Goal: Contribute content: Contribute content

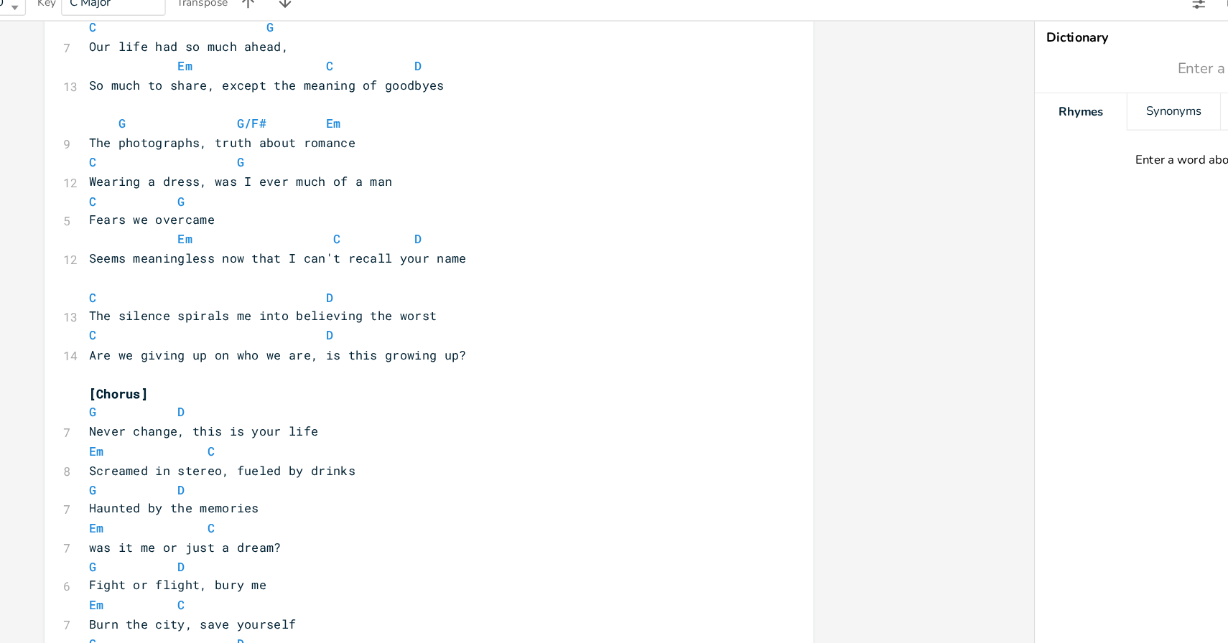
scroll to position [158, 0]
click at [490, 301] on pre "The silence spirals me into believing the worst" at bounding box center [463, 298] width 518 height 15
type textarea "The silence spirals me into believing the worst"
click at [490, 301] on pre "The silence spirals me into believing the worst" at bounding box center [463, 298] width 518 height 15
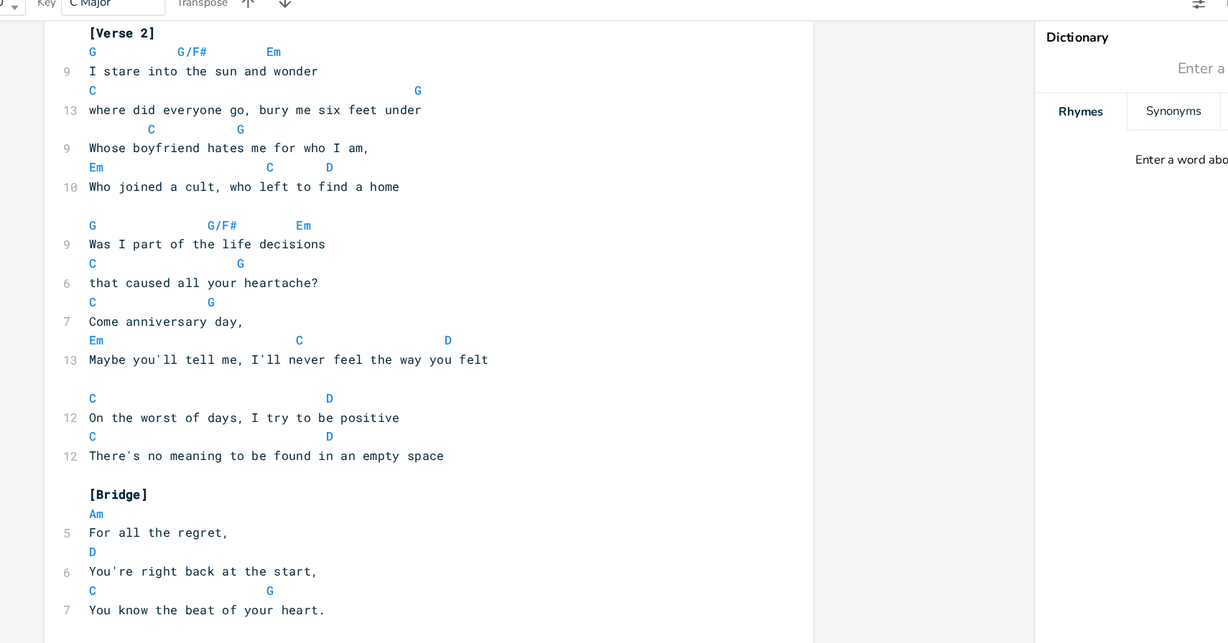
scroll to position [1044, 0]
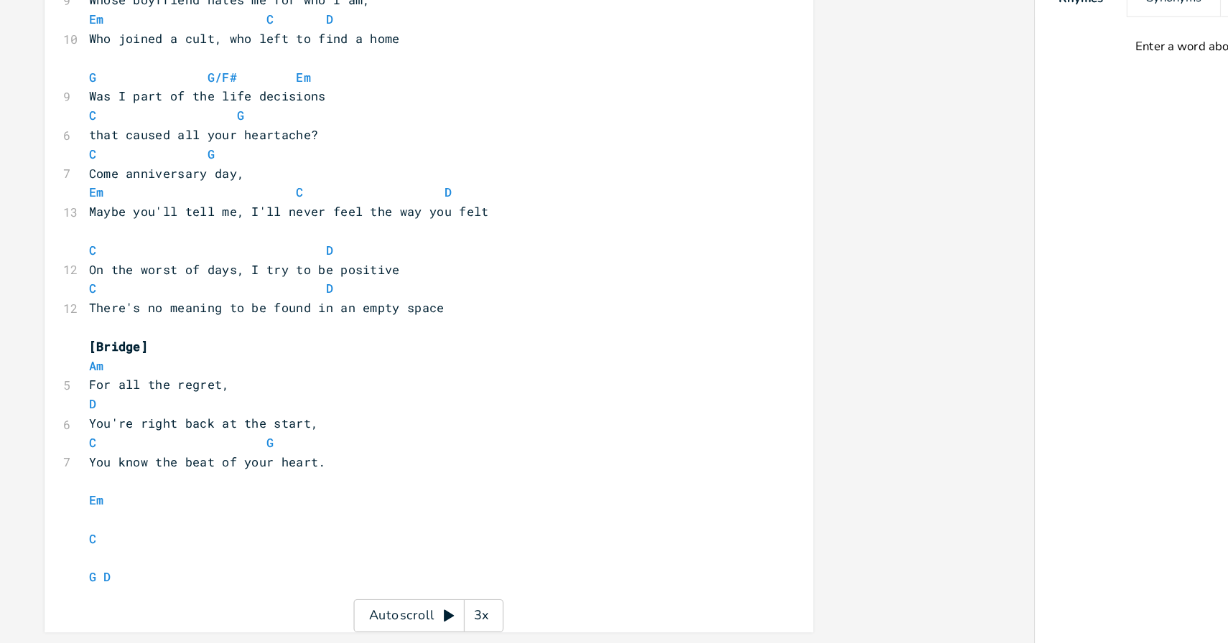
click at [278, 421] on pre "Am" at bounding box center [463, 428] width 518 height 15
click at [288, 418] on pre "[Bridge]" at bounding box center [463, 413] width 518 height 15
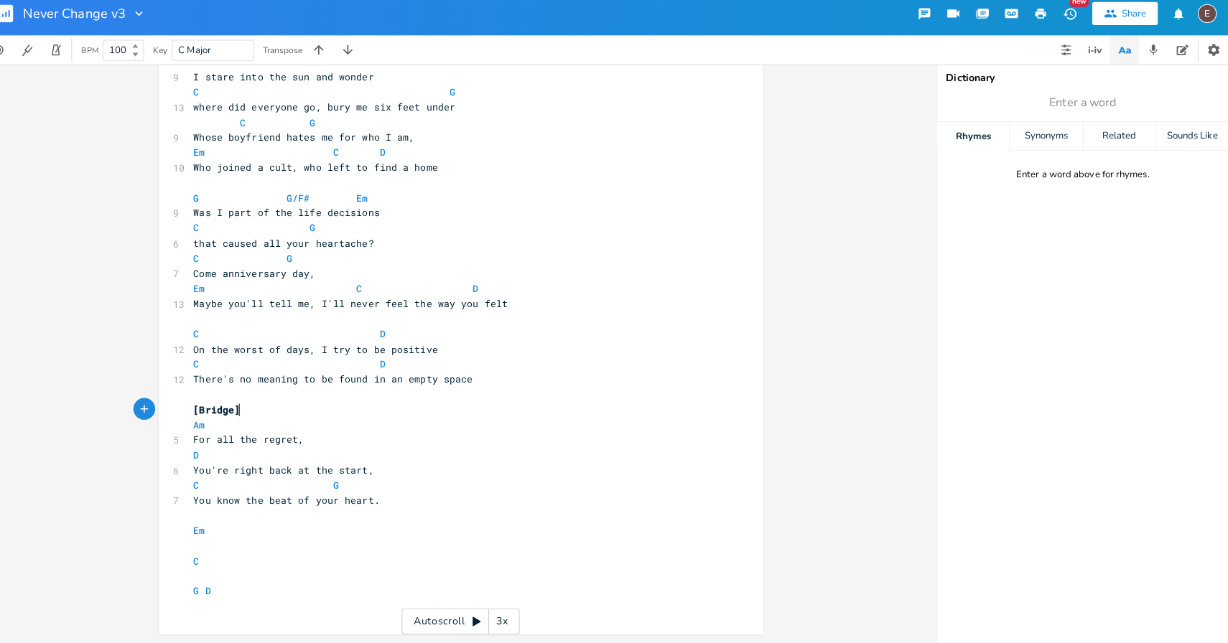
scroll to position [0, 0]
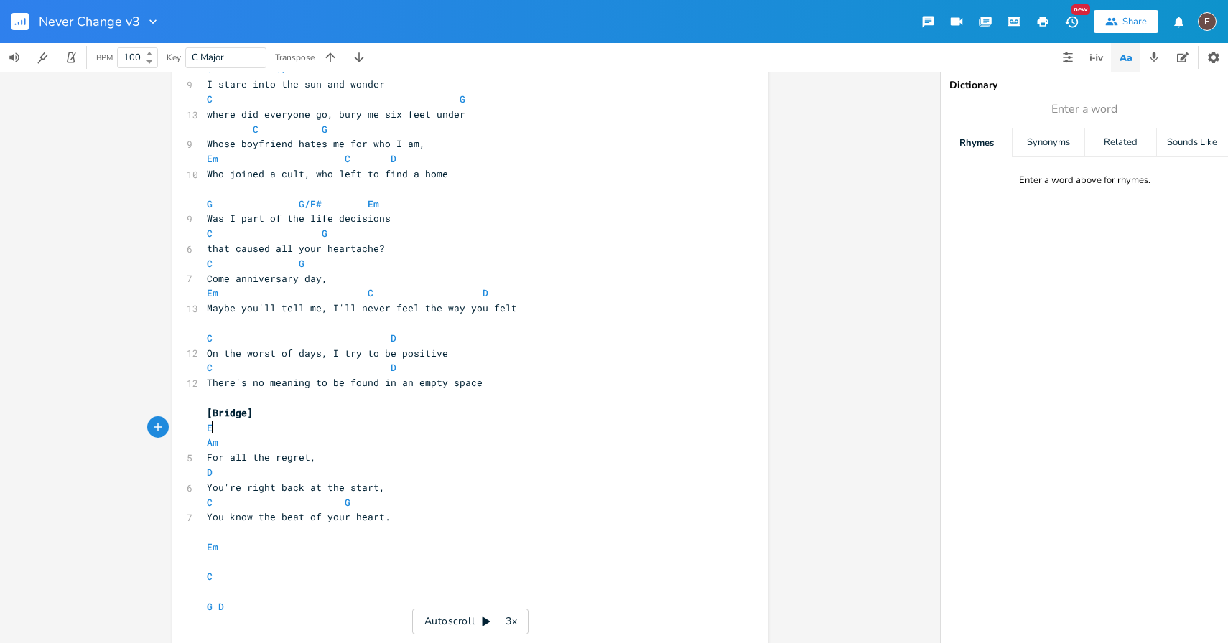
type textarea "Em"
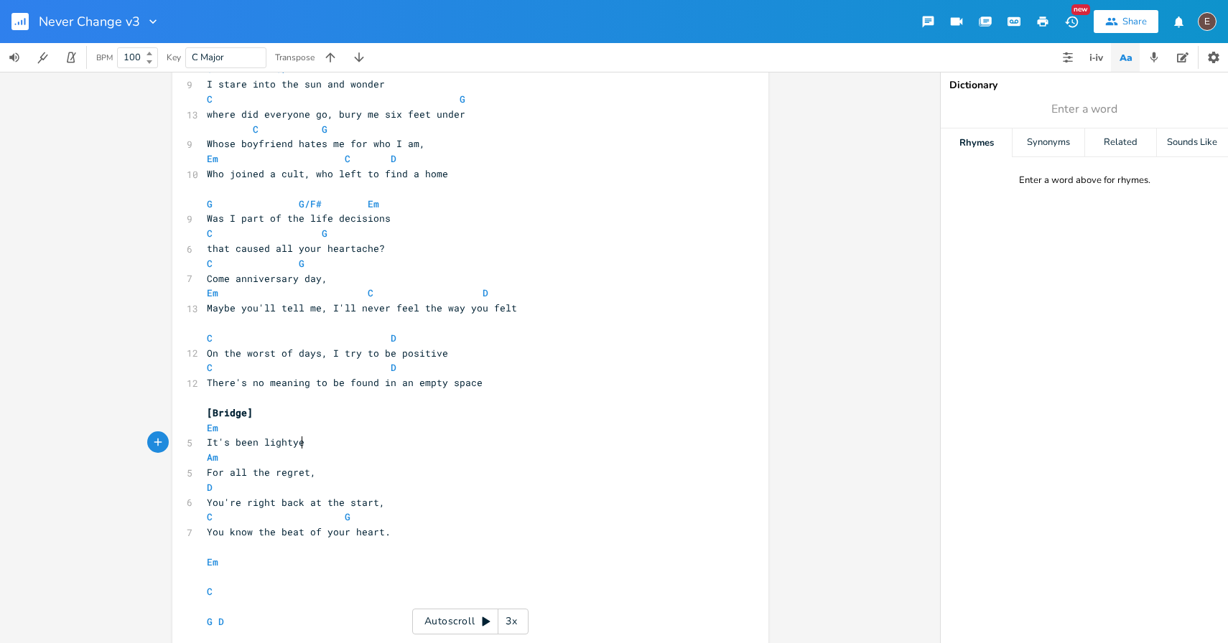
scroll to position [0, 72]
type textarea "It's been lightyears"
drag, startPoint x: 264, startPoint y: 446, endPoint x: 202, endPoint y: 446, distance: 61.7
click at [207, 446] on span "It's been lightyears" at bounding box center [264, 442] width 115 height 13
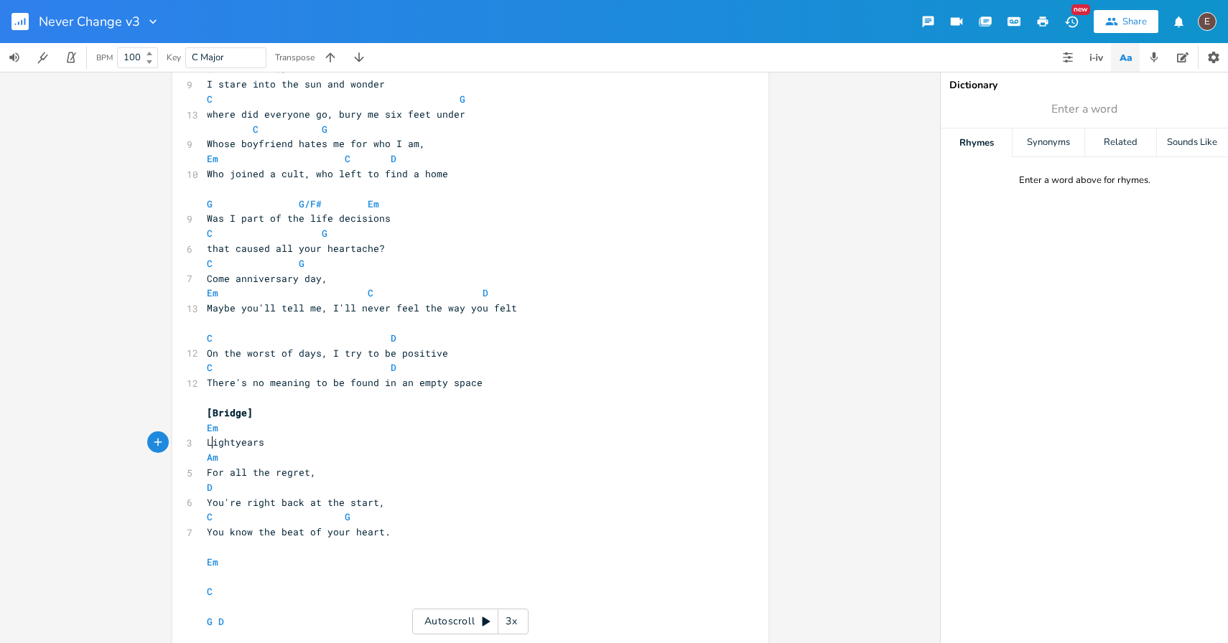
type textarea "Li"
click at [266, 446] on pre "Lightyears" at bounding box center [463, 442] width 518 height 15
type textarea "to get yourself to"
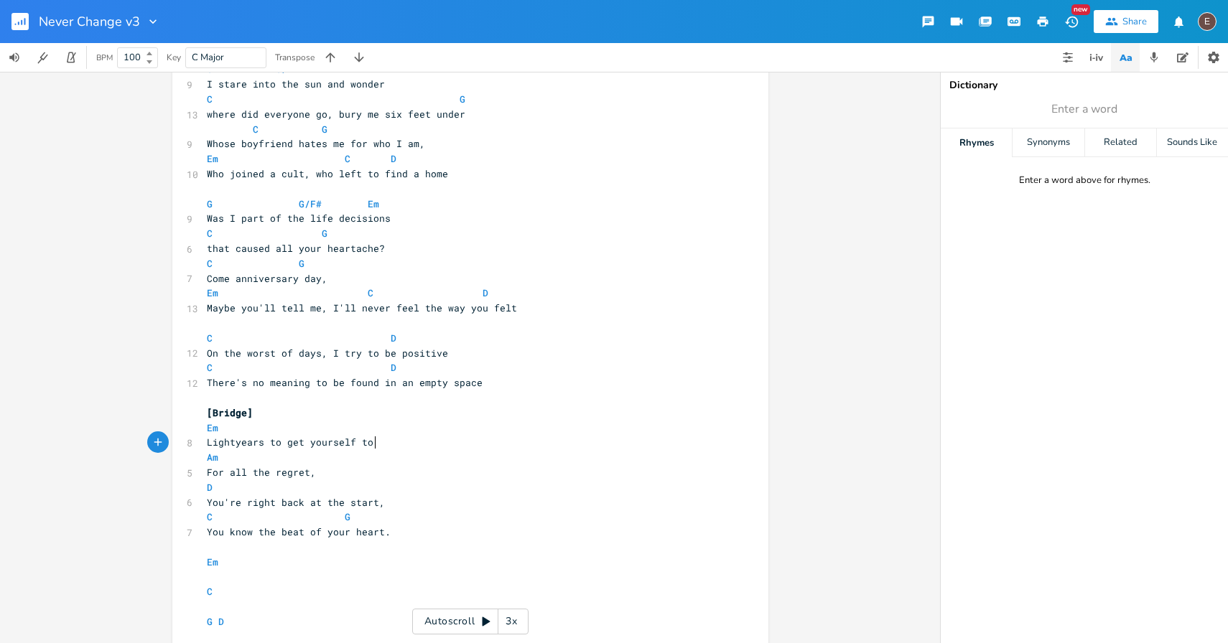
scroll to position [0, 75]
type textarea "here"
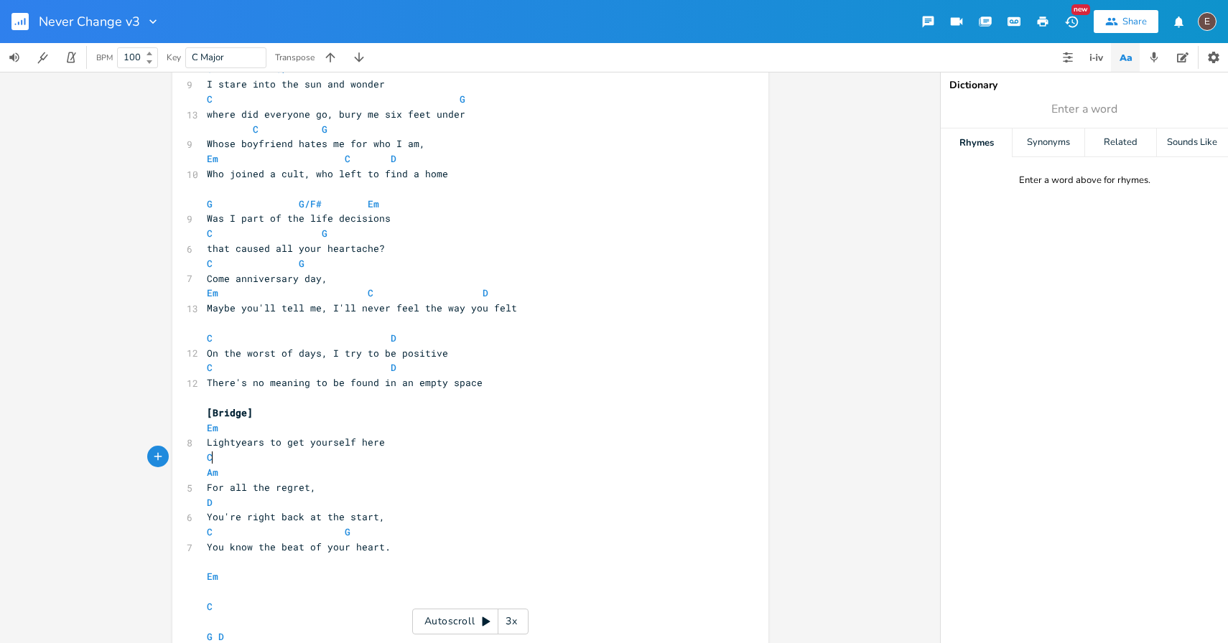
type textarea "C"
type textarea "D"
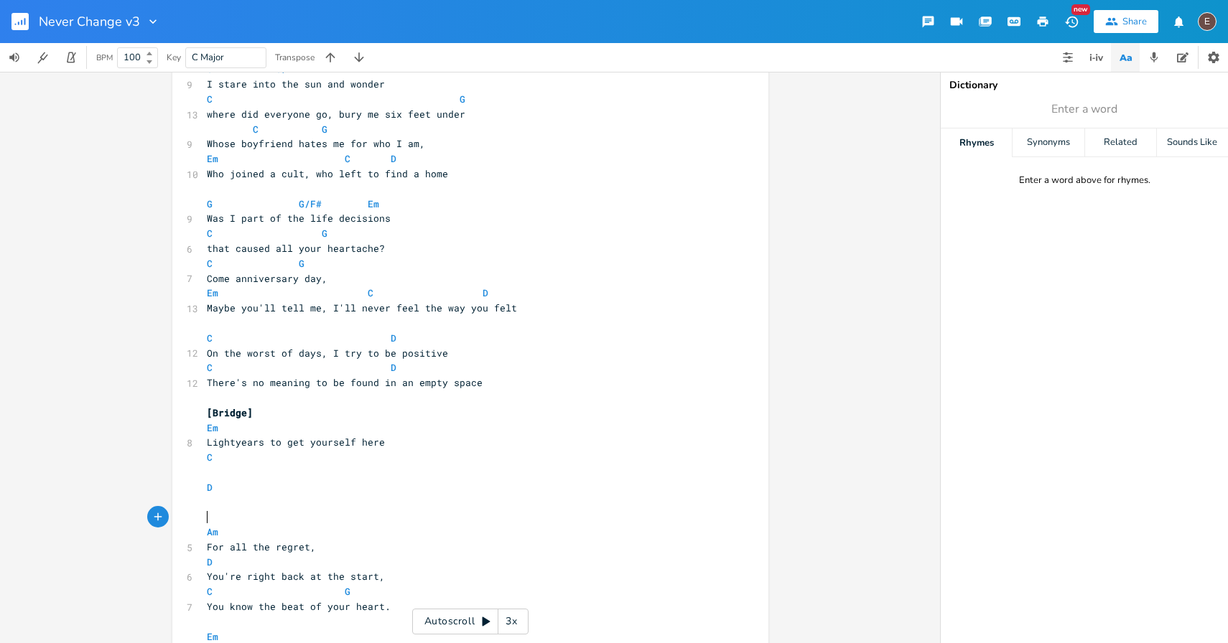
type textarea "G"
click at [271, 476] on pre "​" at bounding box center [463, 472] width 518 height 15
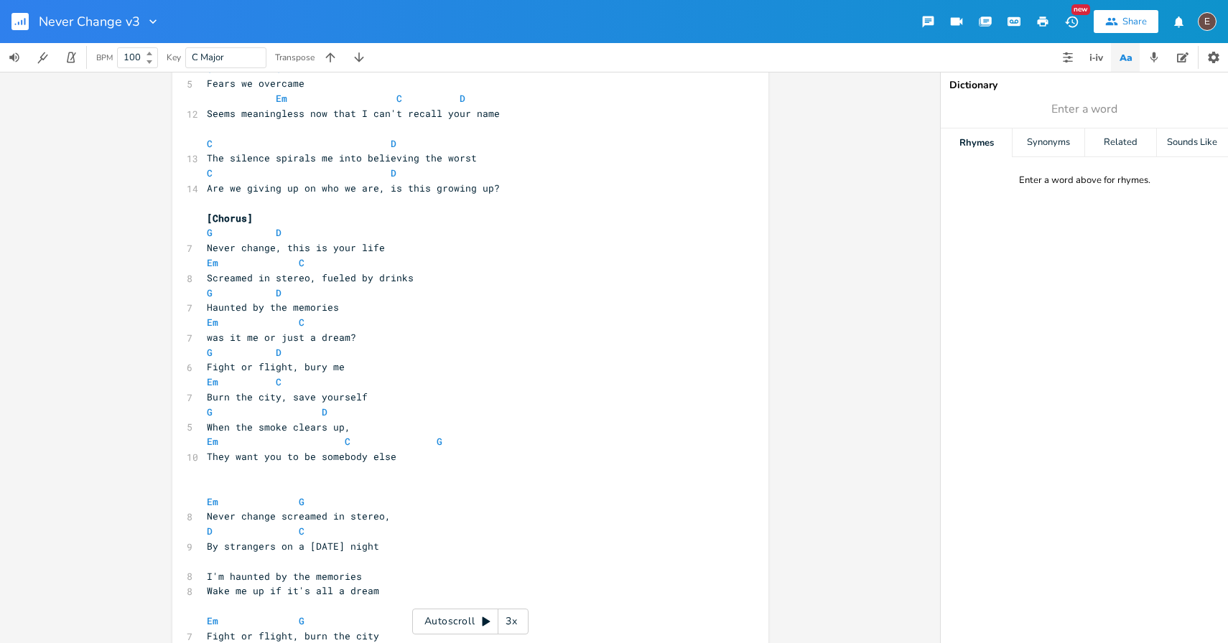
scroll to position [288, 0]
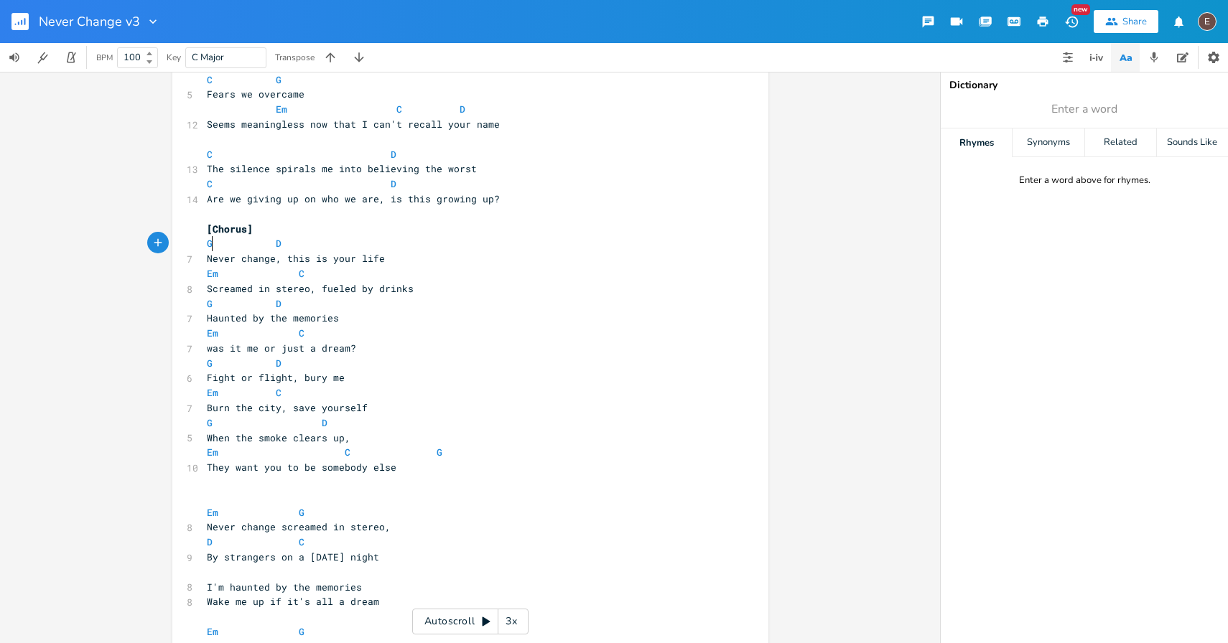
click at [212, 246] on span at bounding box center [220, 243] width 17 height 15
type textarea "Em"
click at [292, 244] on pre "Em D" at bounding box center [463, 243] width 518 height 15
type textarea "C"
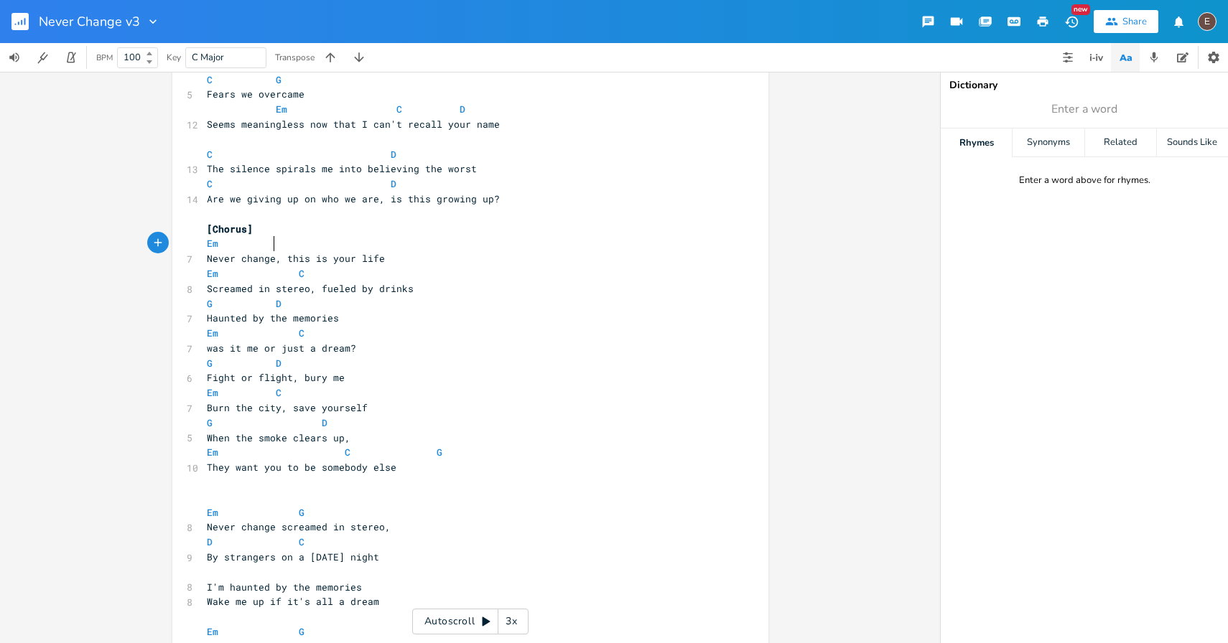
scroll to position [0, 6]
click at [218, 271] on span at bounding box center [223, 273] width 11 height 15
type textarea "D"
type textarea "G"
click at [304, 277] on span at bounding box center [312, 273] width 17 height 15
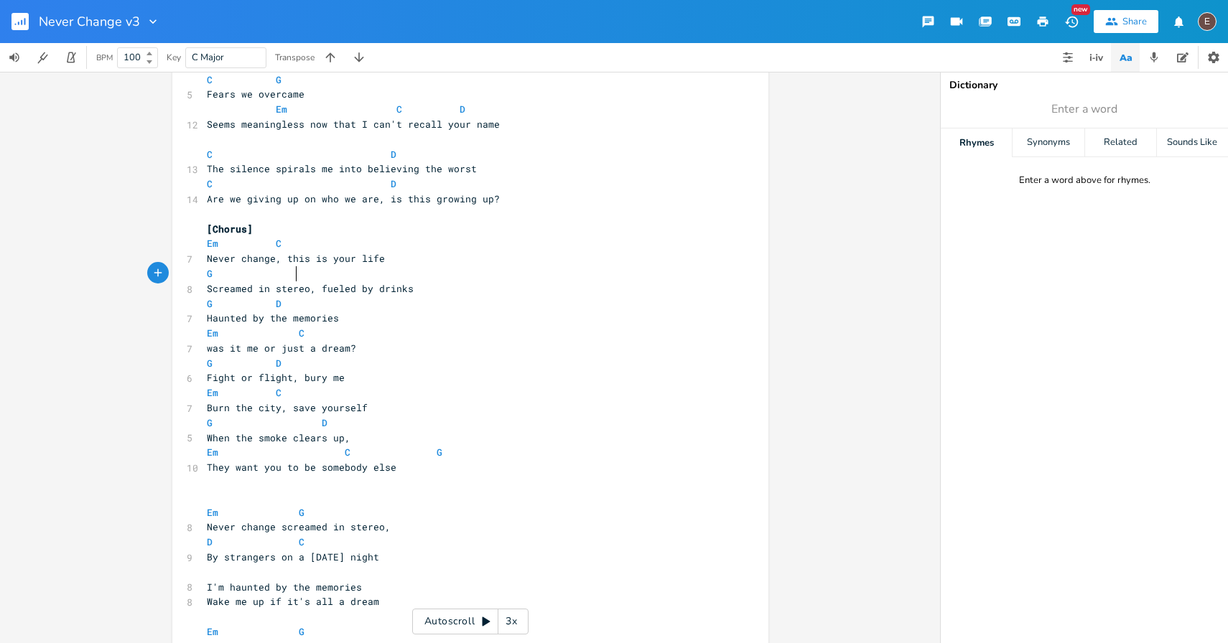
type textarea "D"
click at [212, 303] on span at bounding box center [220, 303] width 17 height 15
type textarea "En"
type textarea "m"
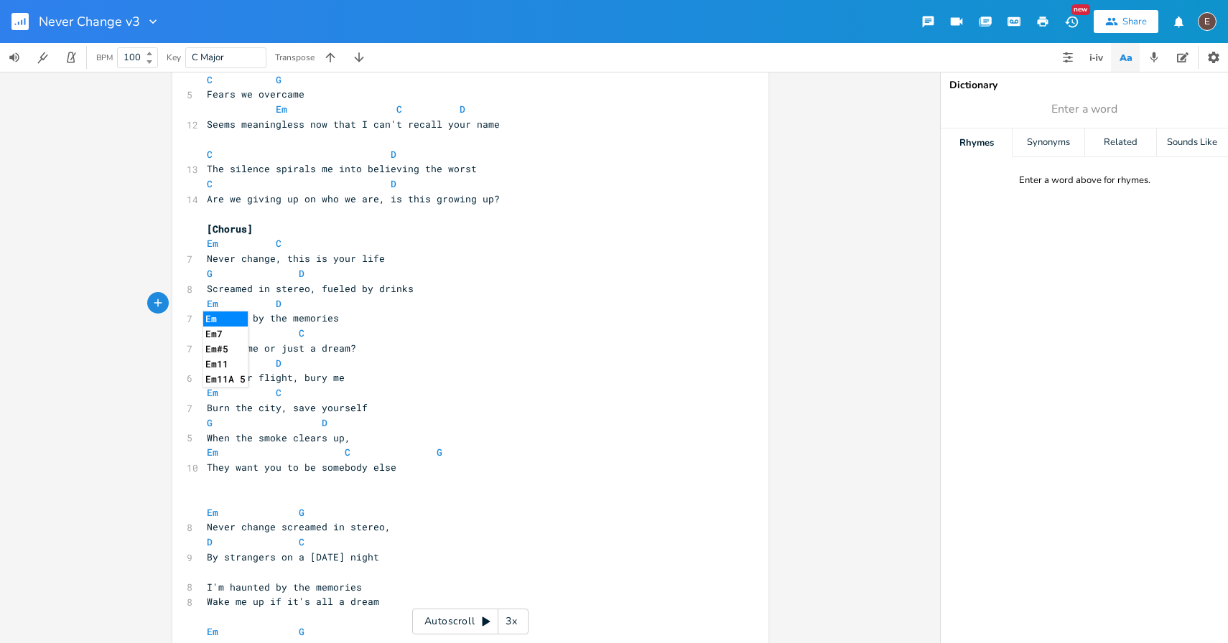
click at [261, 307] on span at bounding box center [264, 303] width 23 height 15
click at [280, 307] on pre "Em D" at bounding box center [463, 303] width 518 height 15
type textarea "C"
click at [218, 331] on span at bounding box center [223, 333] width 11 height 15
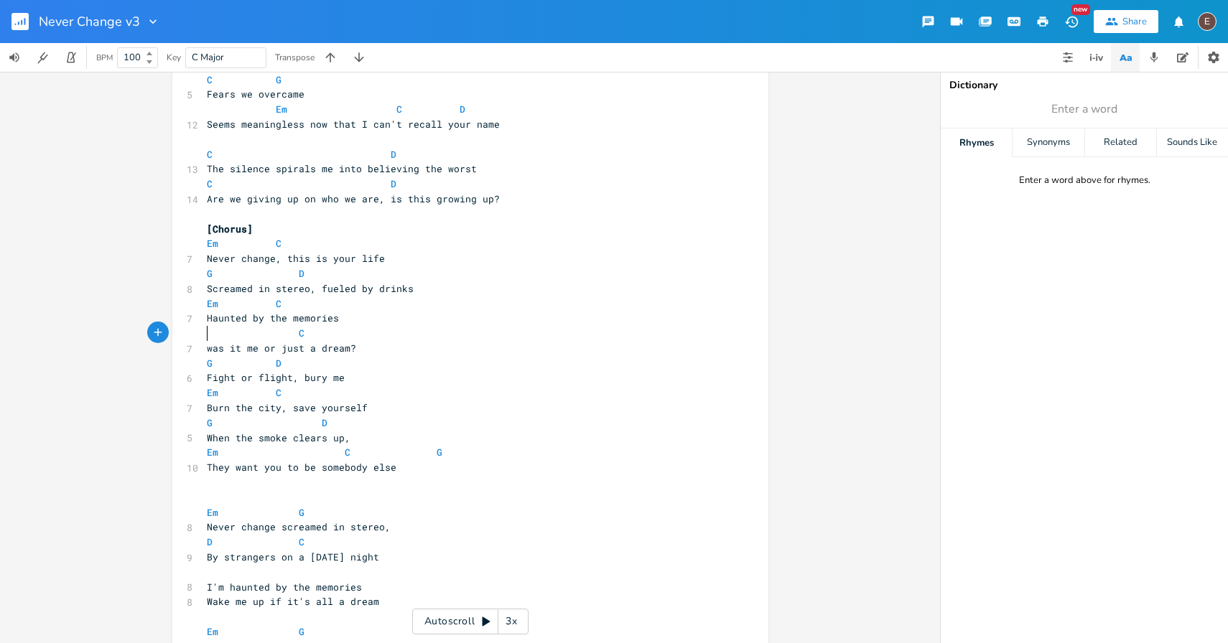
type textarea "G"
click at [299, 337] on pre "G C" at bounding box center [463, 333] width 518 height 15
type textarea "D"
click at [212, 370] on pre "Fight or flight, bury me" at bounding box center [463, 377] width 518 height 15
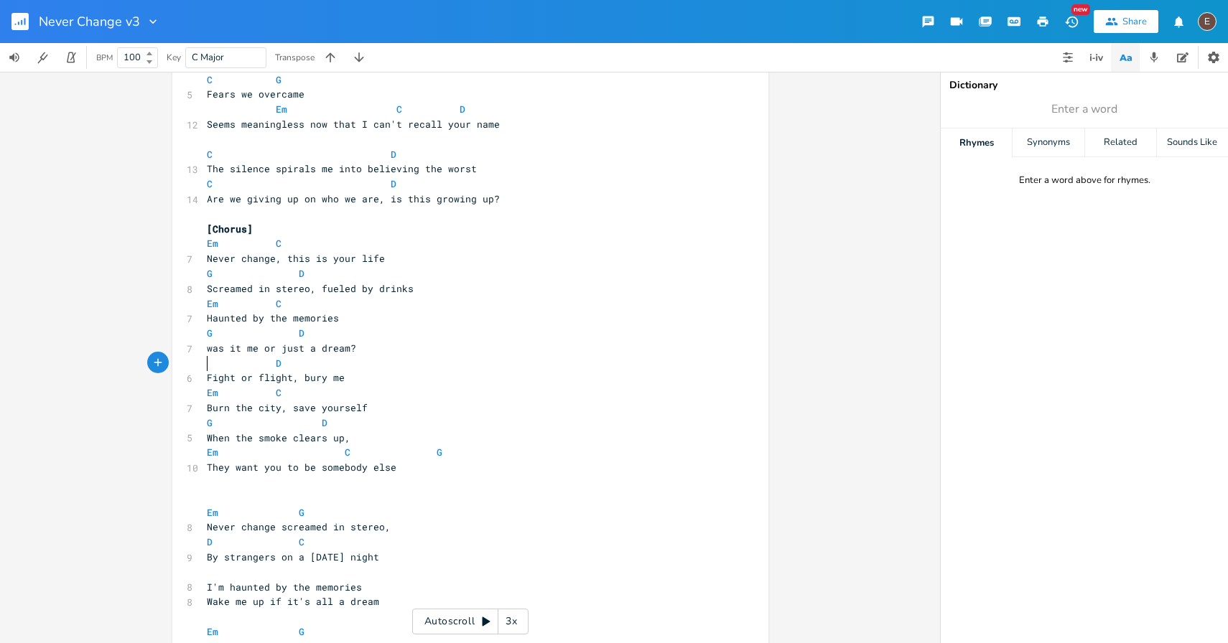
type textarea "Em"
click at [324, 365] on pre "Em D" at bounding box center [463, 363] width 518 height 15
type textarea "C"
click at [218, 396] on span at bounding box center [223, 392] width 11 height 15
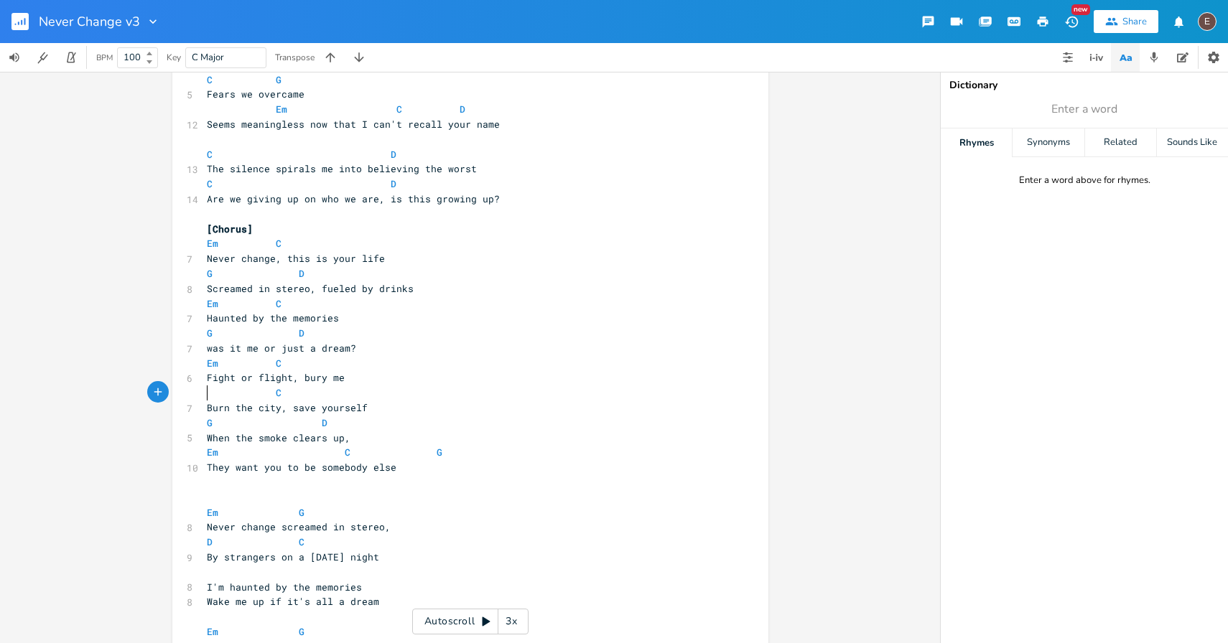
type textarea "G"
click at [290, 391] on pre "G C" at bounding box center [463, 392] width 518 height 15
type textarea "D"
click at [215, 418] on span at bounding box center [220, 423] width 17 height 15
type textarea "Em"
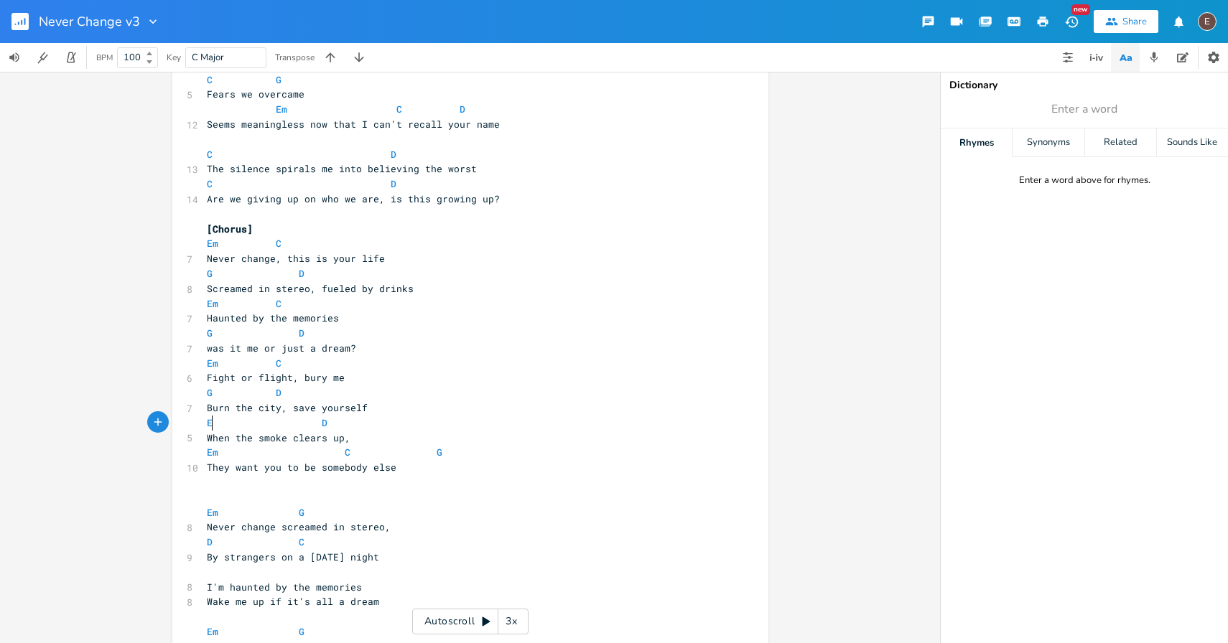
scroll to position [0, 13]
click at [329, 421] on pre "Em D" at bounding box center [463, 423] width 518 height 15
type textarea "C"
click at [218, 451] on span at bounding box center [223, 452] width 11 height 15
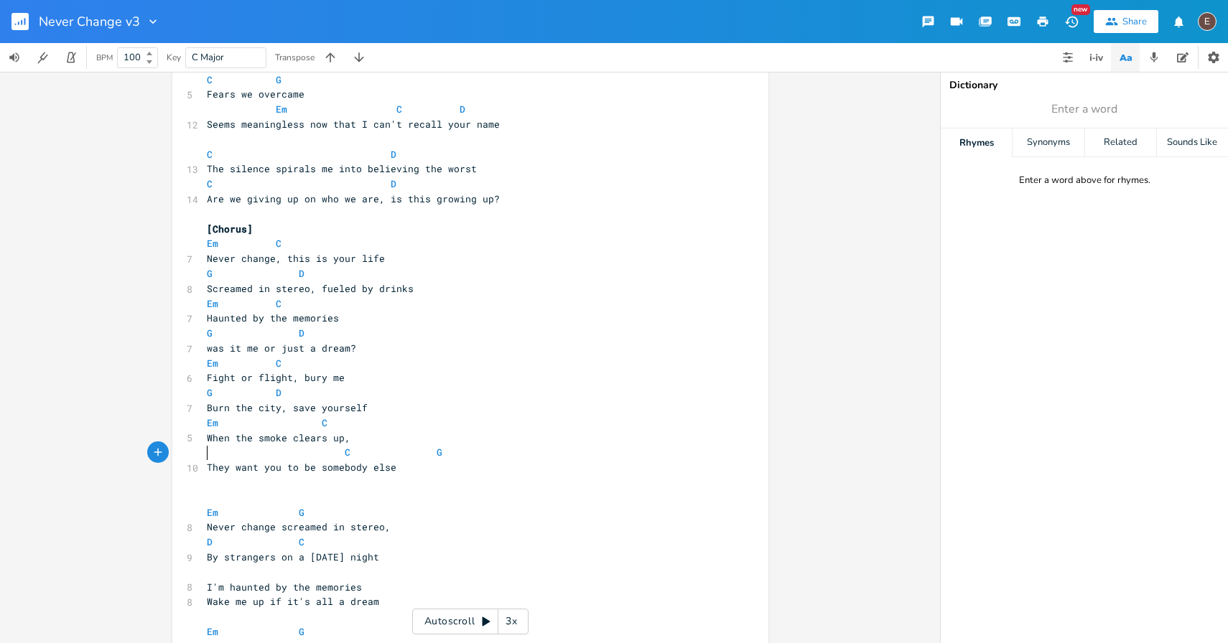
type textarea "G"
click at [351, 459] on span at bounding box center [358, 452] width 17 height 15
type textarea "D"
click at [424, 457] on pre "G D G" at bounding box center [463, 452] width 518 height 15
click at [413, 458] on span "G" at bounding box center [416, 453] width 6 height 14
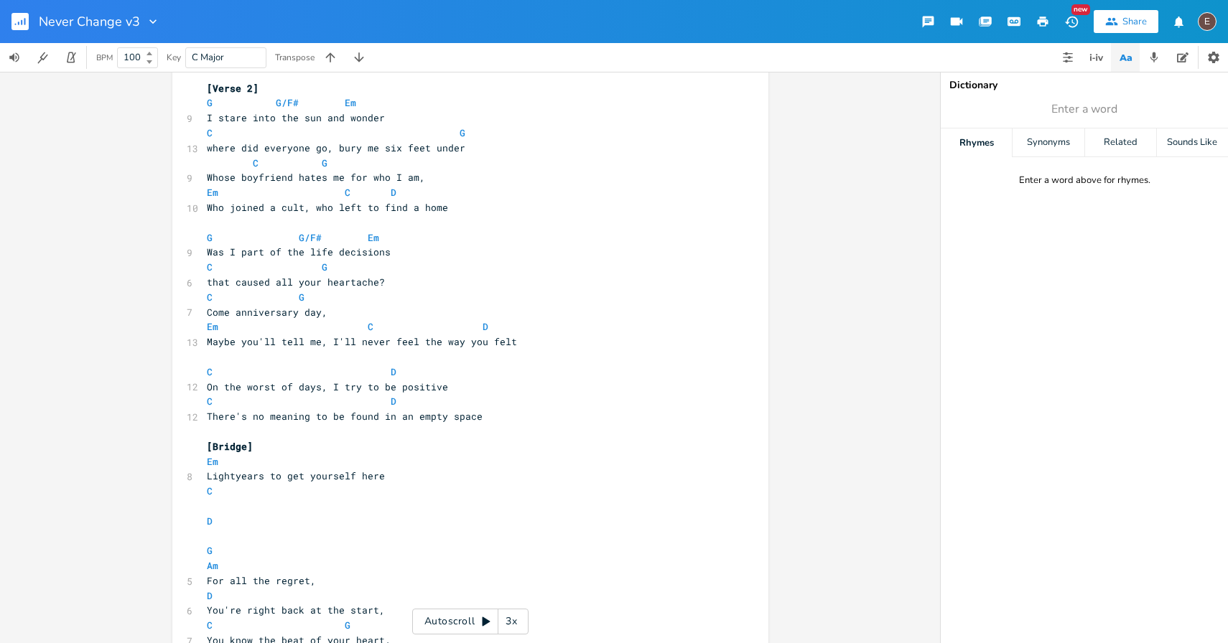
scroll to position [1149, 0]
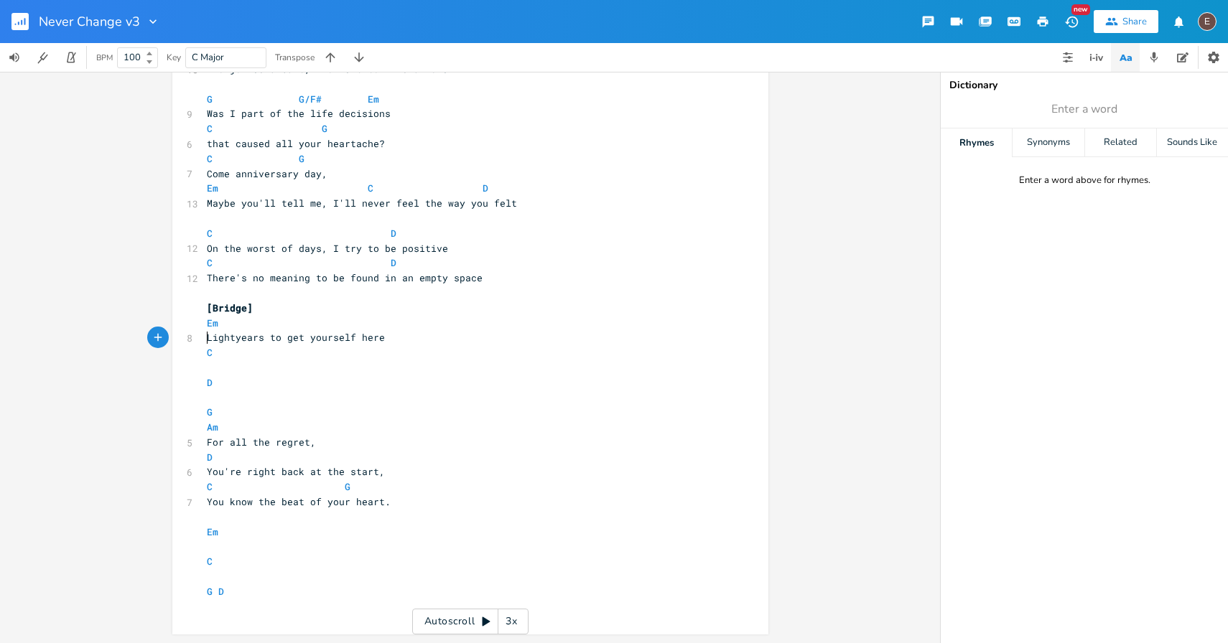
click at [204, 341] on pre "Lightyears to get yourself here" at bounding box center [463, 337] width 518 height 15
type textarea "It took"
type textarea "l"
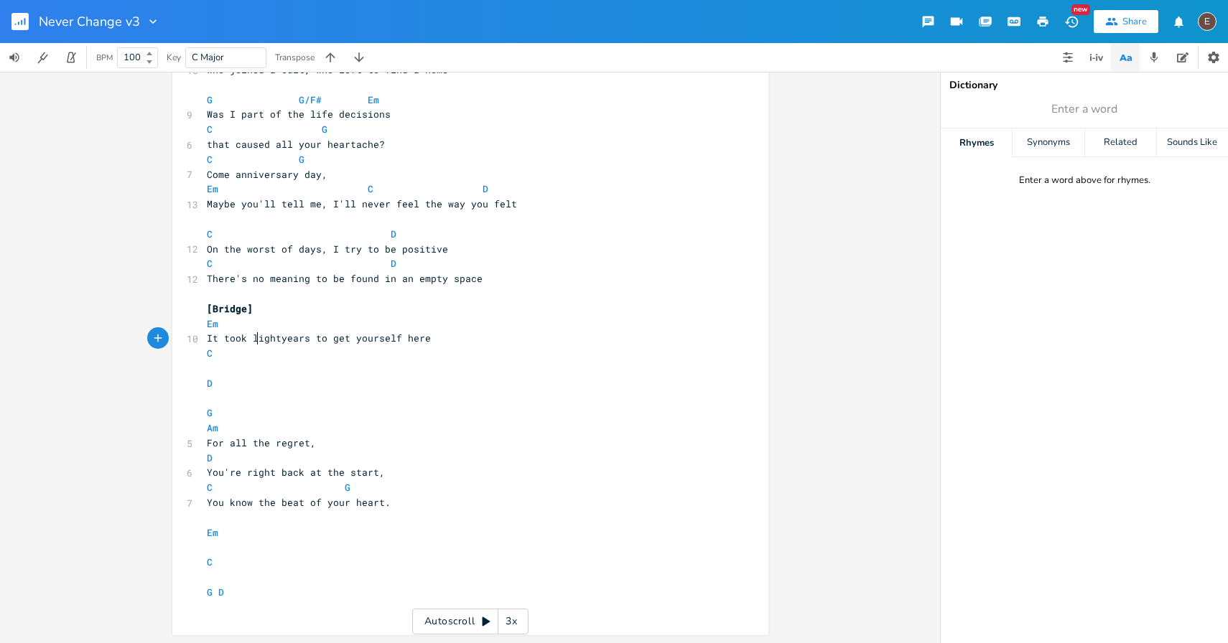
scroll to position [0, 3]
click at [337, 335] on span "It took lightyears to get yourself here" at bounding box center [319, 338] width 224 height 13
type textarea "fun"
type textarea "ind"
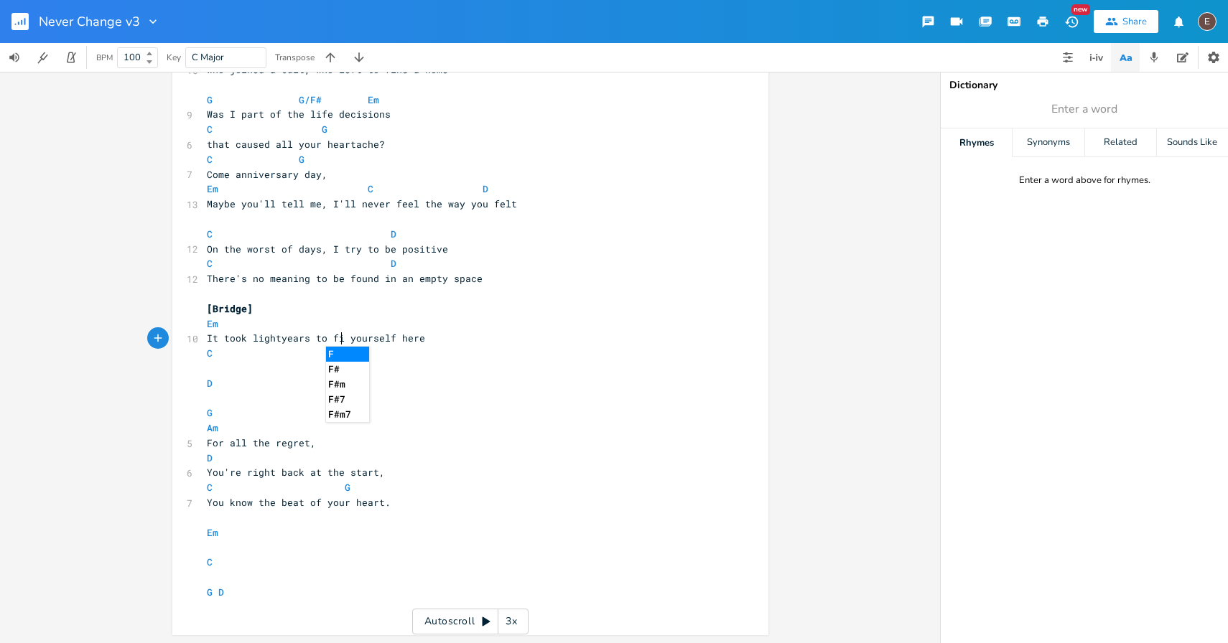
scroll to position [0, 12]
click at [423, 335] on span "It took lightyears to find yourself here" at bounding box center [322, 338] width 230 height 13
click at [425, 335] on span "It took lightyears to find yourself here" at bounding box center [322, 338] width 230 height 13
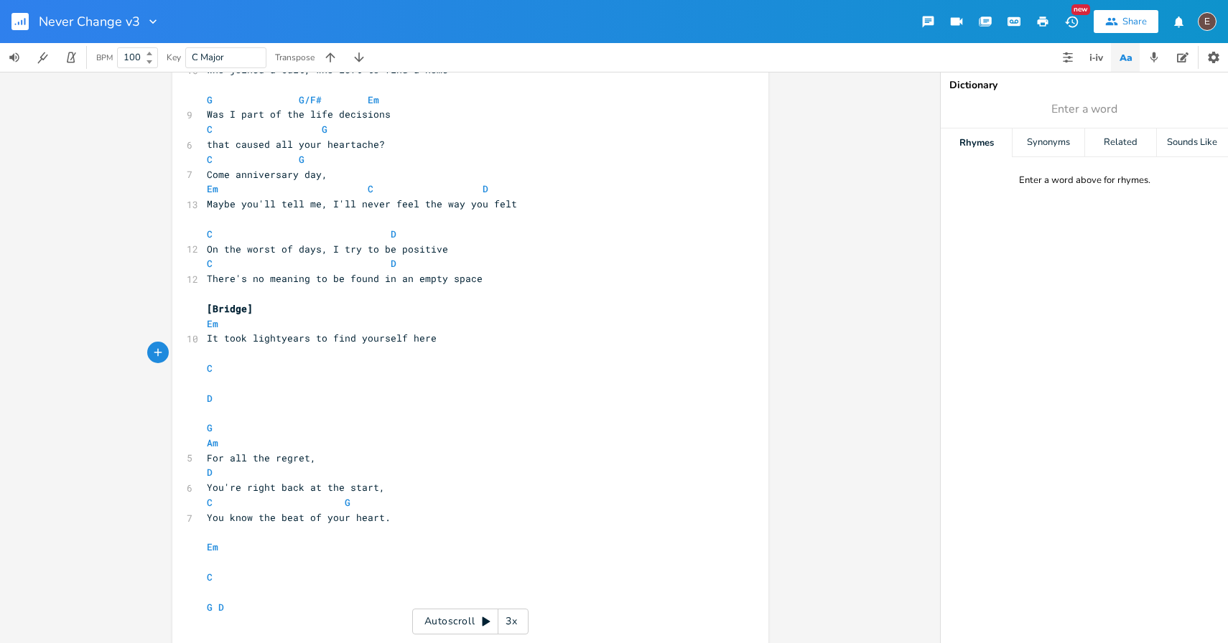
click at [370, 383] on pre "​" at bounding box center [463, 383] width 518 height 15
type textarea "You're right back at the start"
click at [207, 386] on span "You're right back at the start" at bounding box center [293, 383] width 172 height 13
type textarea "It's hard to realize"
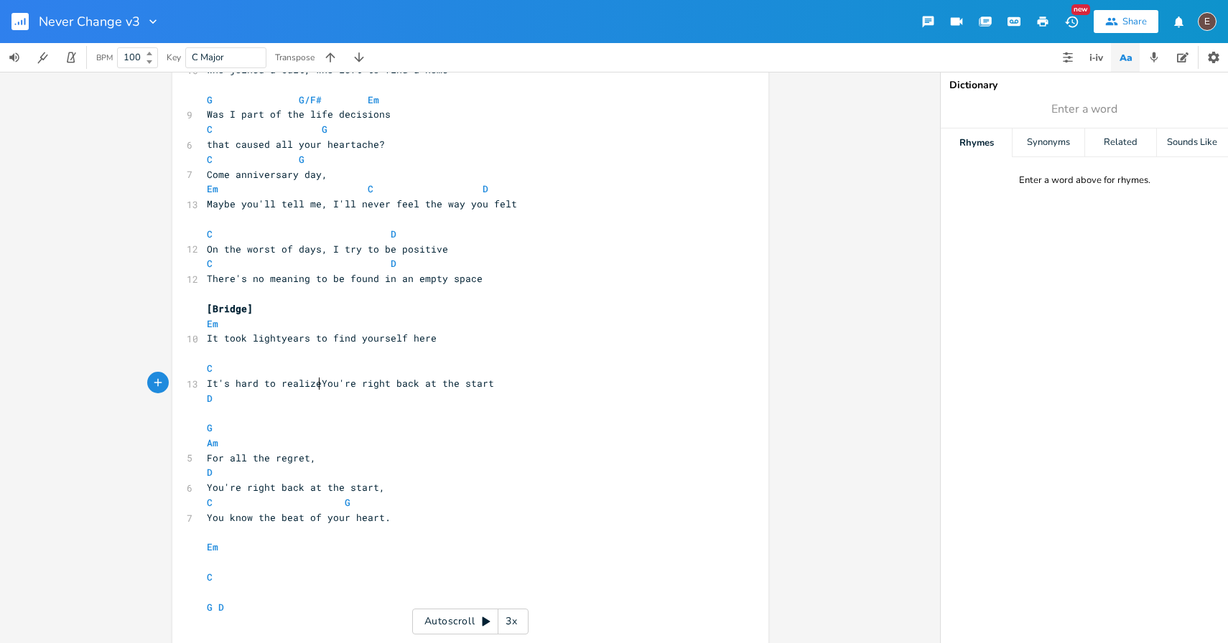
scroll to position [0, 78]
type textarea "You're right back at the start"
drag, startPoint x: 493, startPoint y: 380, endPoint x: 321, endPoint y: 380, distance: 172.3
click at [321, 380] on pre "It's hard to realize You're right back at the start" at bounding box center [463, 383] width 518 height 15
click at [277, 404] on pre "D" at bounding box center [463, 398] width 518 height 15
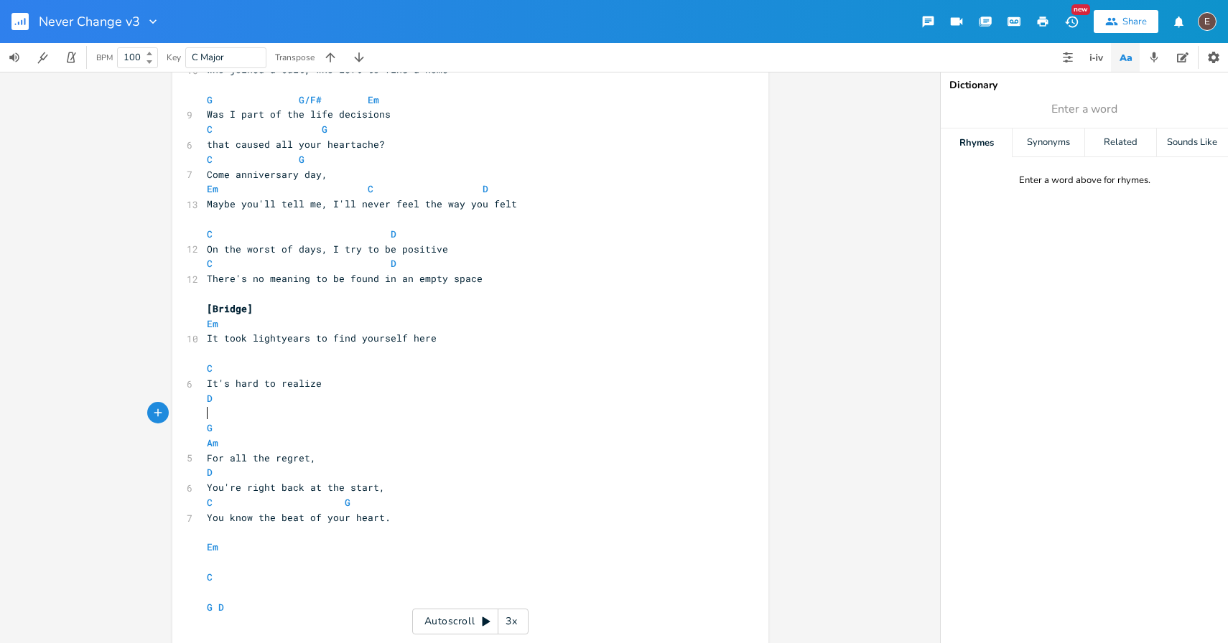
click at [272, 416] on pre "​" at bounding box center [463, 413] width 518 height 15
type textarea "You're right back at the start"
click at [300, 395] on pre "D" at bounding box center [463, 398] width 518 height 15
type textarea "G"
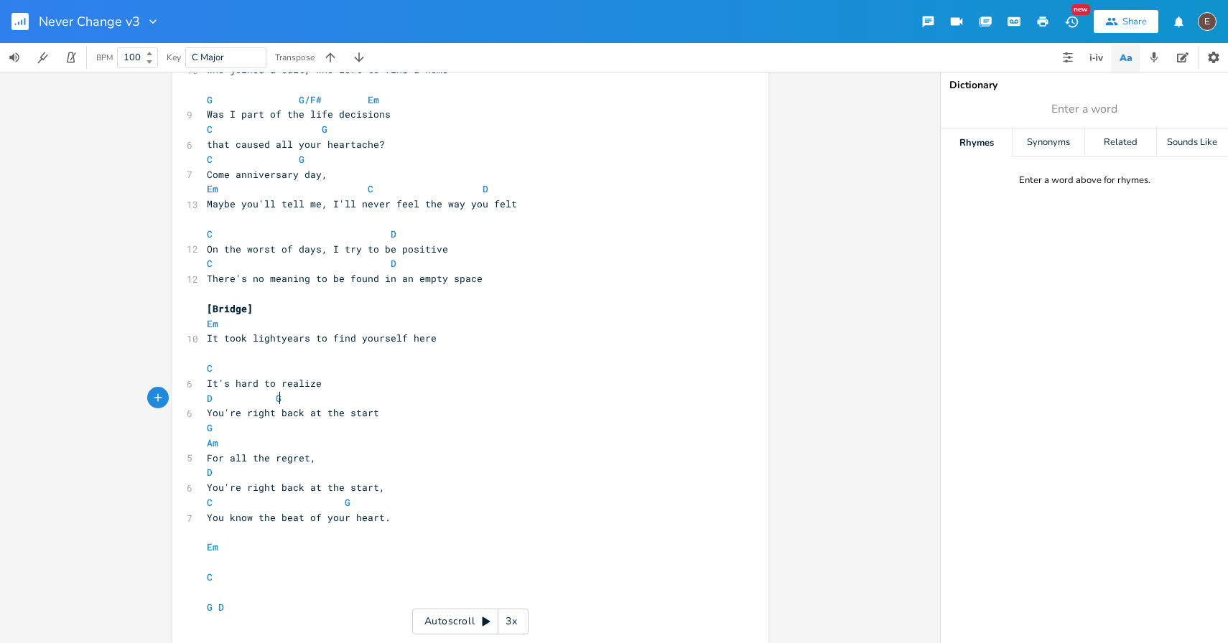
scroll to position [0, 6]
type textarea "It's hard t"
drag, startPoint x: 262, startPoint y: 385, endPoint x: 193, endPoint y: 385, distance: 68.9
click at [310, 331] on pre "It took lightyears to find yourself here" at bounding box center [463, 338] width 518 height 15
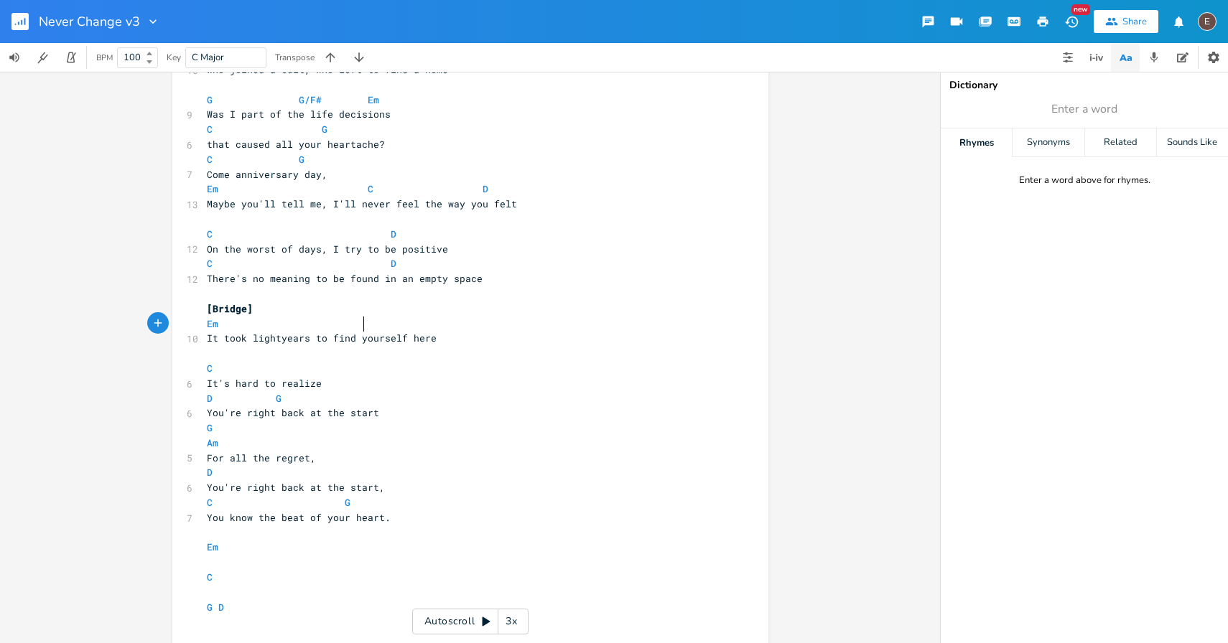
type textarea "C"
click at [305, 354] on pre "​" at bounding box center [463, 353] width 518 height 15
type textarea "D"
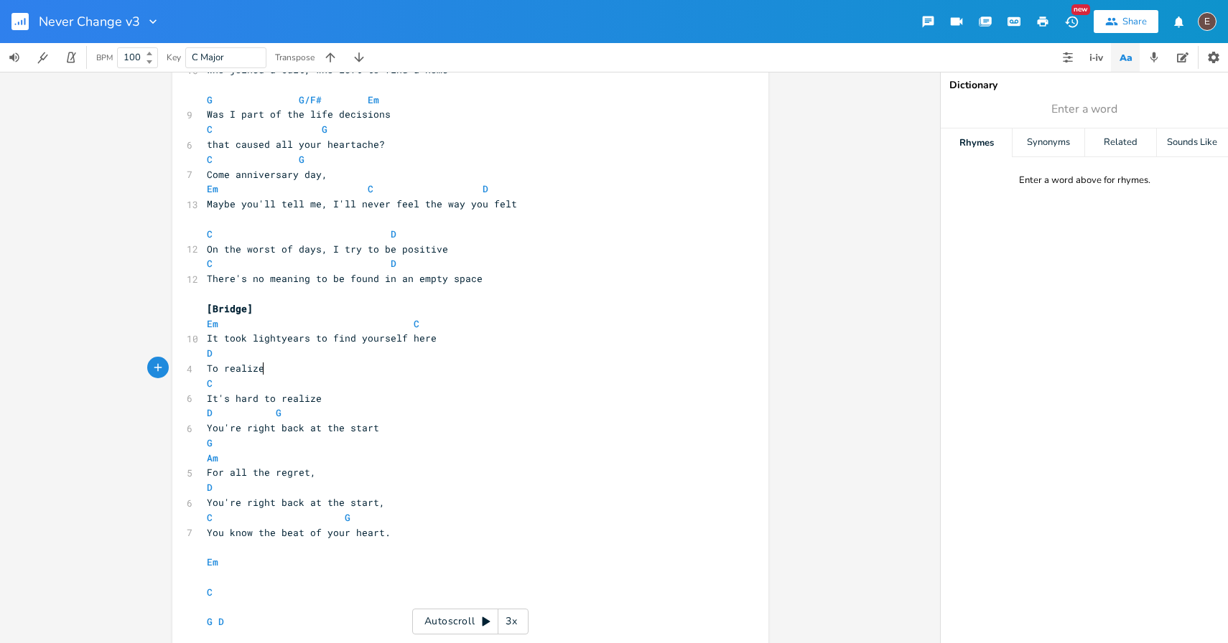
type textarea "To realize"
type textarea ", you're right back at the start"
click at [350, 391] on pre "It's hard to realize" at bounding box center [463, 398] width 518 height 15
click at [352, 362] on span "To realize, you're right back at the start" at bounding box center [327, 368] width 241 height 13
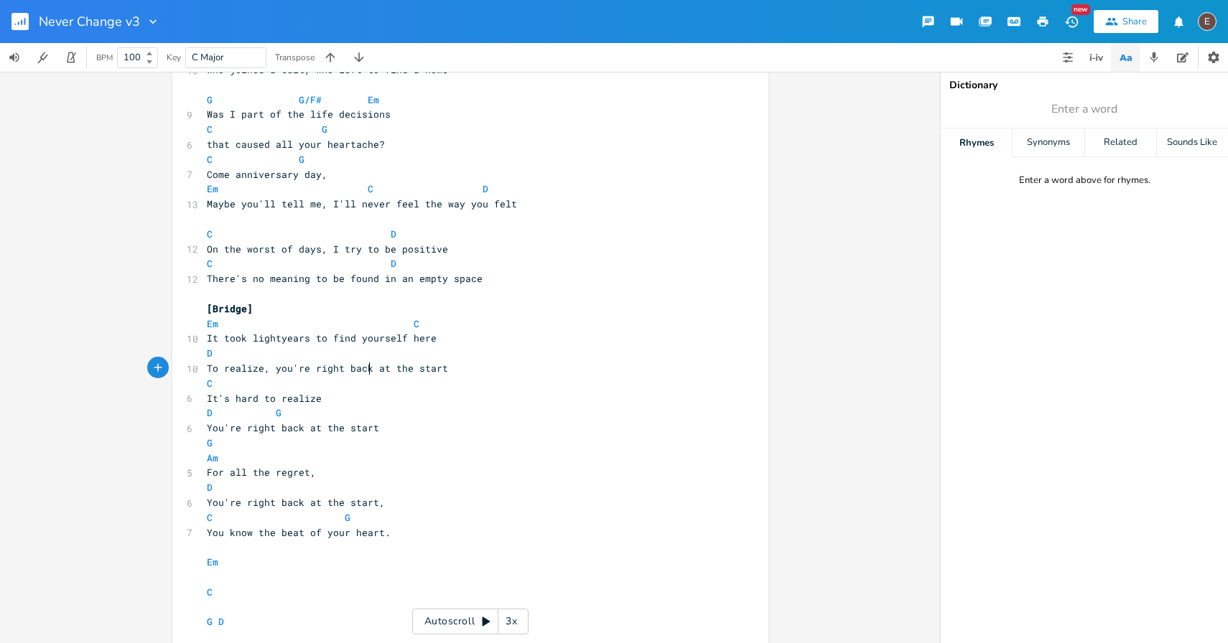
click at [365, 361] on pre "To realize, you're right back at the start" at bounding box center [463, 368] width 518 height 15
click at [373, 353] on pre "D" at bounding box center [463, 353] width 518 height 15
type textarea "G"
click at [394, 401] on pre "It's hard to realize" at bounding box center [463, 398] width 518 height 15
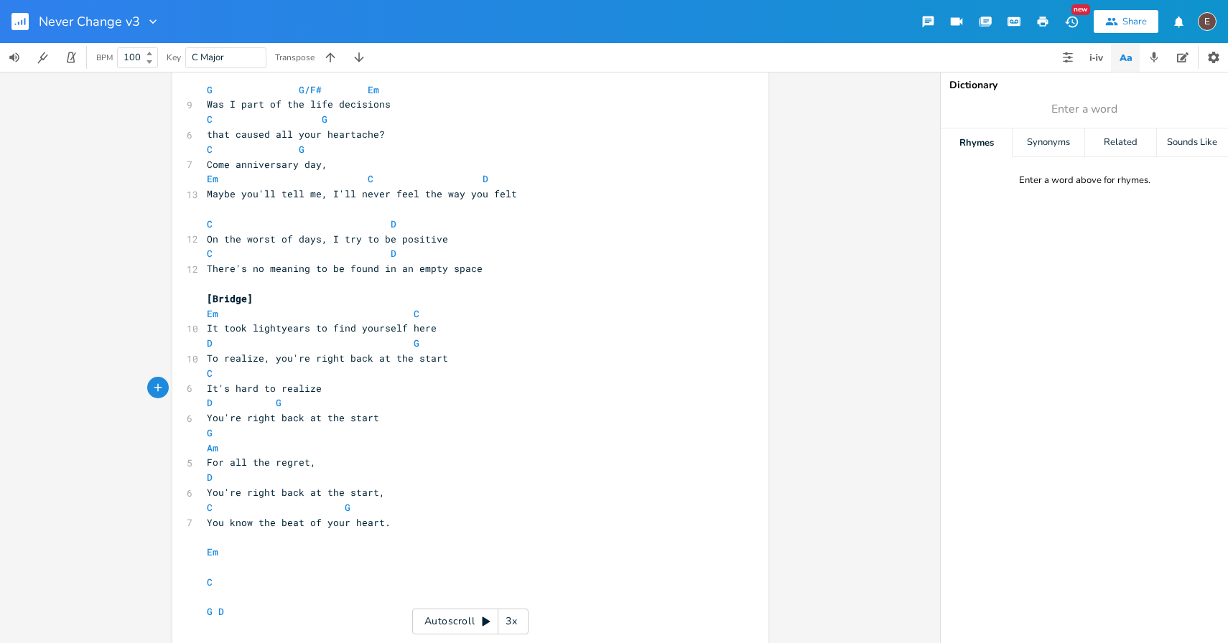
scroll to position [1161, 0]
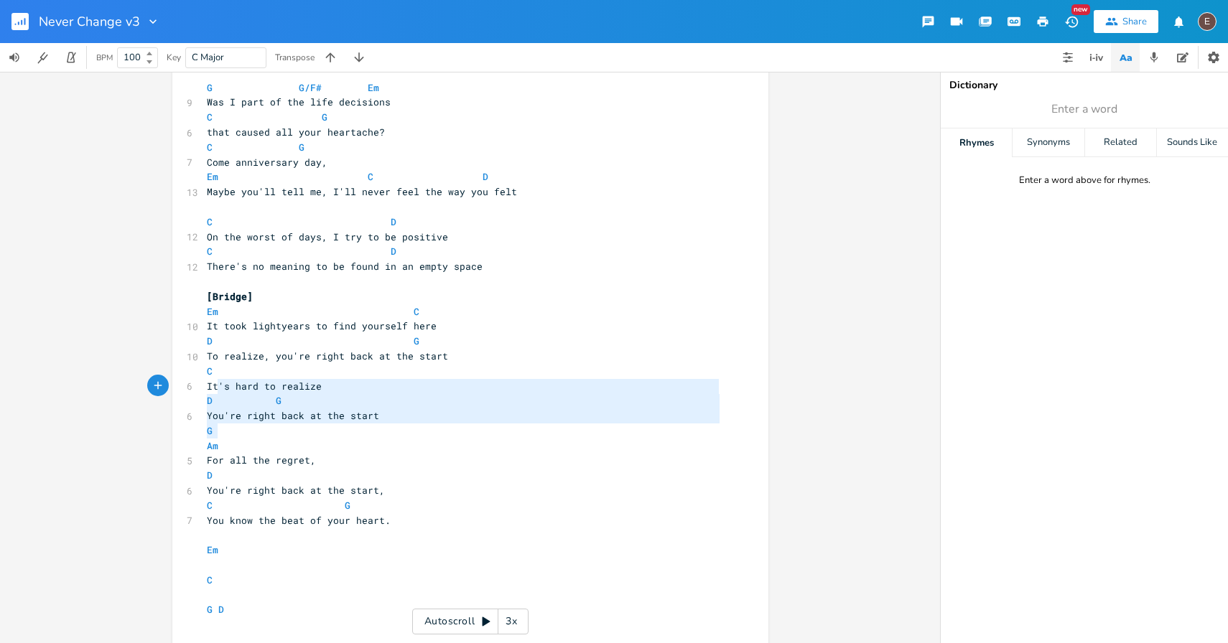
drag, startPoint x: 316, startPoint y: 429, endPoint x: 200, endPoint y: 378, distance: 127.0
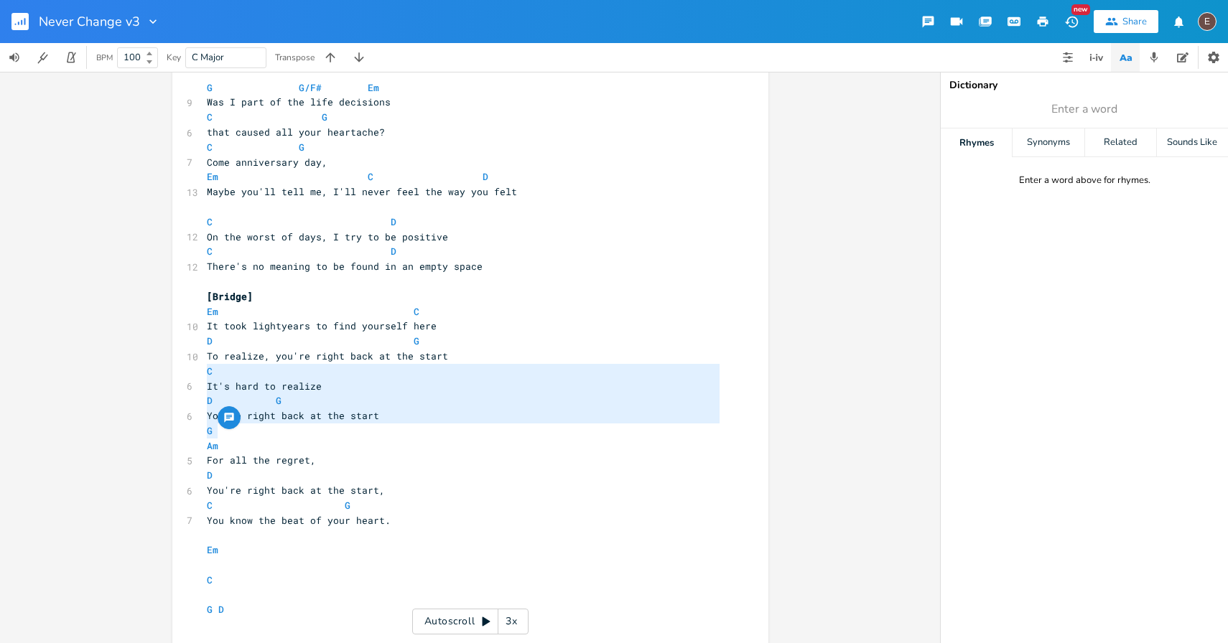
scroll to position [1119, 0]
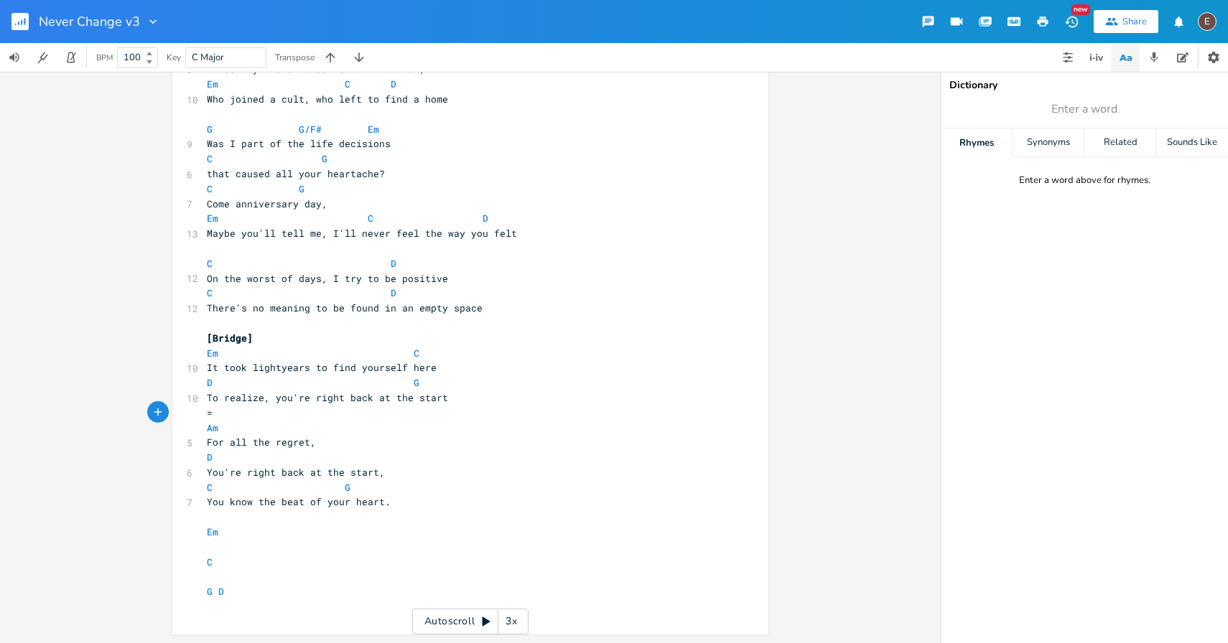
type textarea "=]"
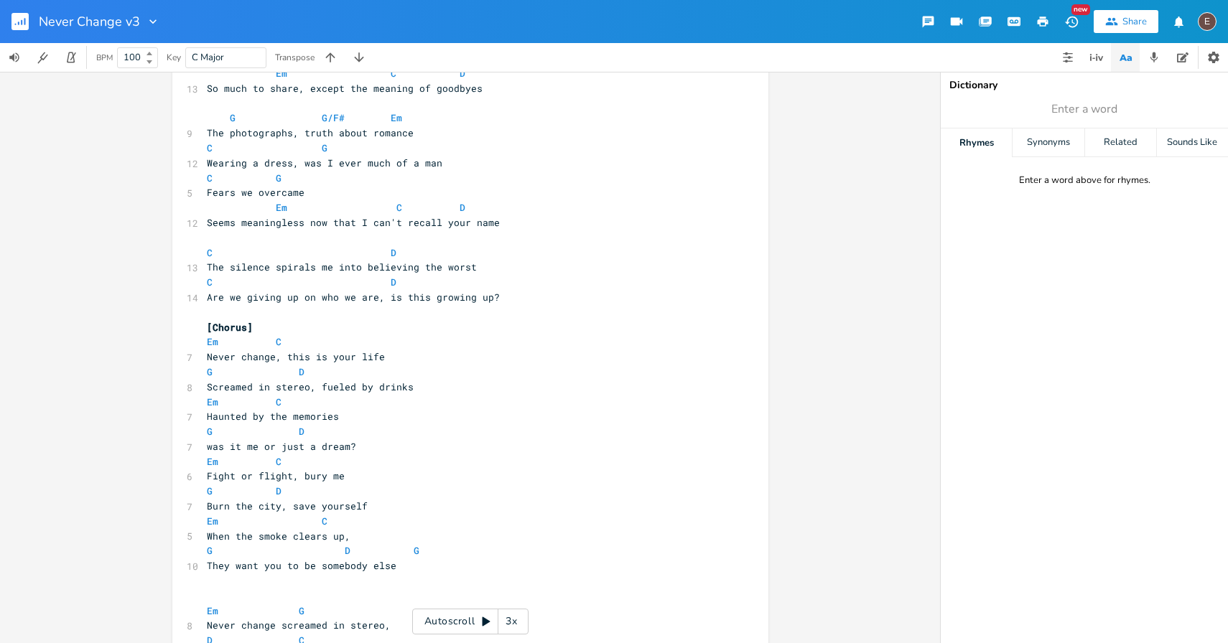
scroll to position [177, 0]
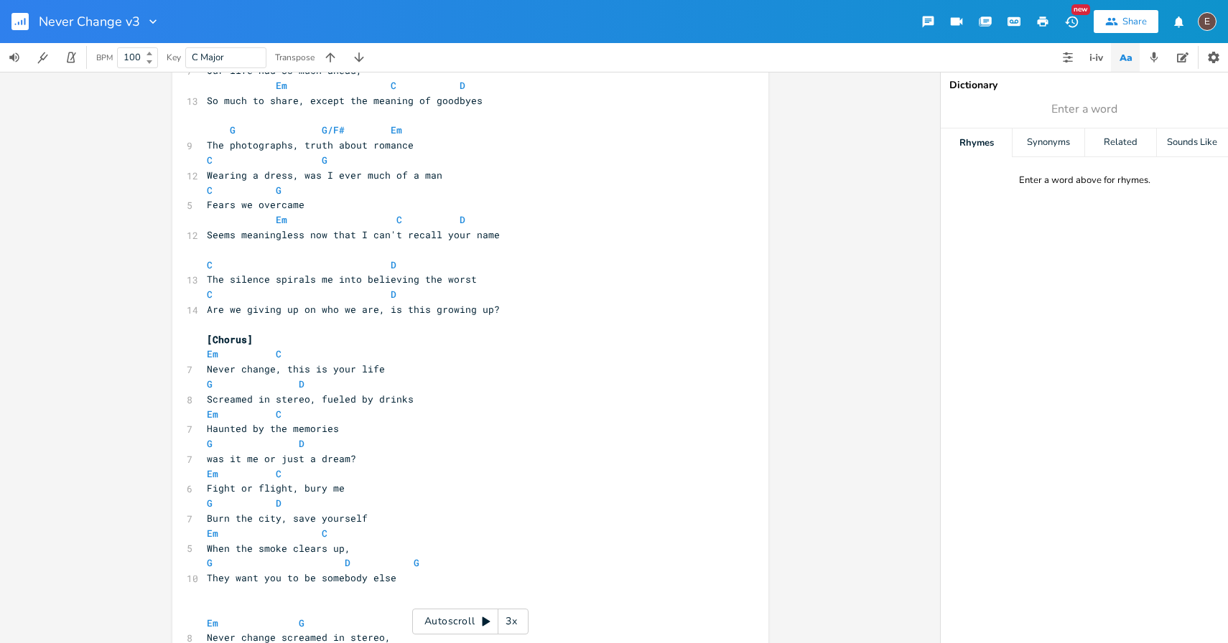
click at [388, 253] on pre "​" at bounding box center [463, 250] width 518 height 15
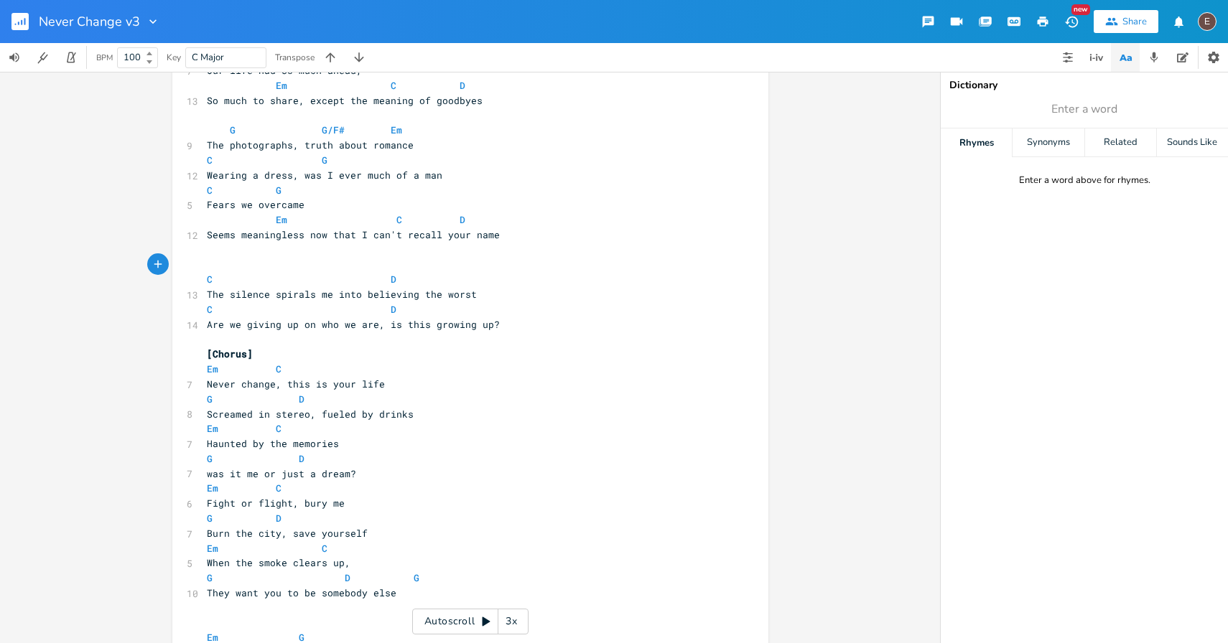
type textarea "C"
type textarea "D"
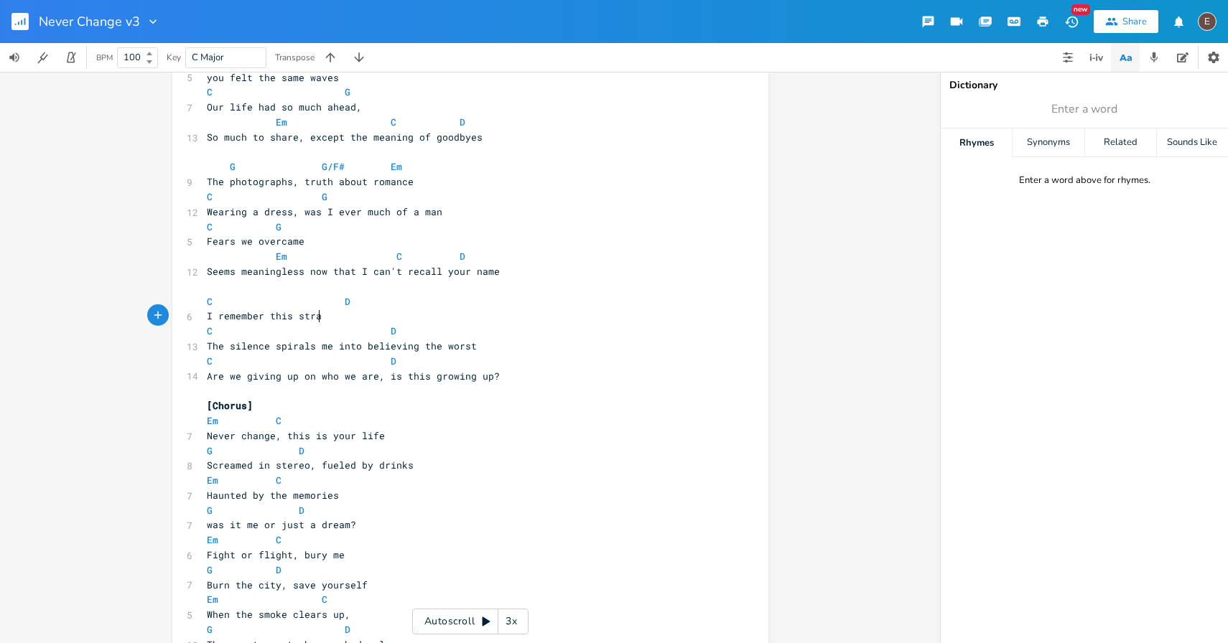
scroll to position [0, 90]
type textarea "I remember this stranger s"
click at [223, 314] on span "I remember this stranger s" at bounding box center [281, 315] width 149 height 13
type textarea "remember"
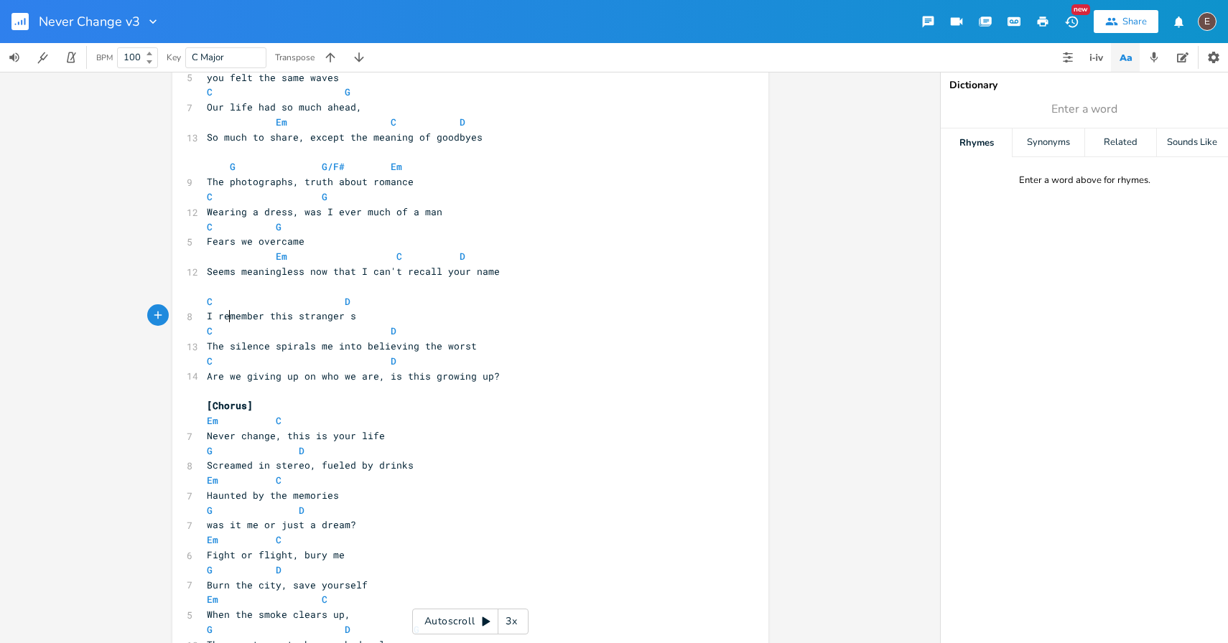
click at [223, 314] on span "I remember this stranger s" at bounding box center [281, 315] width 149 height 13
type textarea "'ve tried so hard to be myself and remember"
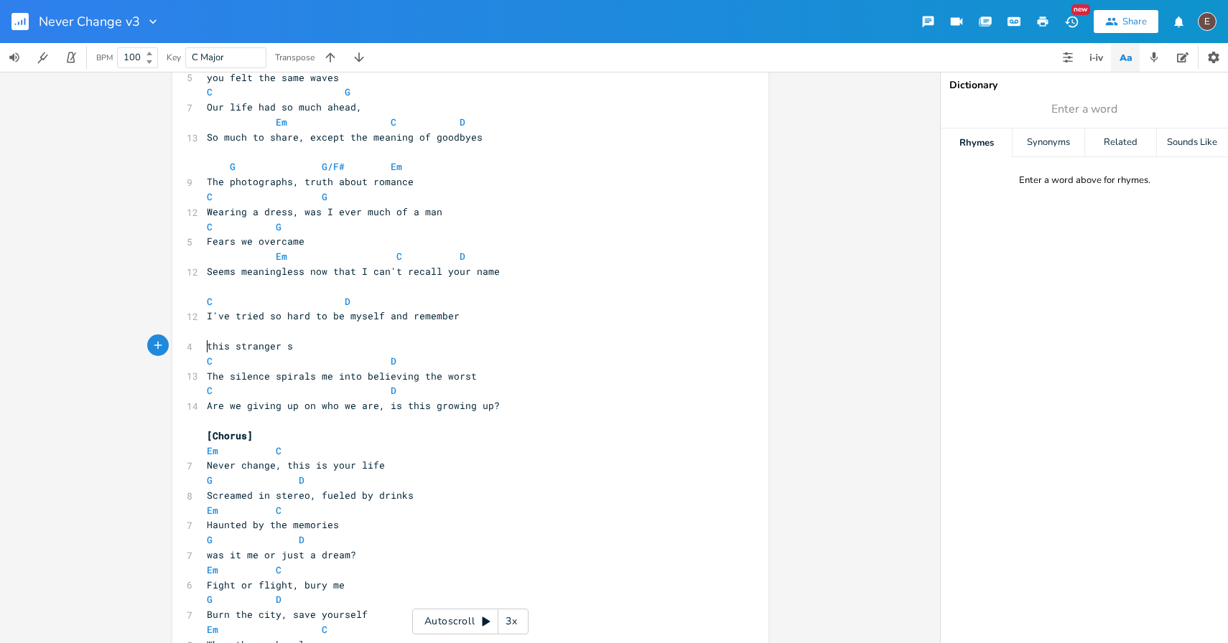
type textarea "C"
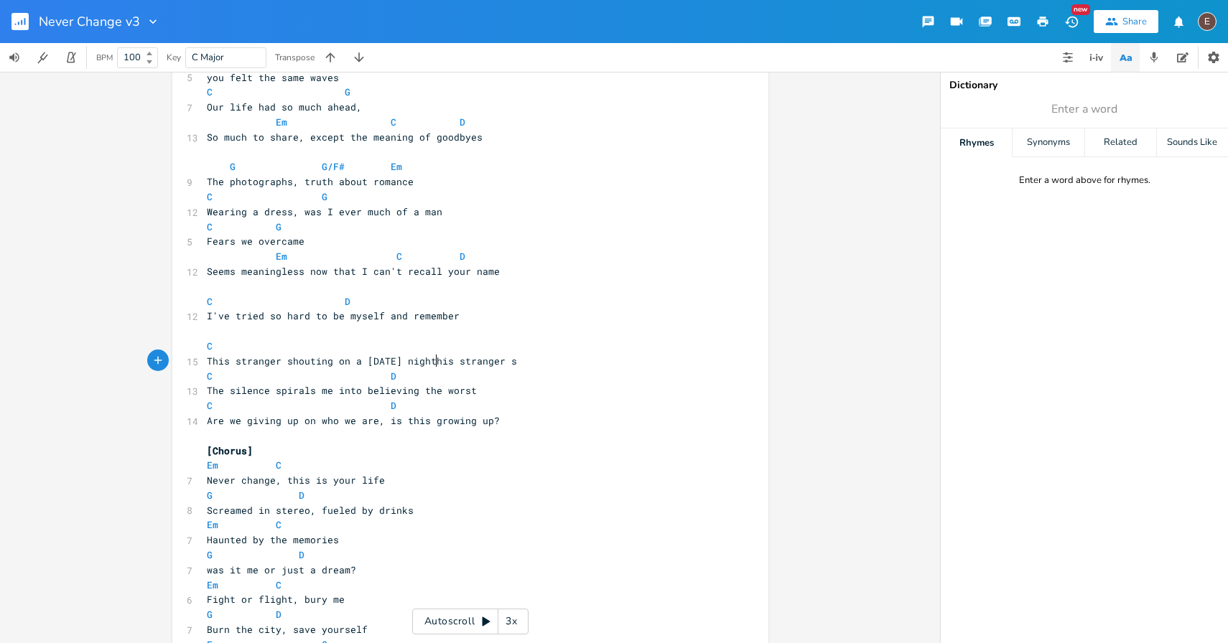
scroll to position [0, 184]
type textarea "This stranger shouting on a [DATE] night"
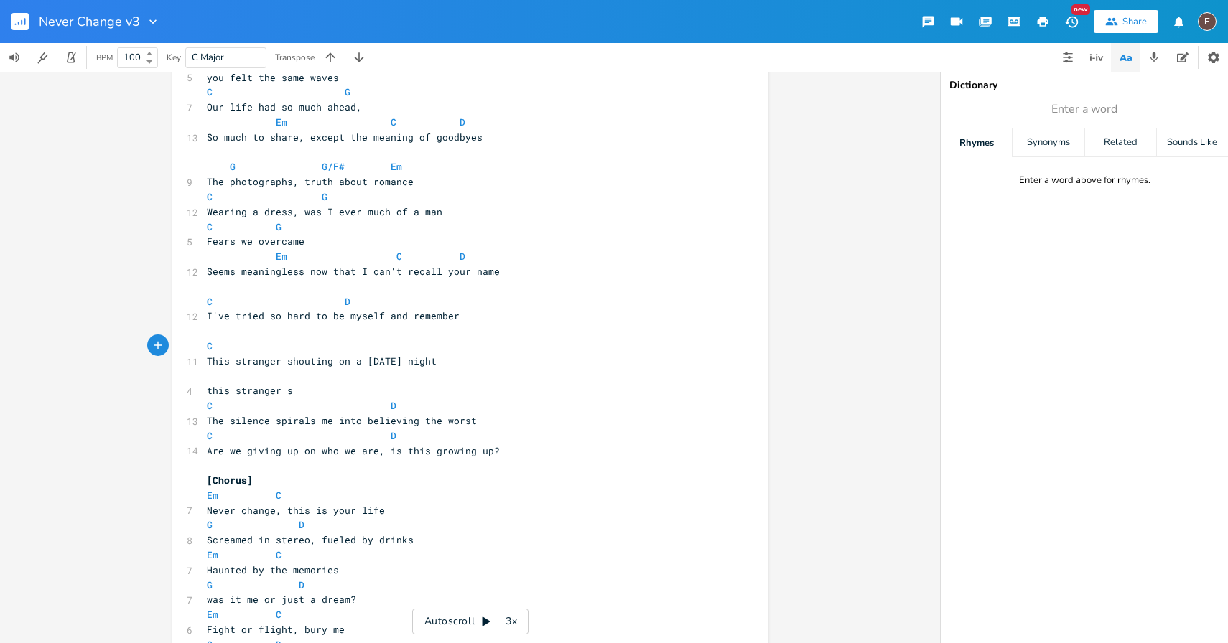
click at [335, 350] on pre "C" at bounding box center [463, 346] width 518 height 15
type textarea "D"
click at [429, 390] on pre "this stranger s" at bounding box center [463, 390] width 518 height 15
click at [350, 345] on span at bounding box center [356, 346] width 23 height 15
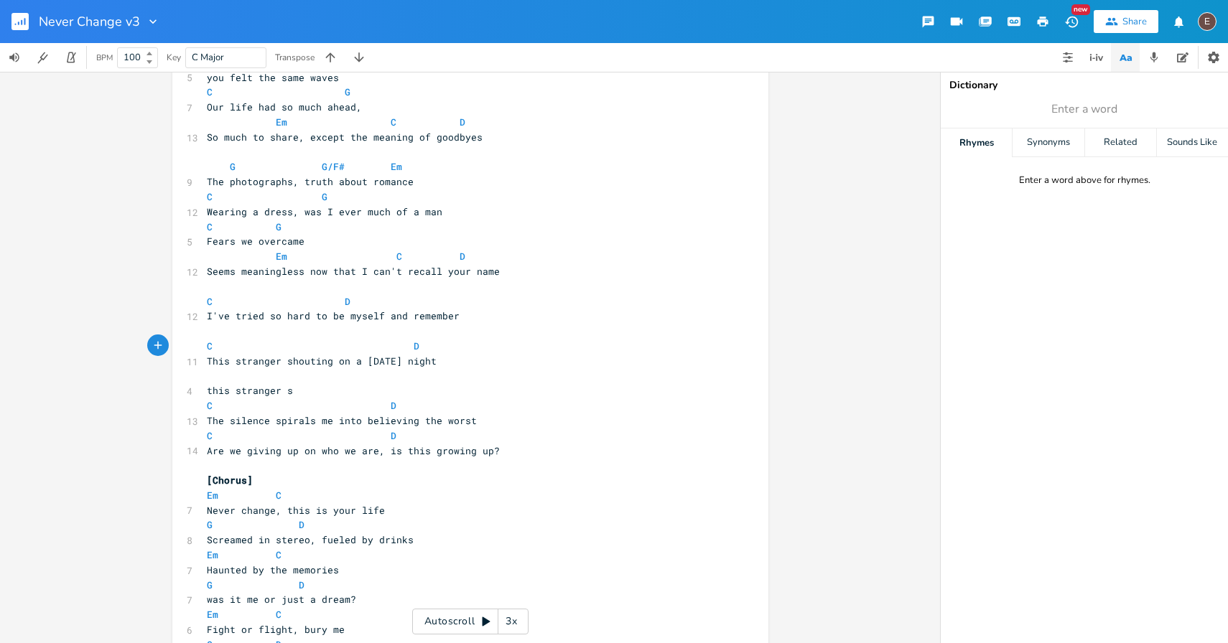
click at [352, 384] on pre "this stranger s" at bounding box center [463, 390] width 518 height 15
click at [325, 366] on span "This stranger shouting on a [DATE] night" at bounding box center [322, 361] width 230 height 13
type textarea "shouting"
click at [325, 366] on span "This stranger shouting on a [DATE] night" at bounding box center [322, 361] width 230 height 13
click at [398, 348] on span at bounding box center [402, 346] width 23 height 15
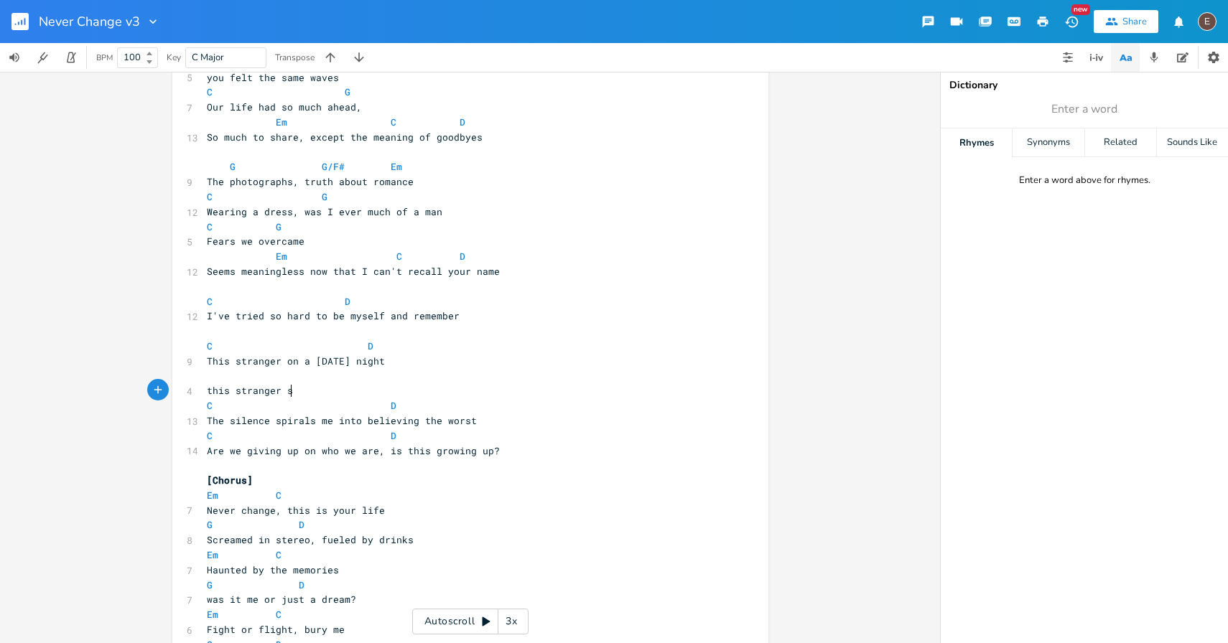
click at [335, 395] on pre "this stranger s" at bounding box center [463, 390] width 518 height 15
drag, startPoint x: 324, startPoint y: 395, endPoint x: 202, endPoint y: 395, distance: 121.3
click at [204, 395] on pre "this stranger s" at bounding box center [463, 390] width 518 height 15
type textarea "="
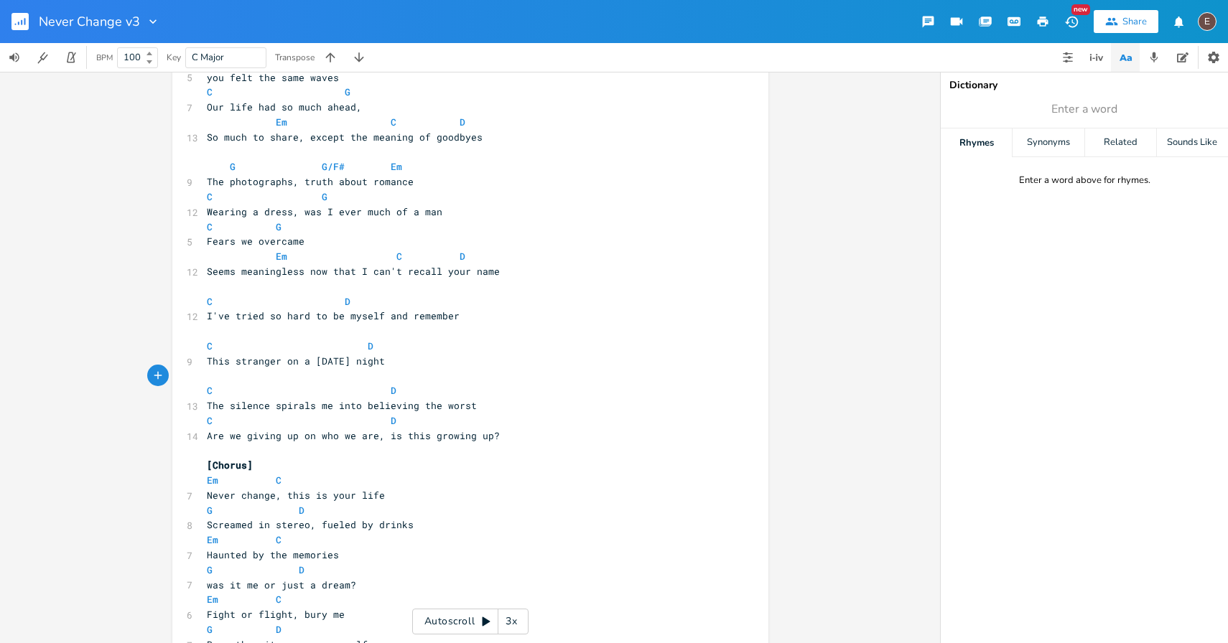
click at [249, 321] on span "I've tried so hard to be myself and remember" at bounding box center [333, 315] width 253 height 13
click at [243, 327] on pre "​" at bounding box center [463, 331] width 518 height 15
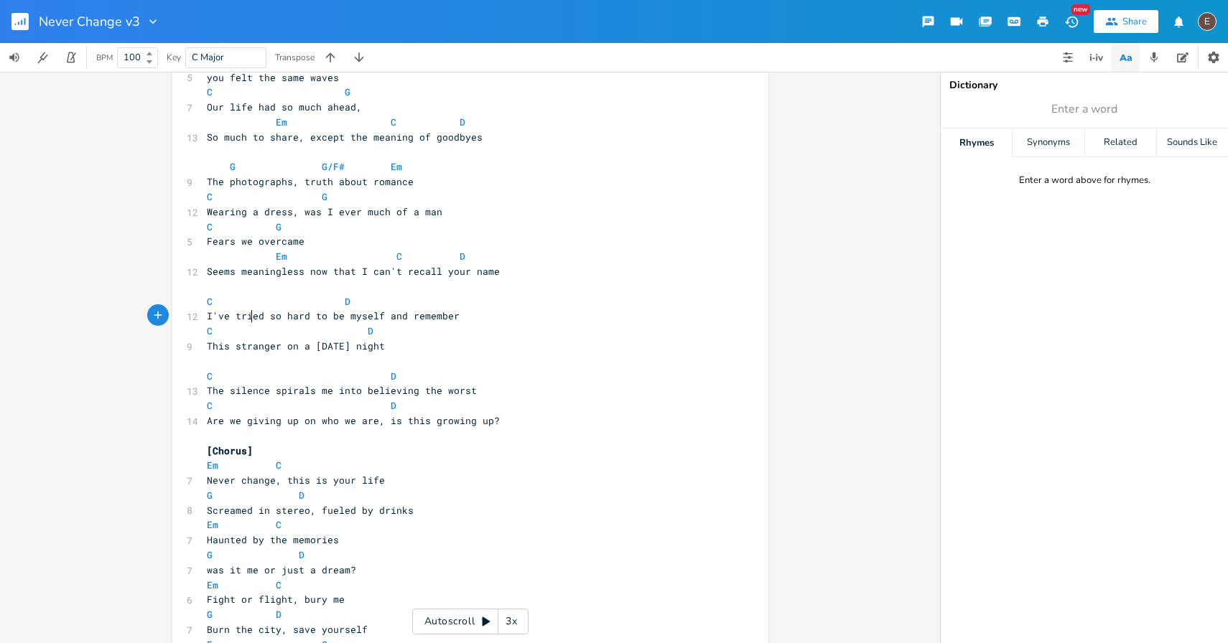
click at [246, 322] on pre "I've tried so hard to be myself and remember" at bounding box center [463, 316] width 518 height 15
type textarea "worked"
click at [423, 368] on pre "​" at bounding box center [463, 361] width 518 height 15
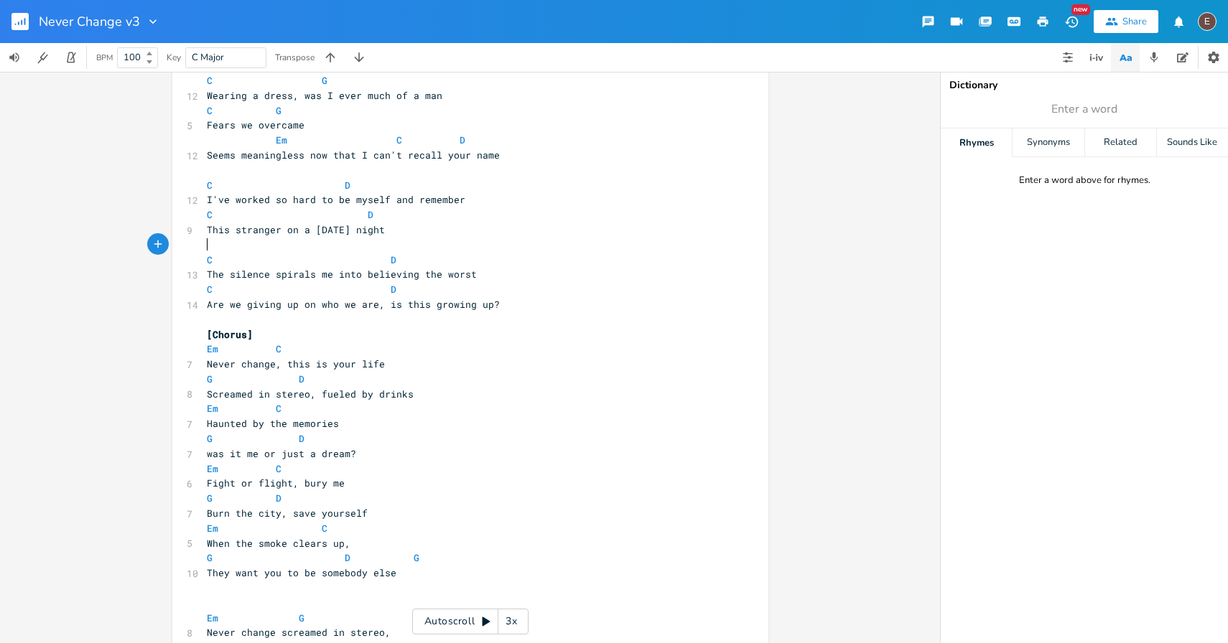
scroll to position [258, 0]
click at [395, 400] on pre "Screamed in stereo, fueled by drinks" at bounding box center [463, 393] width 518 height 15
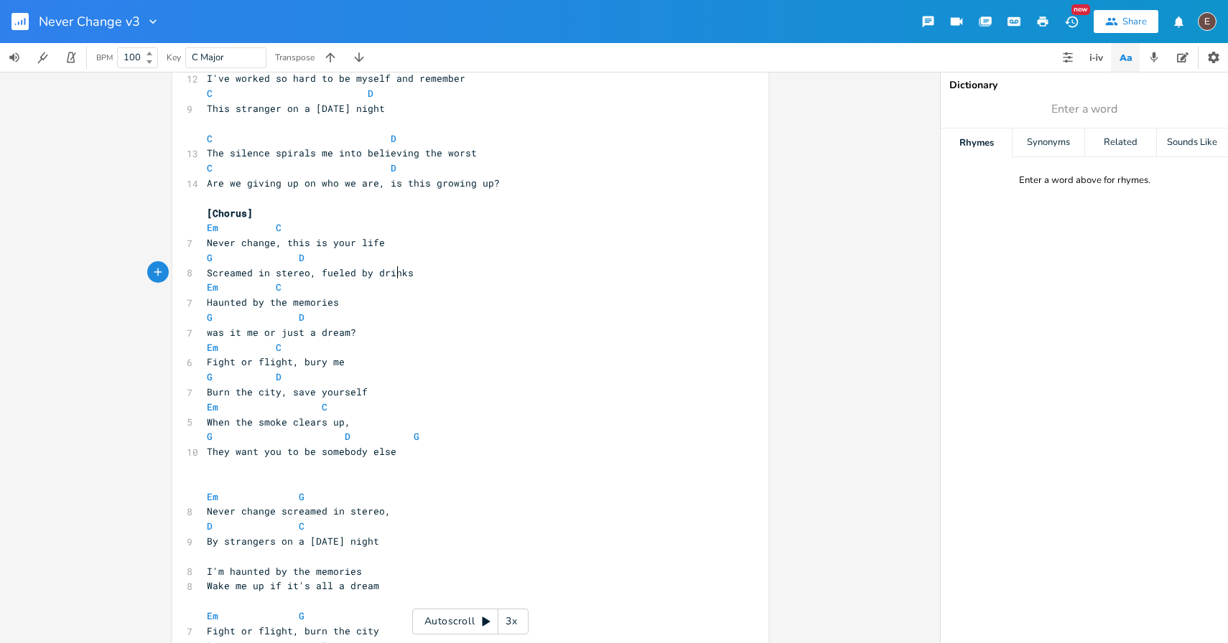
scroll to position [379, 0]
click at [339, 393] on span "Burn the city, save yourself" at bounding box center [287, 391] width 161 height 13
type textarea "your soul"
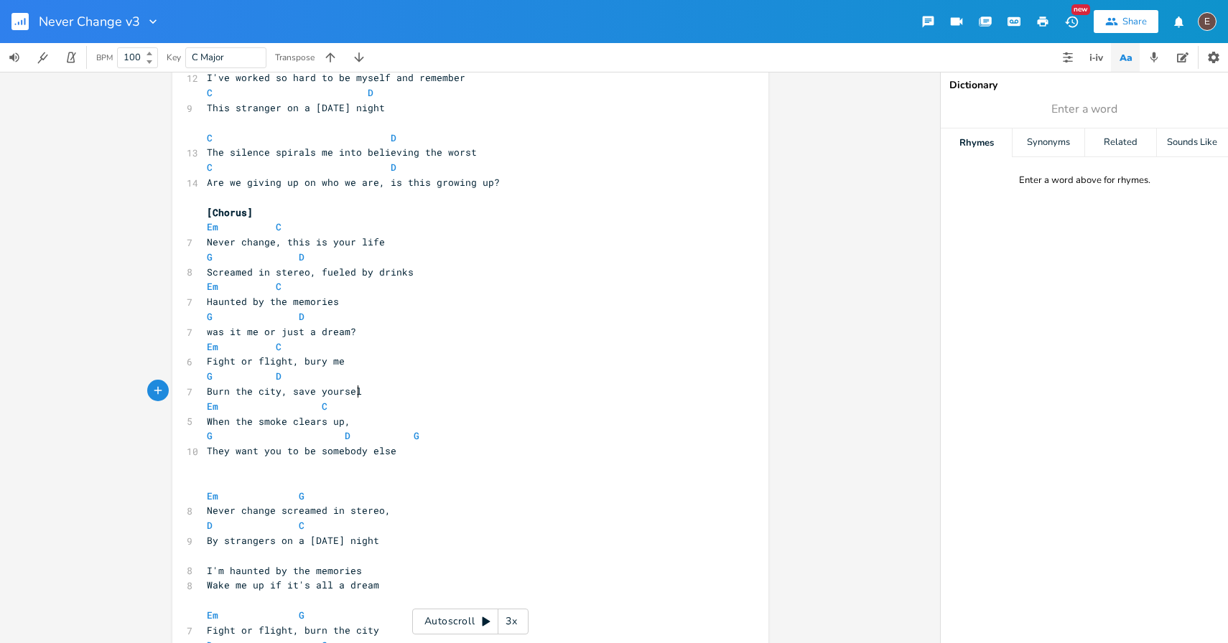
type textarea "self"
click at [347, 393] on span "Burn the city, save yourself" at bounding box center [287, 391] width 161 height 13
type textarea "yours"
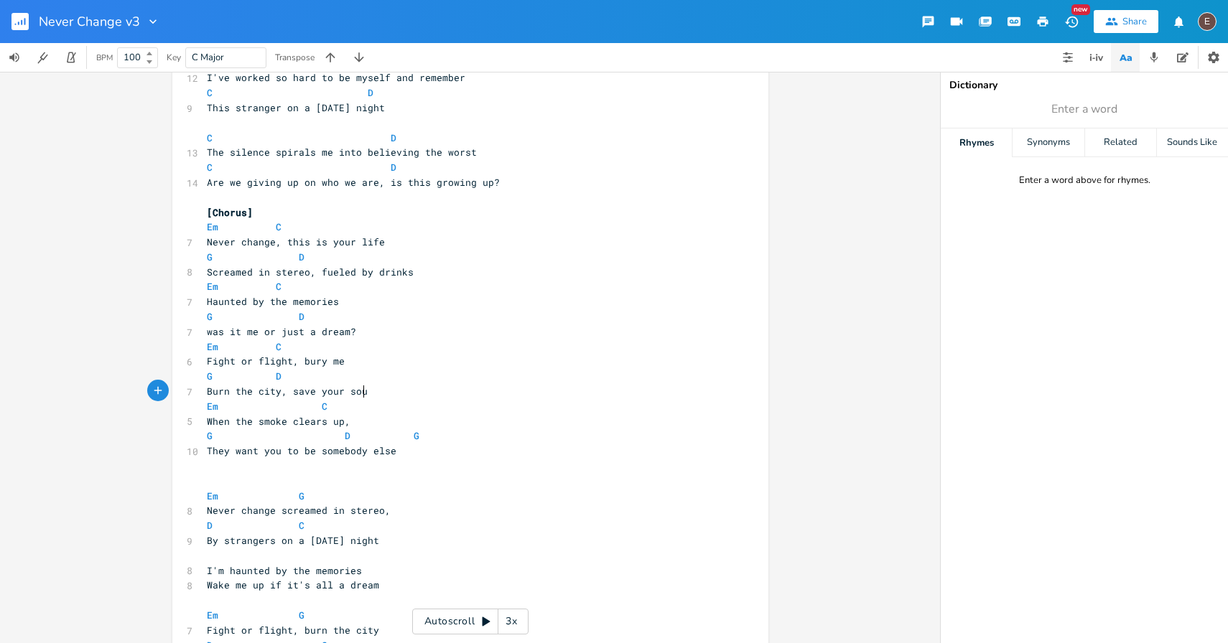
type textarea "soul"
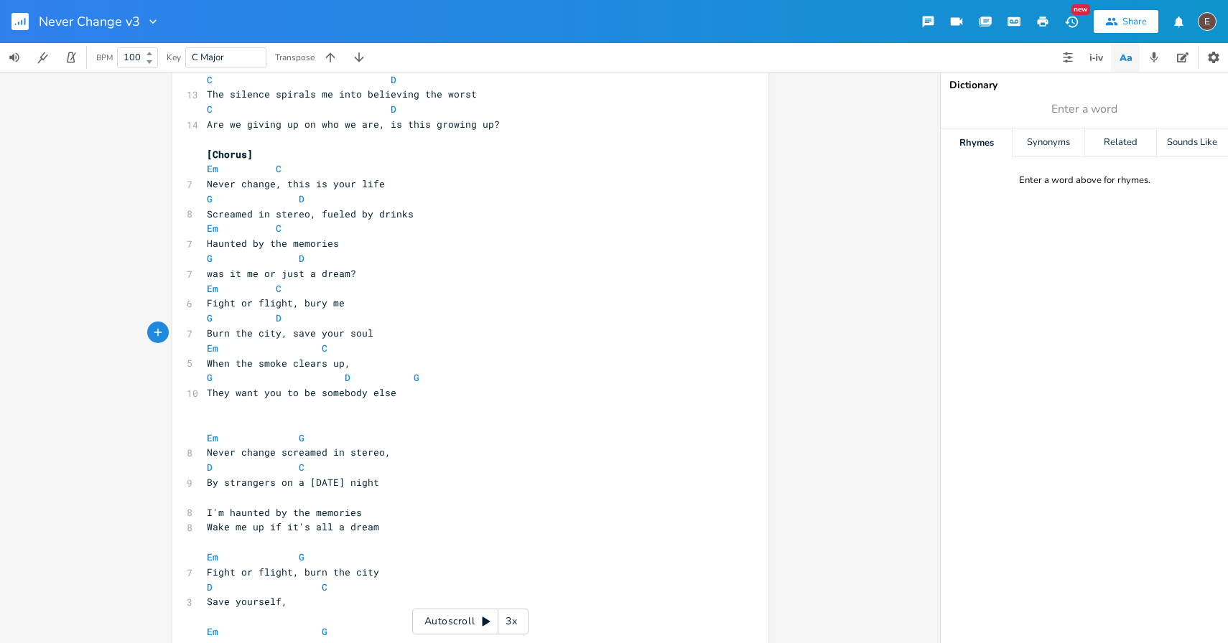
scroll to position [457, 0]
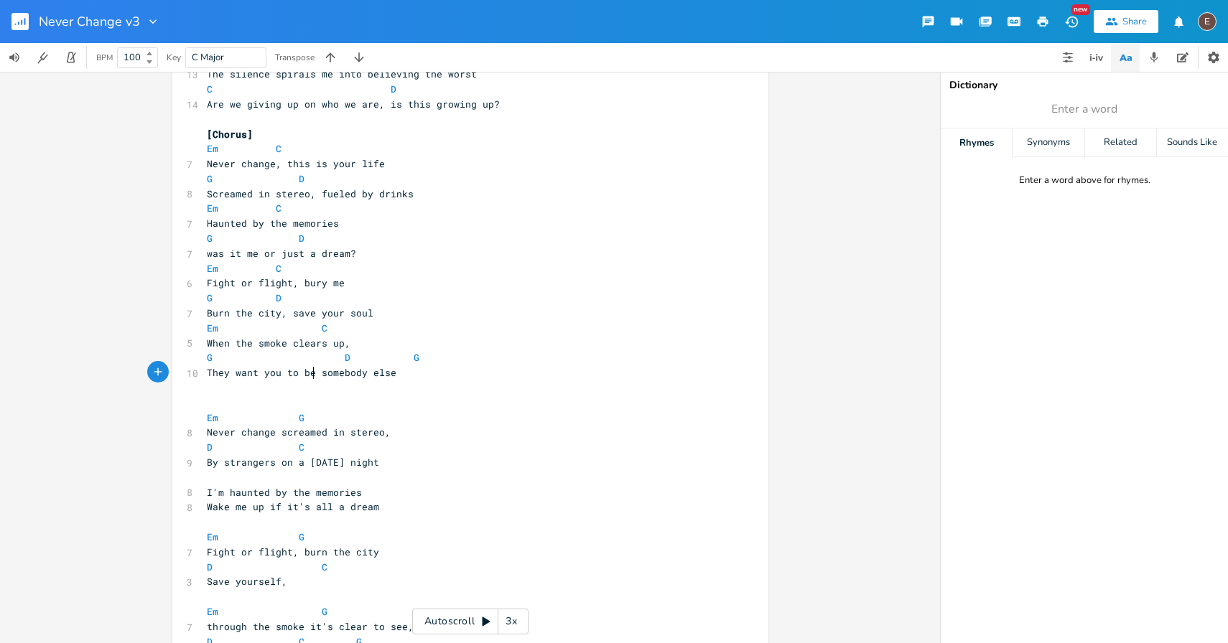
click at [309, 369] on span "They want you to be somebody else" at bounding box center [302, 372] width 190 height 13
click at [296, 371] on span "They want you to be somebody else" at bounding box center [302, 372] width 190 height 13
type textarea "change, to be"
click at [376, 374] on span "They want you to change, to be be somebody else" at bounding box center [342, 372] width 270 height 13
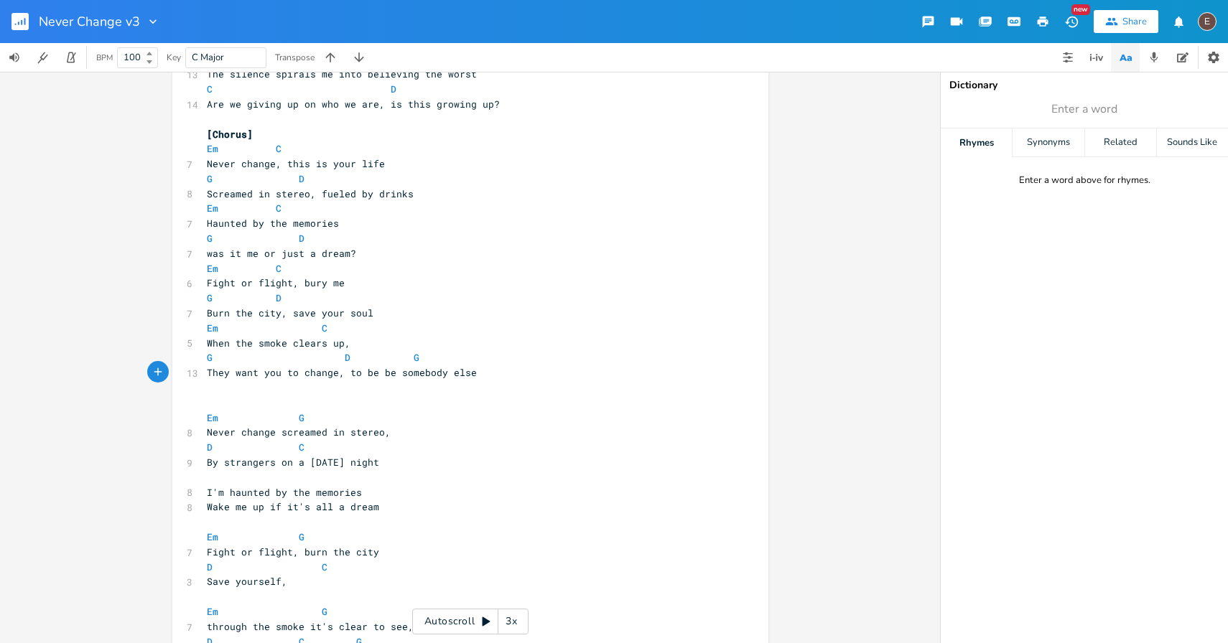
type textarea "be"
click at [376, 374] on span "They want you to change, to be be somebody else" at bounding box center [342, 372] width 270 height 13
click at [335, 363] on span at bounding box center [333, 357] width 23 height 15
click at [380, 360] on span at bounding box center [379, 357] width 23 height 15
click at [486, 384] on pre "​" at bounding box center [463, 387] width 518 height 15
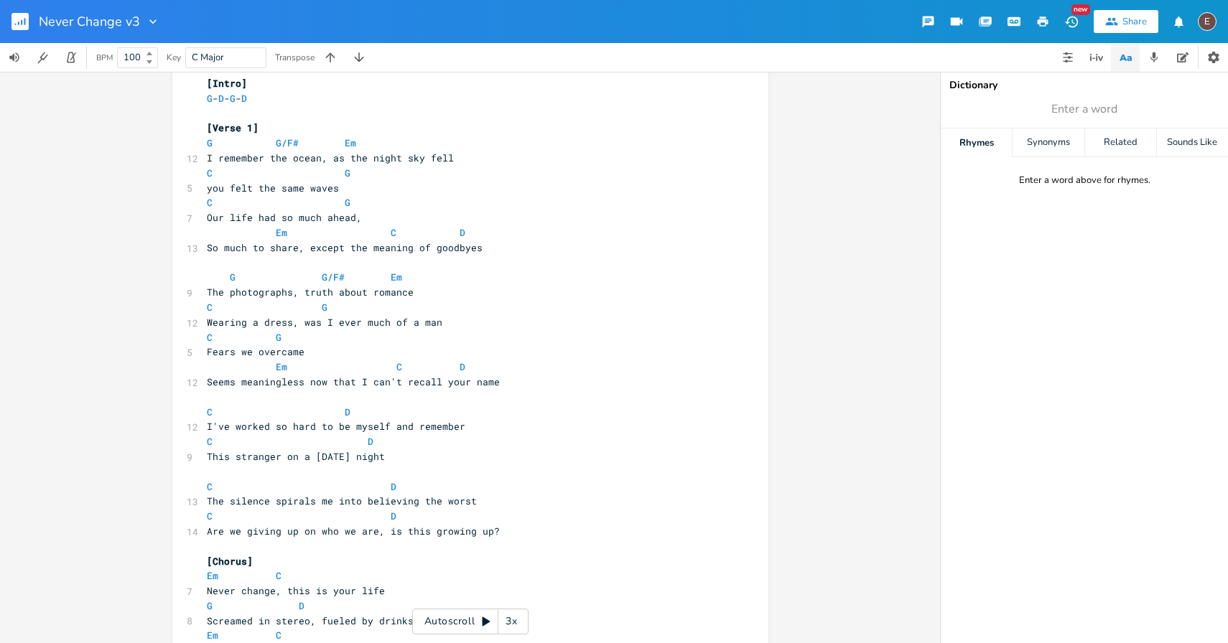
scroll to position [34, 0]
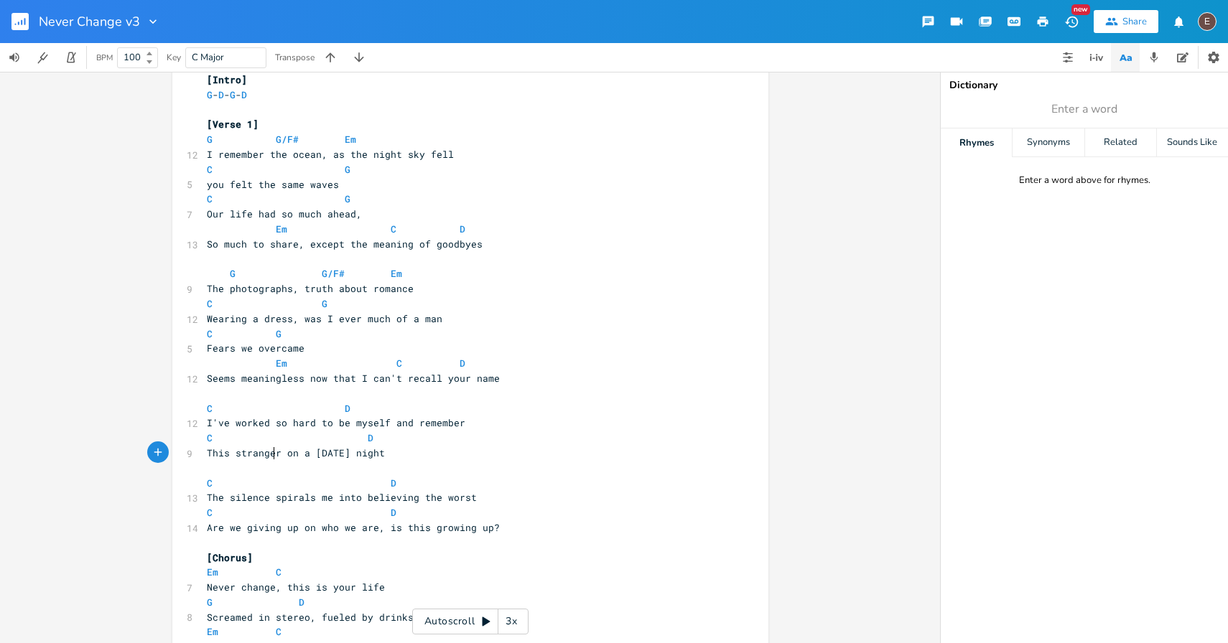
click at [269, 458] on span "This stranger on a [DATE] night" at bounding box center [296, 453] width 178 height 13
type textarea "is stranger"
drag, startPoint x: 277, startPoint y: 456, endPoint x: 215, endPoint y: 458, distance: 61.8
click at [215, 458] on span "This stranger on a [DATE] night" at bounding box center [296, 453] width 178 height 13
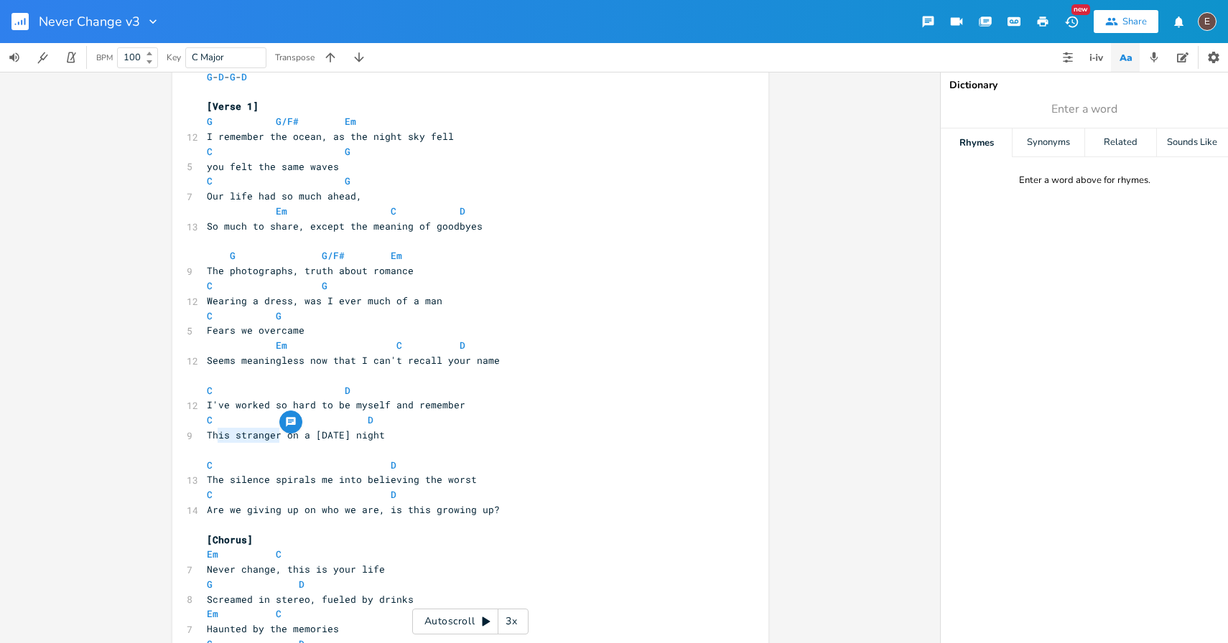
click at [354, 475] on span "The silence spirals me into believing the worst" at bounding box center [342, 479] width 270 height 13
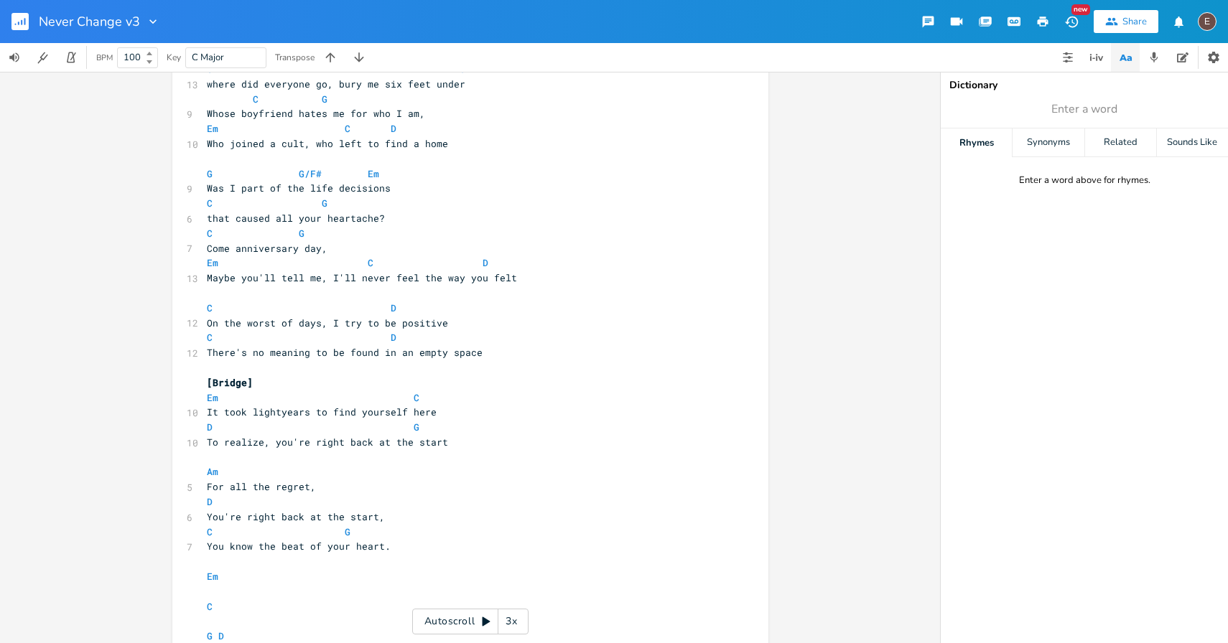
scroll to position [1150, 0]
click at [276, 391] on span at bounding box center [287, 397] width 23 height 15
click at [283, 376] on pre "[Bridge]" at bounding box center [463, 382] width 518 height 15
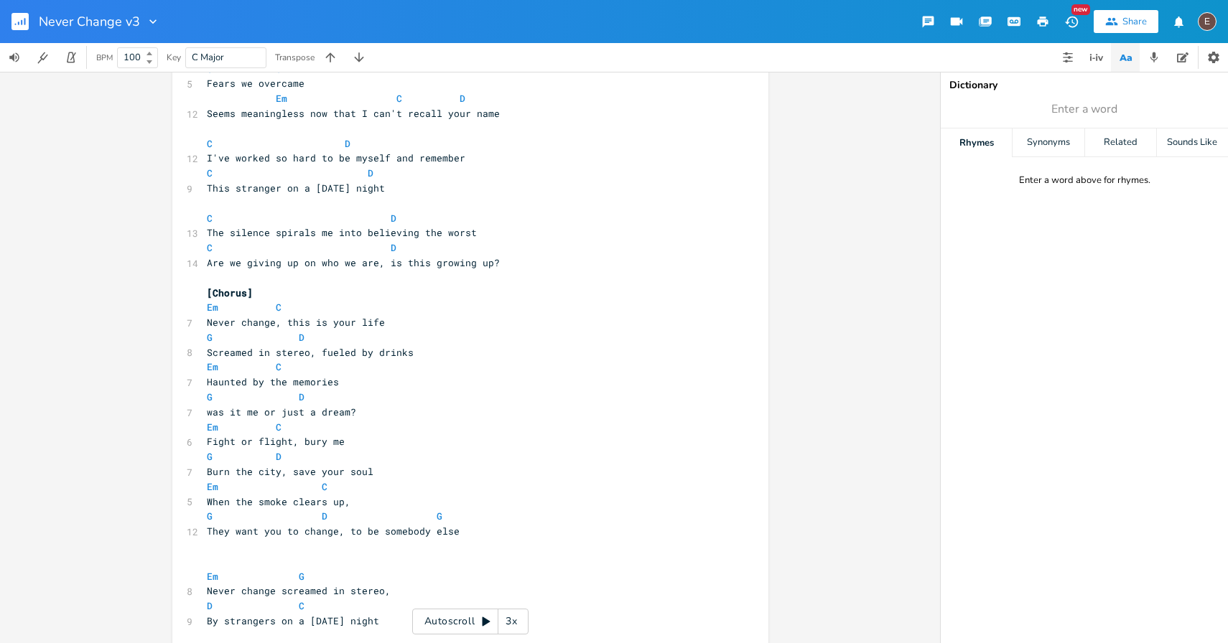
scroll to position [947, 0]
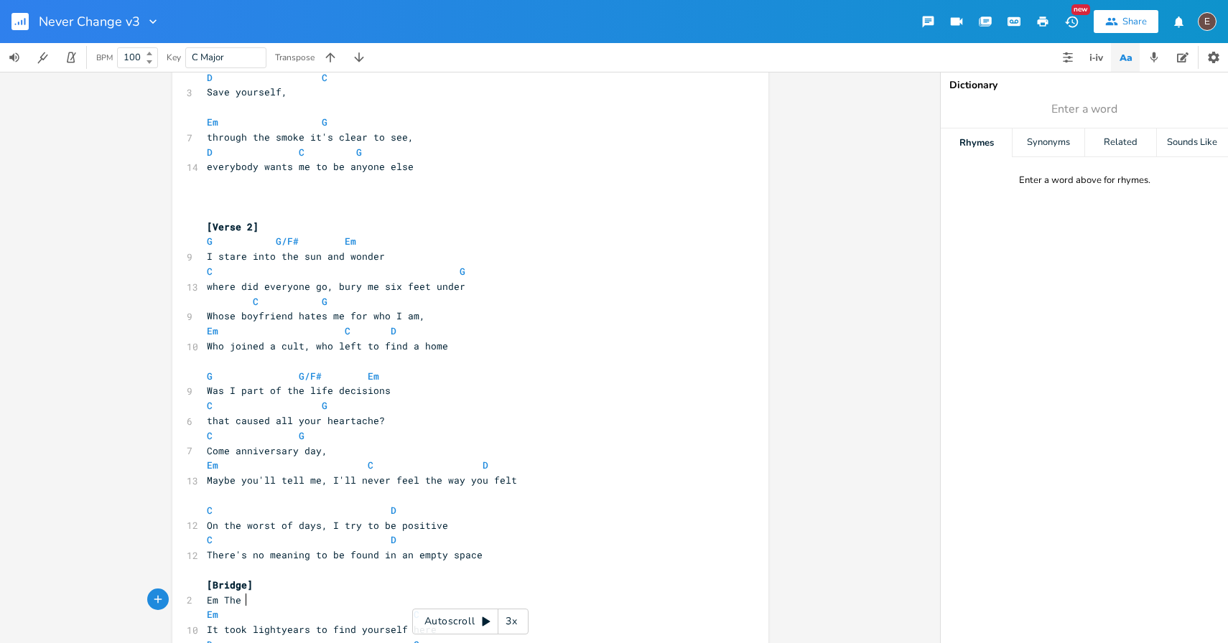
type textarea "Em The sil"
type textarea "The silence"
click at [207, 617] on span "The silence" at bounding box center [238, 614] width 63 height 13
type textarea "It's t"
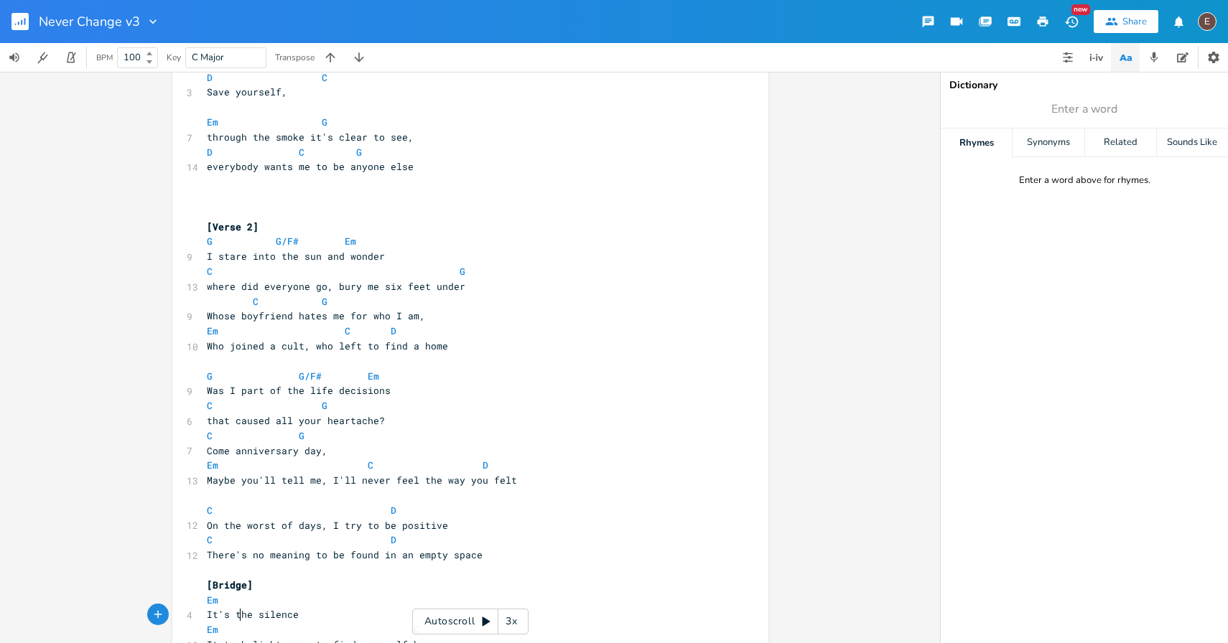
scroll to position [0, 17]
click at [309, 607] on pre "It's the silence" at bounding box center [463, 614] width 518 height 15
click at [309, 617] on pre "It's the silence" at bounding box center [463, 614] width 518 height 15
type textarea ", that spirals me, into believing the worst"
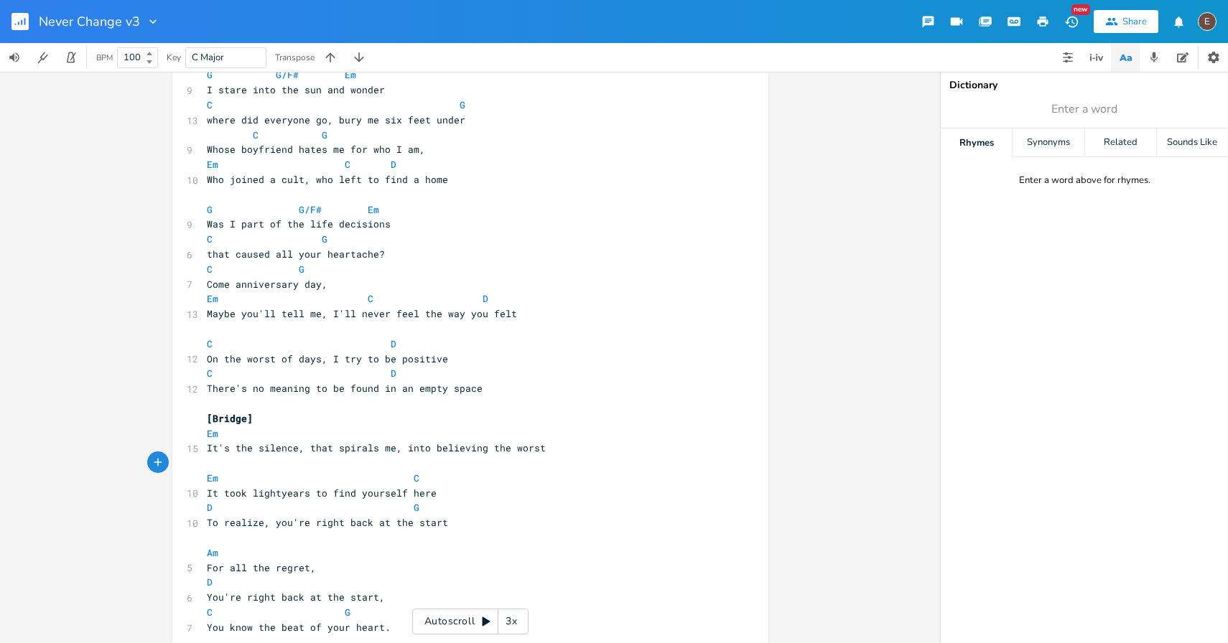
scroll to position [1131, 0]
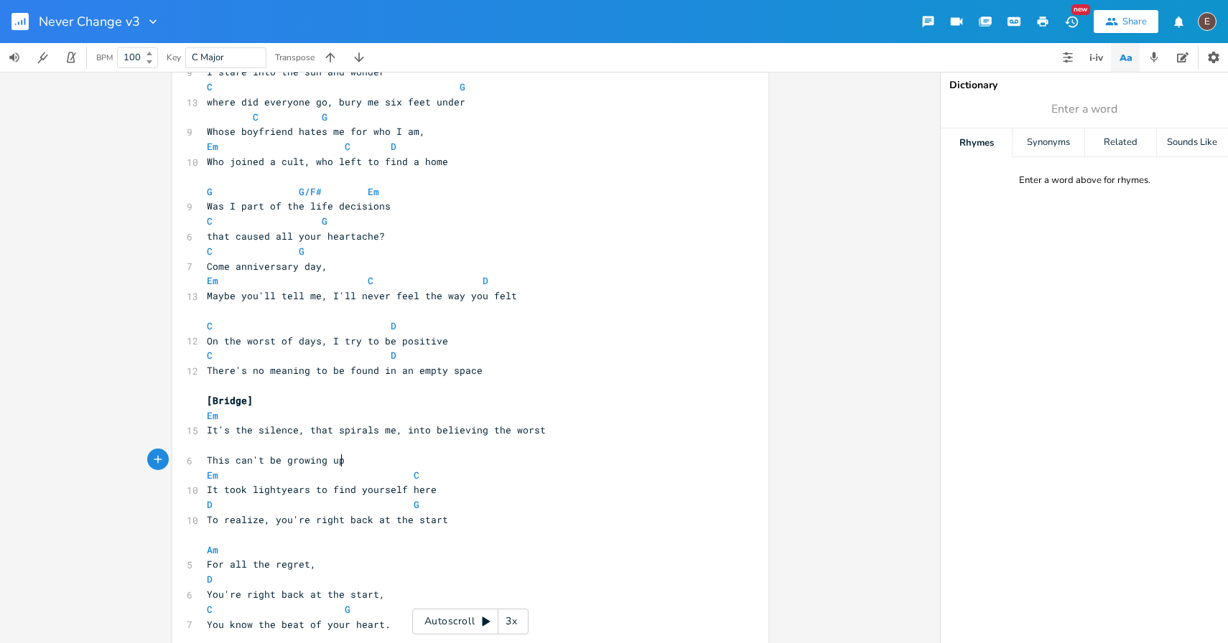
type textarea "This can't be growing up"
click at [207, 461] on span "This can't be growing up" at bounding box center [276, 460] width 138 height 13
type textarea "`"
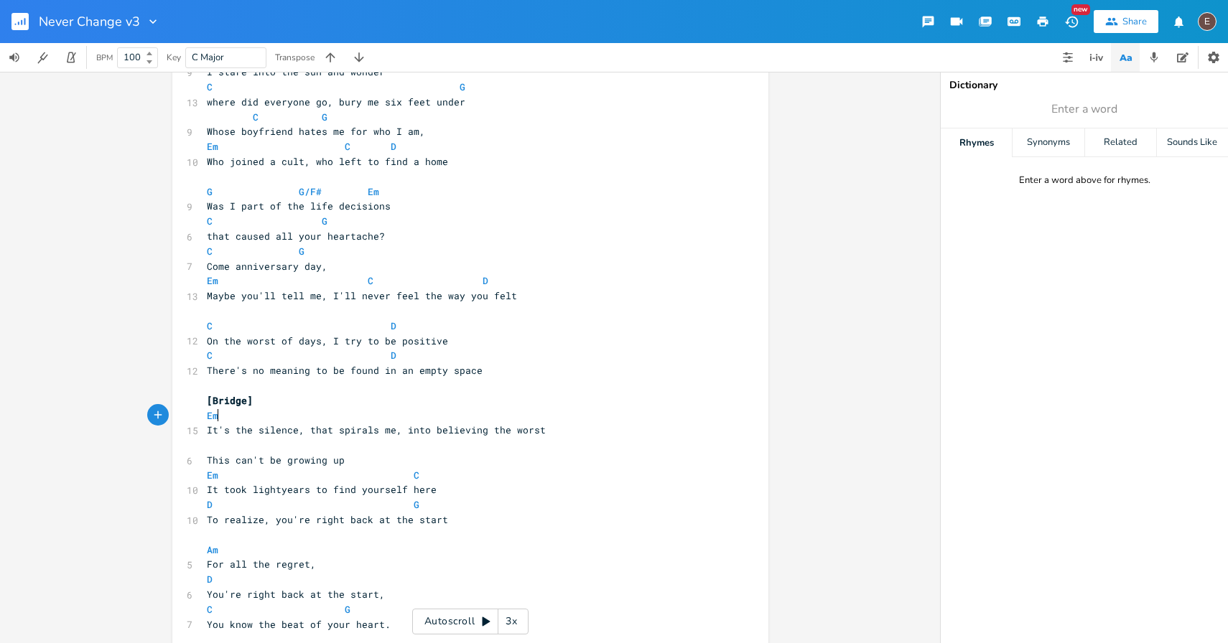
click at [294, 411] on pre "Em" at bounding box center [463, 415] width 518 height 15
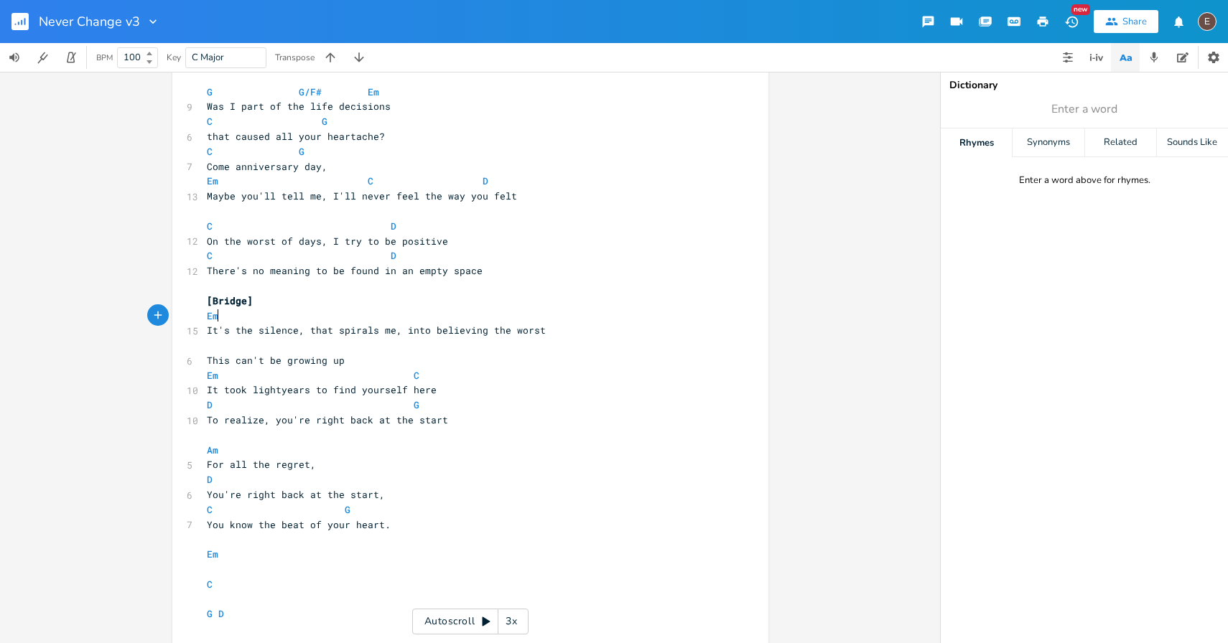
scroll to position [1253, 0]
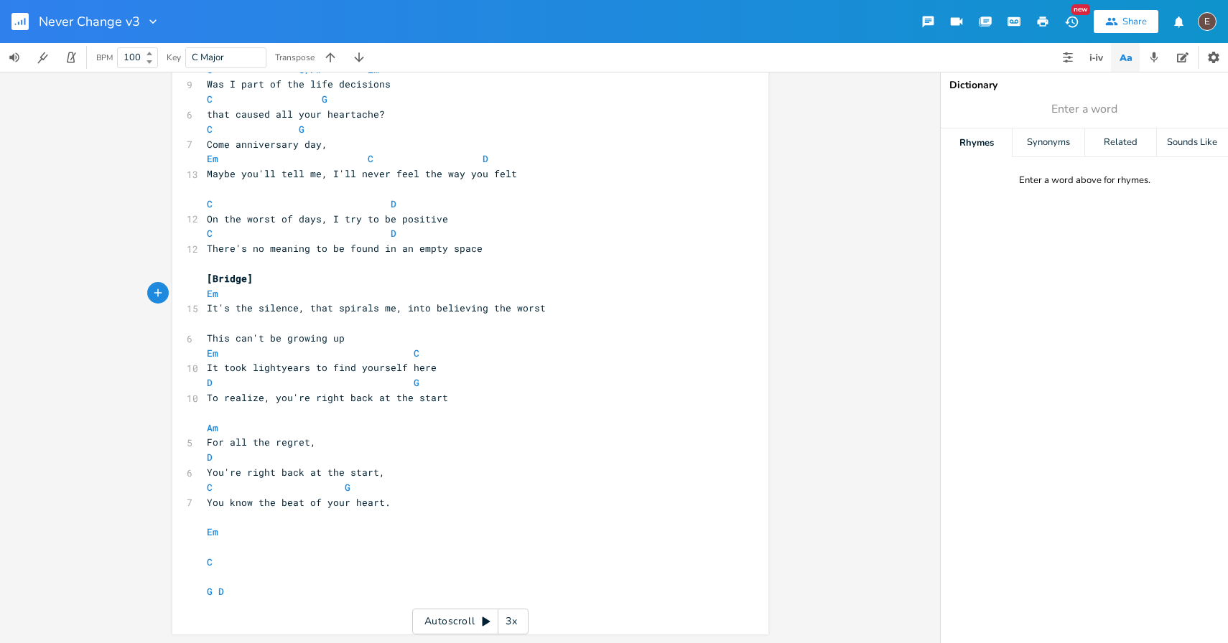
click at [541, 309] on pre "It's the silence, that spirals me, into believing the worst" at bounding box center [463, 308] width 518 height 15
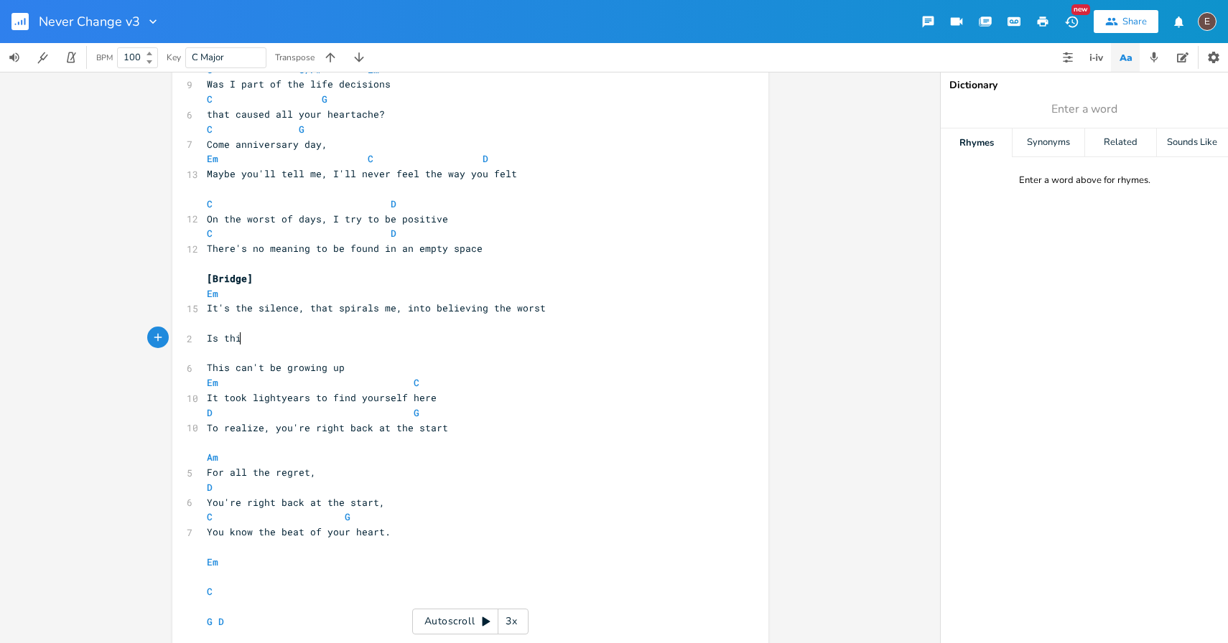
scroll to position [0, 27]
type textarea "Is this giving up on who we are, or is this growing up"
click at [398, 351] on pre "​" at bounding box center [463, 353] width 518 height 15
click at [396, 364] on pre "This can't be growing up" at bounding box center [463, 367] width 518 height 15
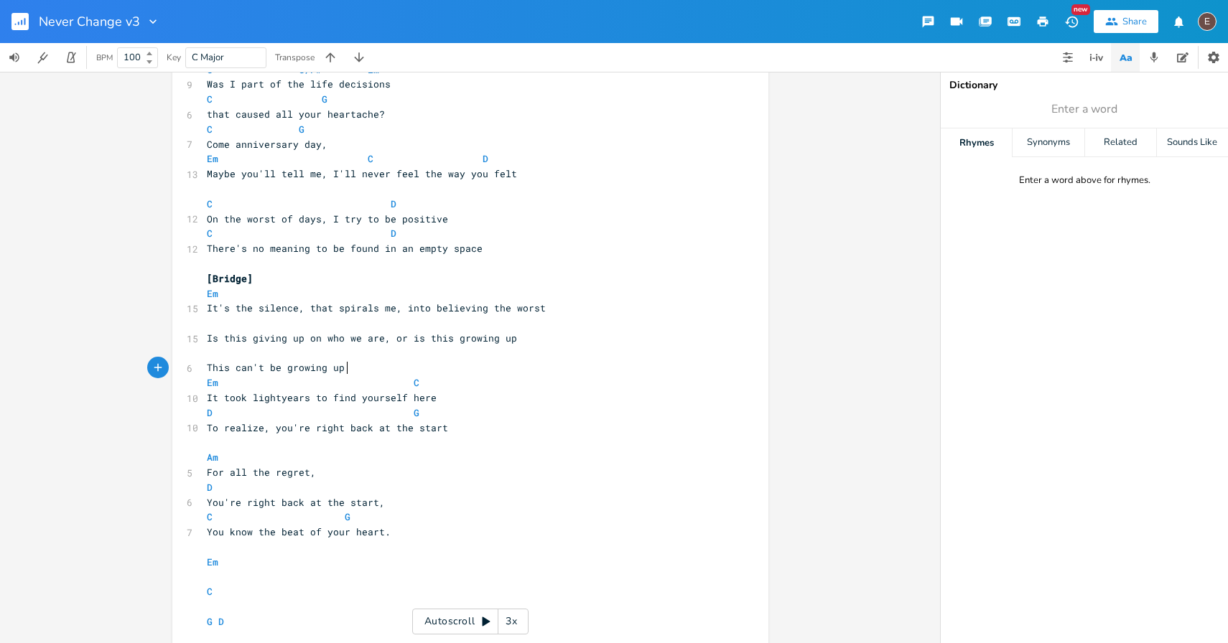
click at [396, 364] on pre "This can't be growing up" at bounding box center [463, 367] width 518 height 15
type textarea "This can't be growing up"
click at [396, 364] on pre "This can't be growing up" at bounding box center [463, 367] width 518 height 15
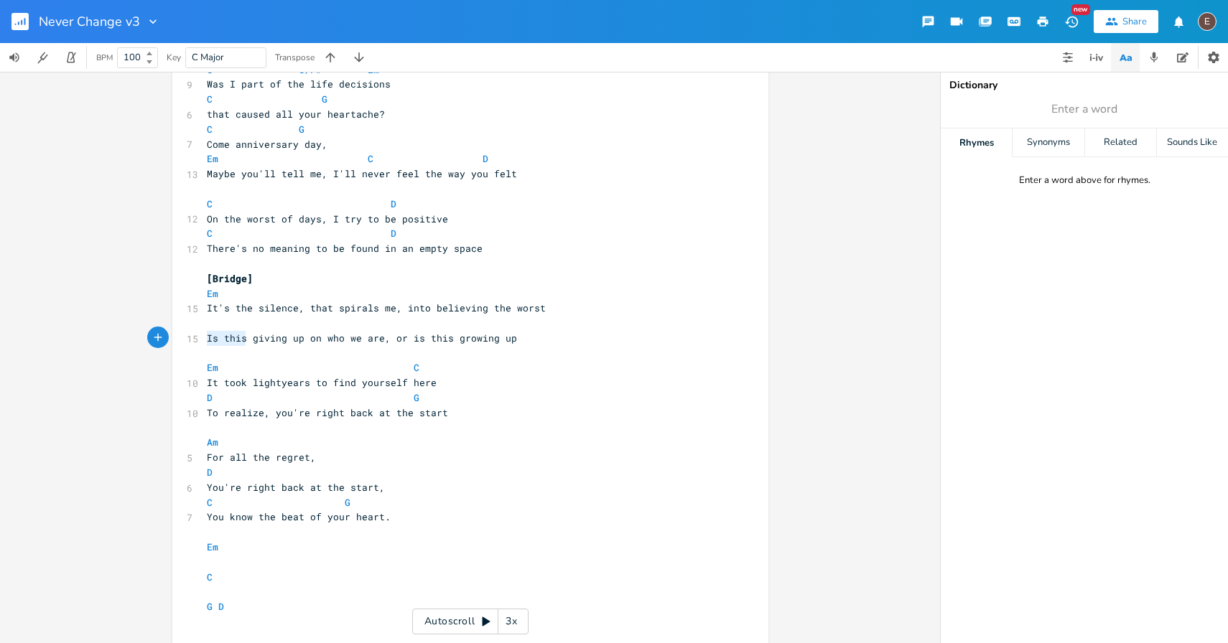
drag, startPoint x: 240, startPoint y: 342, endPoint x: 200, endPoint y: 342, distance: 40.2
click at [204, 342] on pre "Is this giving up on who we are, or is this growing up" at bounding box center [463, 338] width 518 height 15
type textarea "Are we"
click at [378, 342] on span "Are we giving up on who we are, or is this growing up" at bounding box center [359, 338] width 304 height 13
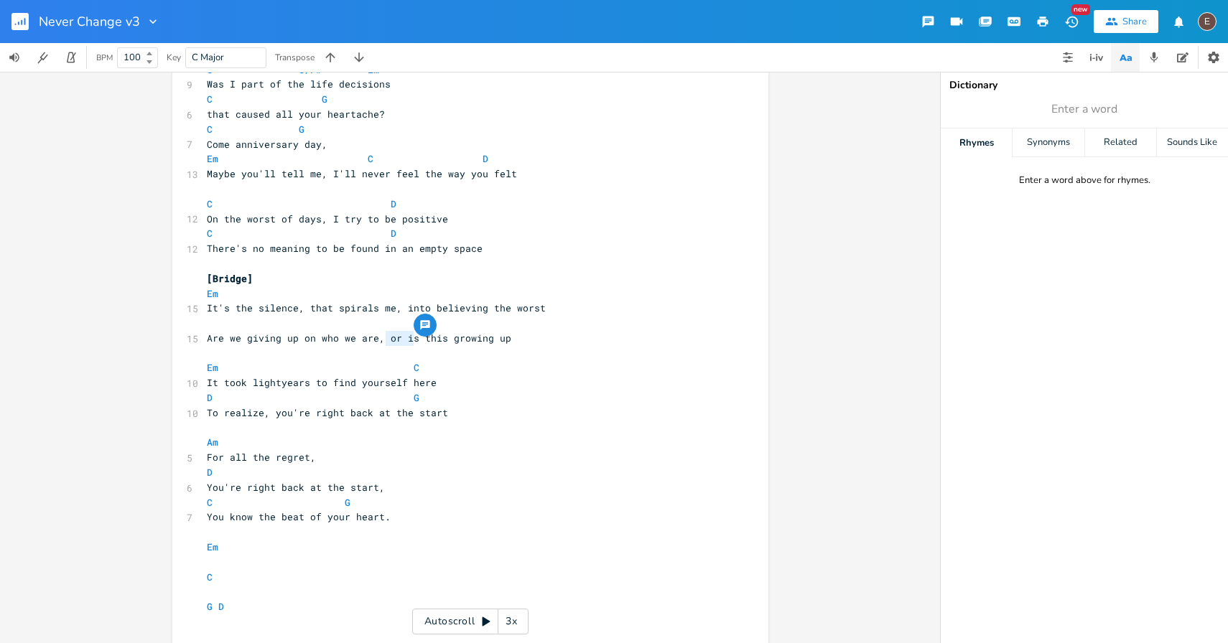
drag, startPoint x: 411, startPoint y: 340, endPoint x: 380, endPoint y: 340, distance: 30.1
click at [380, 340] on span "Are we giving up on who we are, or is this growing up" at bounding box center [359, 338] width 304 height 13
type textarea "this can't be"
click at [476, 343] on span "Are we giving up on who we are, this can't be this growing up" at bounding box center [382, 338] width 350 height 13
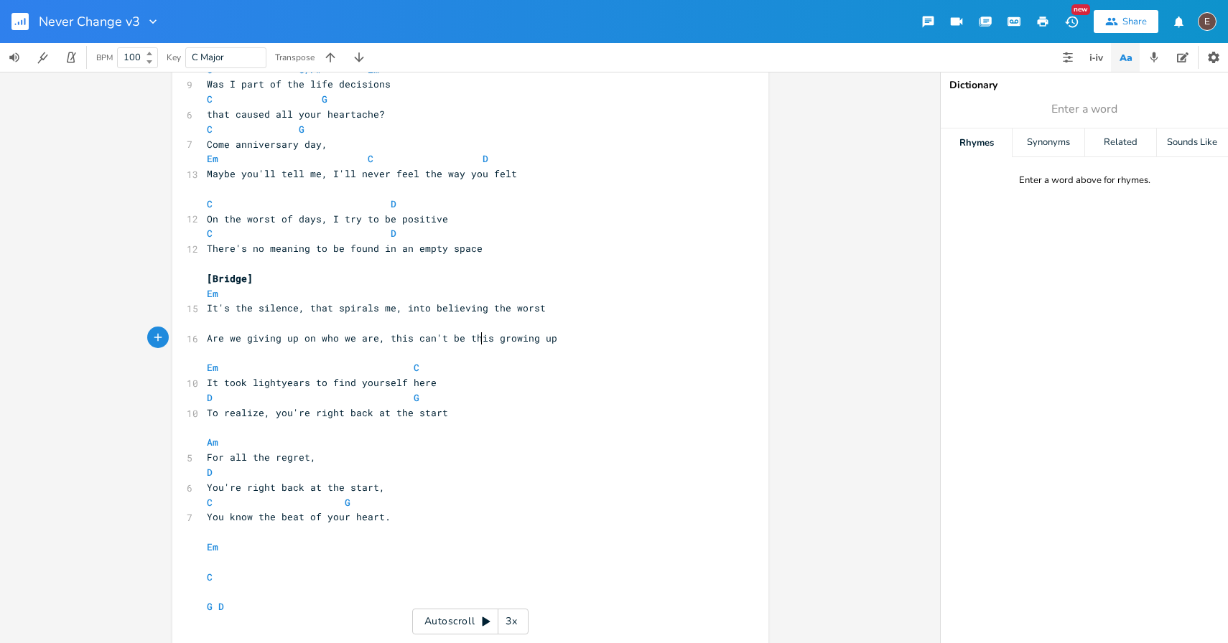
type textarea "this"
click at [476, 343] on span "Are we giving up on who we are, this can't be this growing up" at bounding box center [382, 338] width 350 height 13
click at [449, 327] on pre "​" at bounding box center [463, 323] width 518 height 15
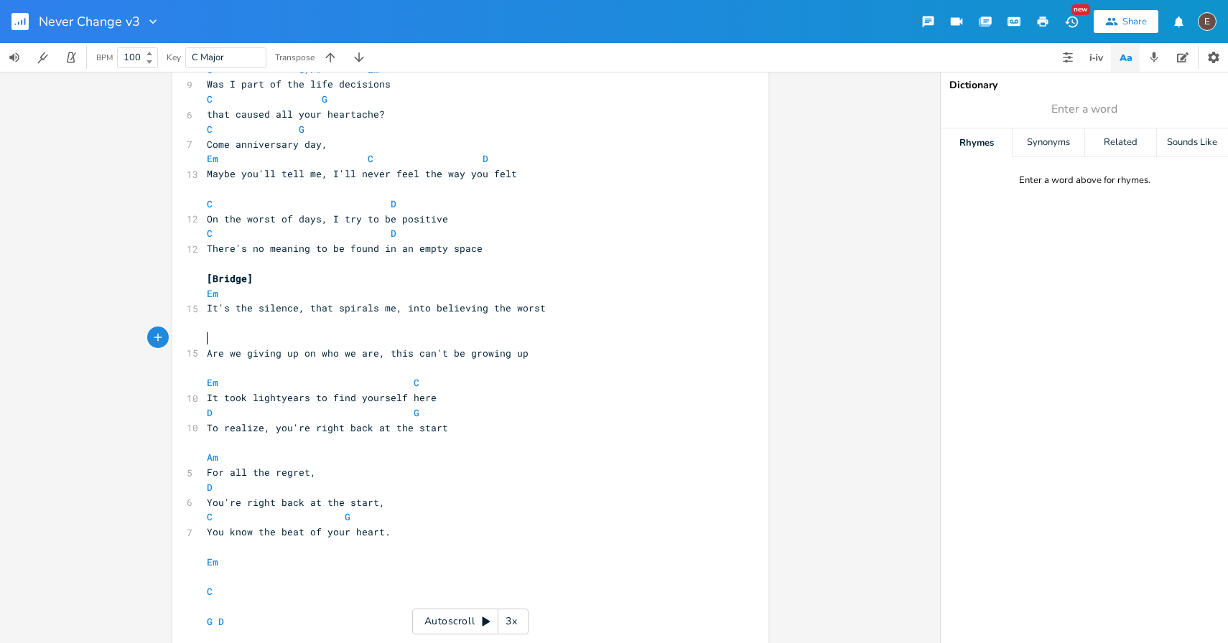
click at [447, 321] on pre "​" at bounding box center [463, 323] width 518 height 15
click at [430, 284] on pre "[Bridge]" at bounding box center [463, 278] width 518 height 15
click at [425, 292] on pre "Em" at bounding box center [463, 293] width 518 height 15
type textarea "C"
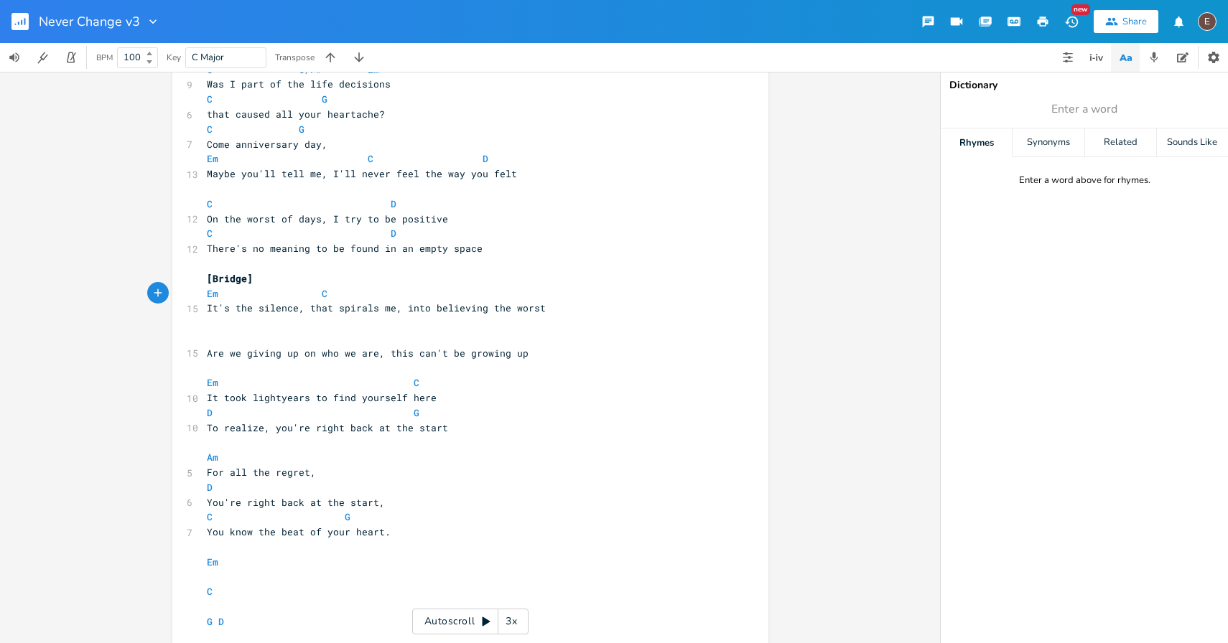
type textarea "D"
type textarea "G"
click at [431, 347] on span "Are we giving up on who we are, this can't be growing up" at bounding box center [368, 353] width 322 height 13
click at [576, 320] on pre "​" at bounding box center [463, 323] width 518 height 15
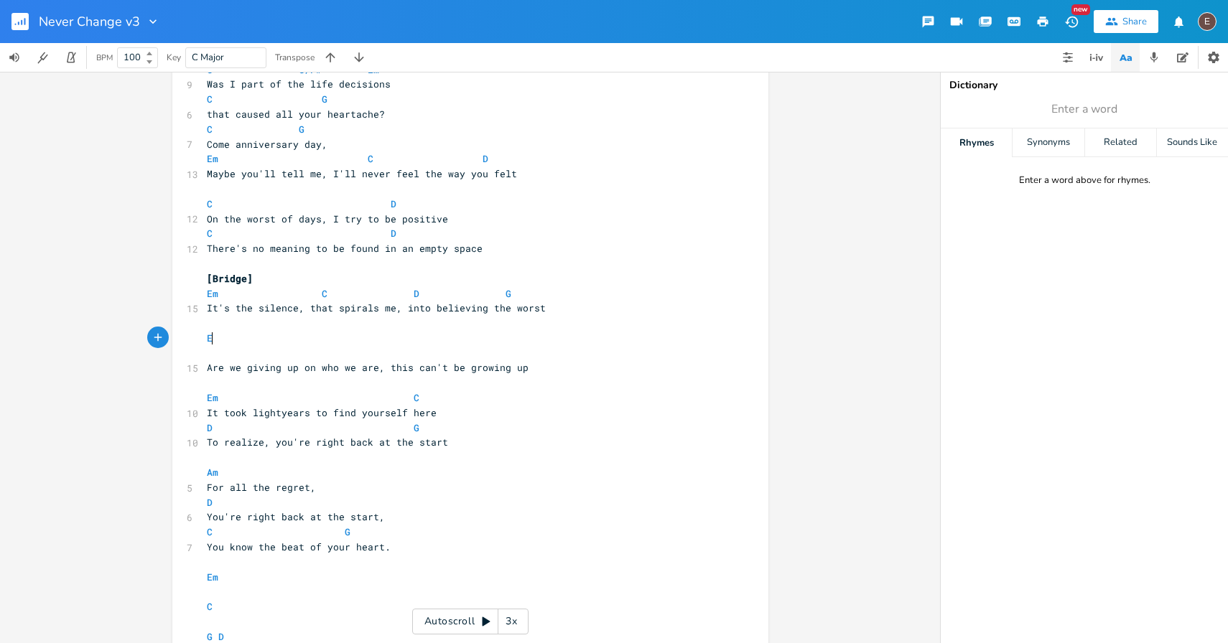
type textarea "Em"
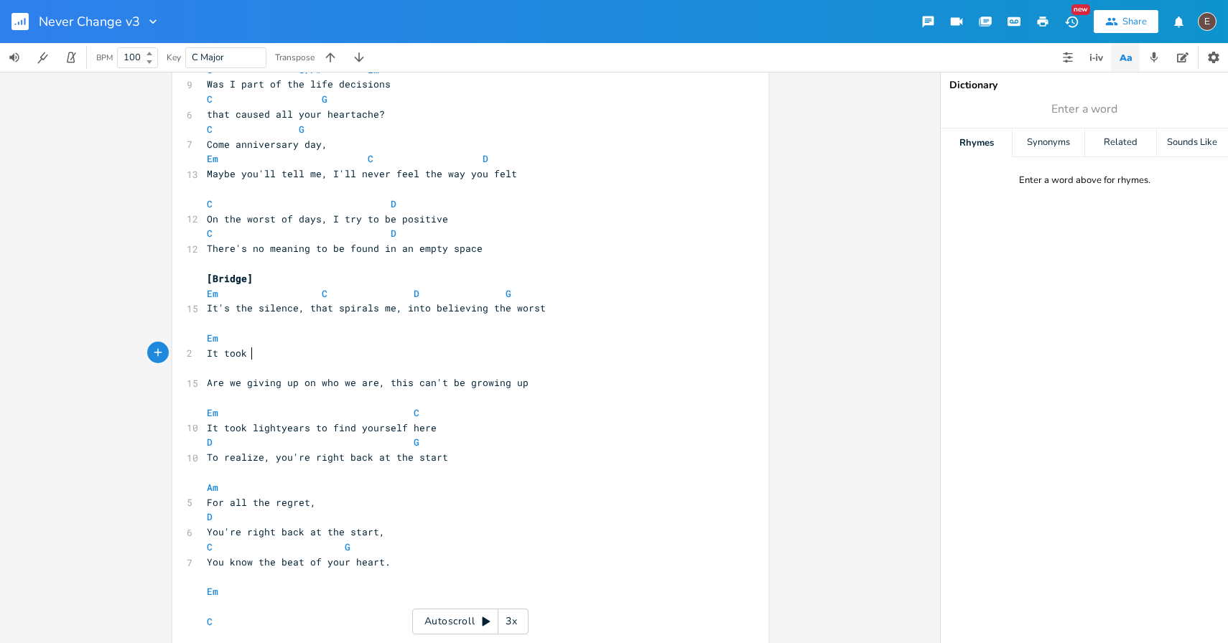
type textarea "It took ig"
type textarea "lightyears to find yourself right back at the start"
click at [446, 345] on pre "Em" at bounding box center [463, 338] width 518 height 15
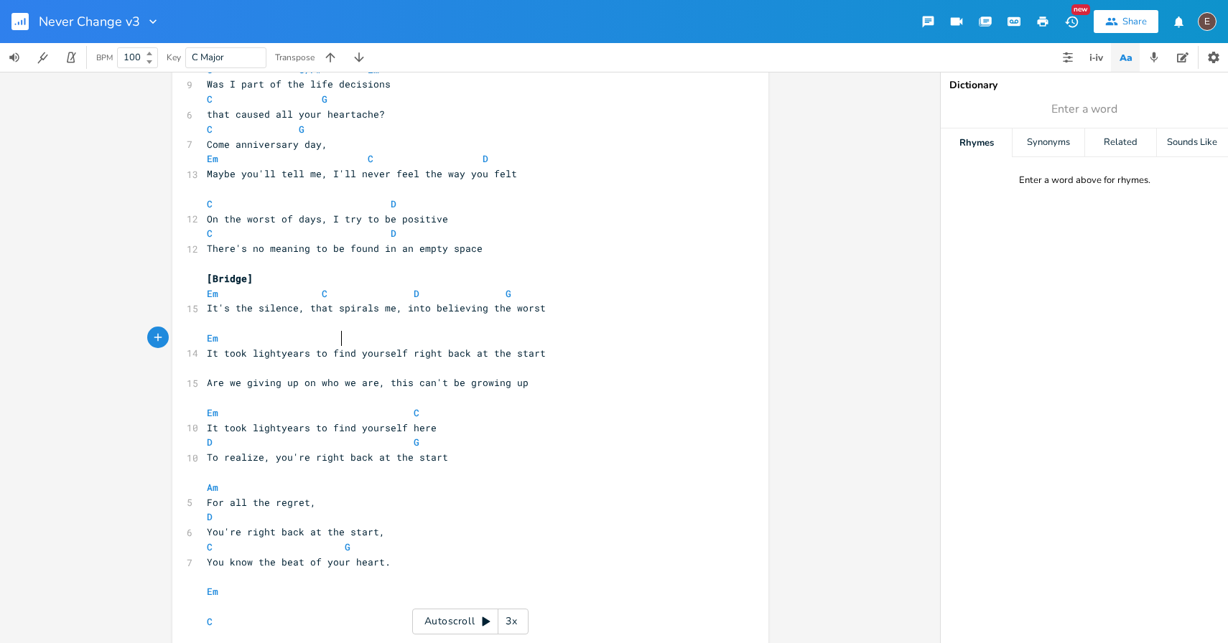
type textarea "C"
type textarea "D"
type textarea "G"
click at [589, 353] on pre "It took lightyears to find yourself right back at the start" at bounding box center [463, 353] width 518 height 15
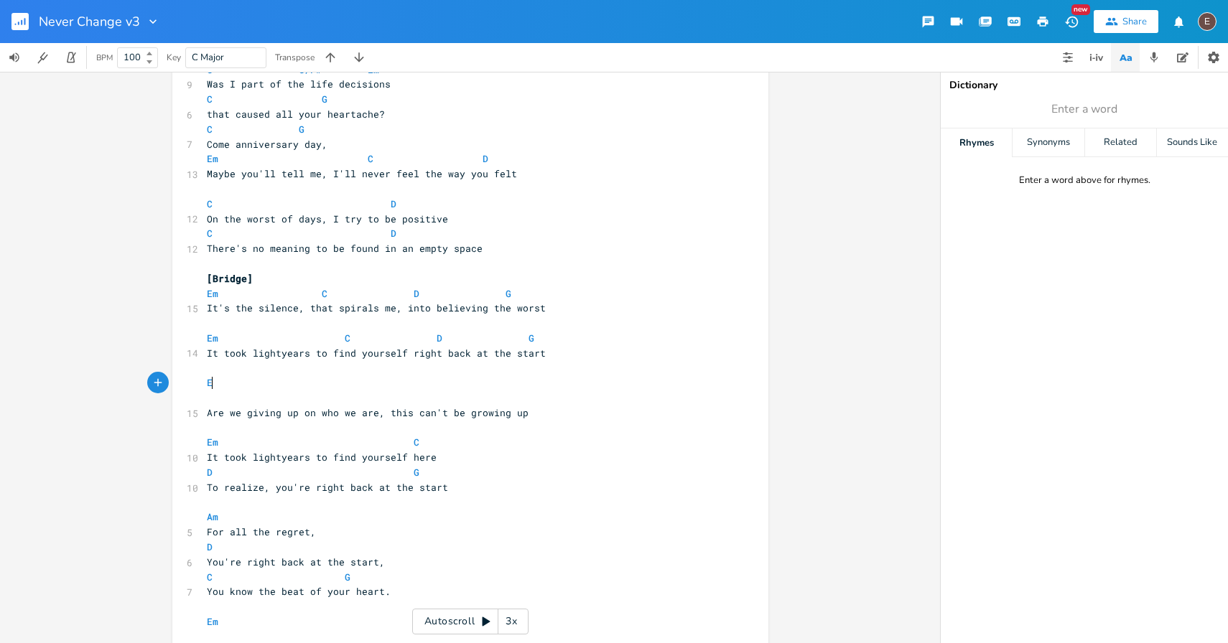
type textarea "Em"
type textarea "C"
type textarea "D"
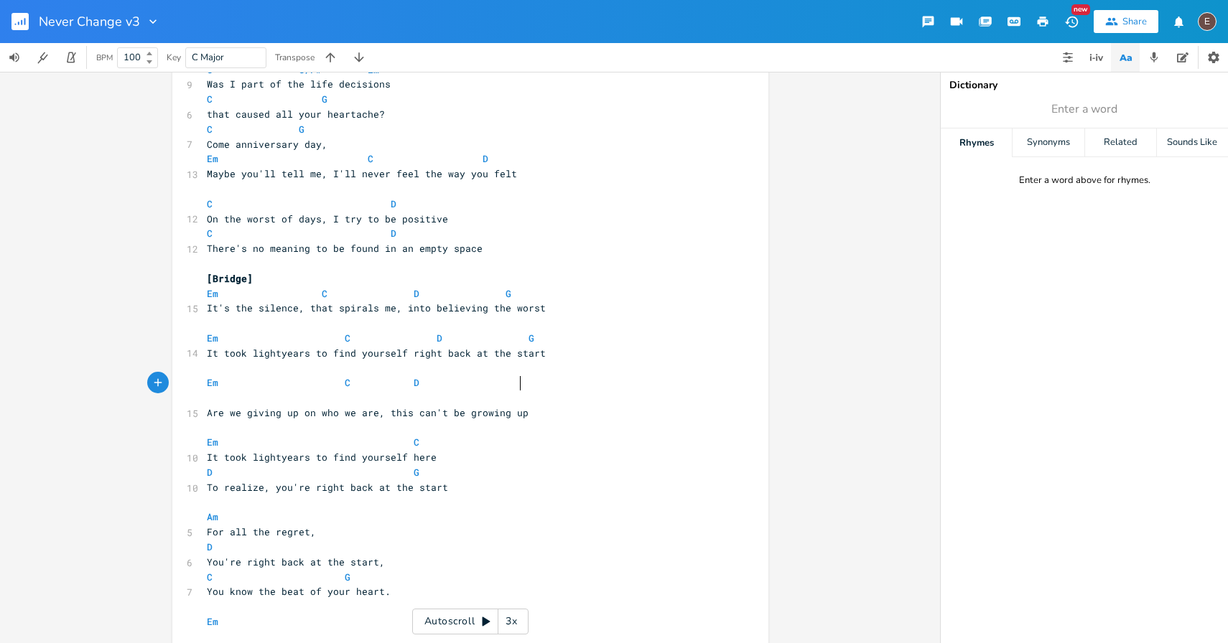
type textarea "G"
click at [436, 403] on pre "​" at bounding box center [463, 398] width 518 height 15
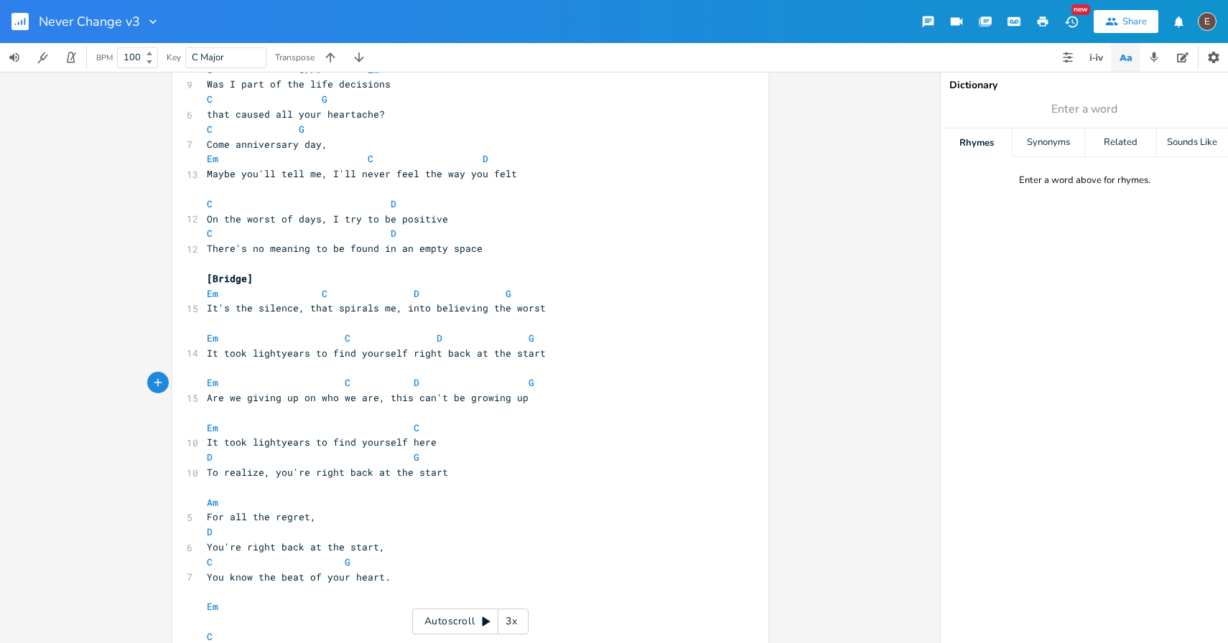
click at [444, 373] on pre "​" at bounding box center [463, 367] width 518 height 15
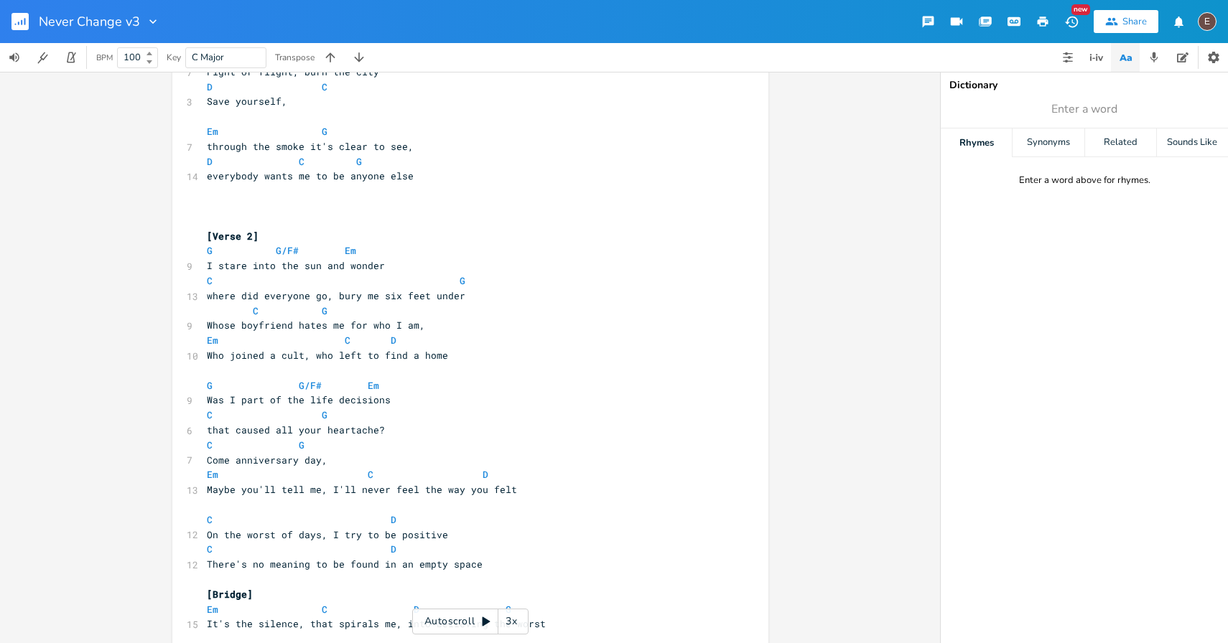
scroll to position [938, 0]
click at [378, 538] on span "On the worst of days, I try to be positive" at bounding box center [327, 534] width 241 height 13
type textarea "remain"
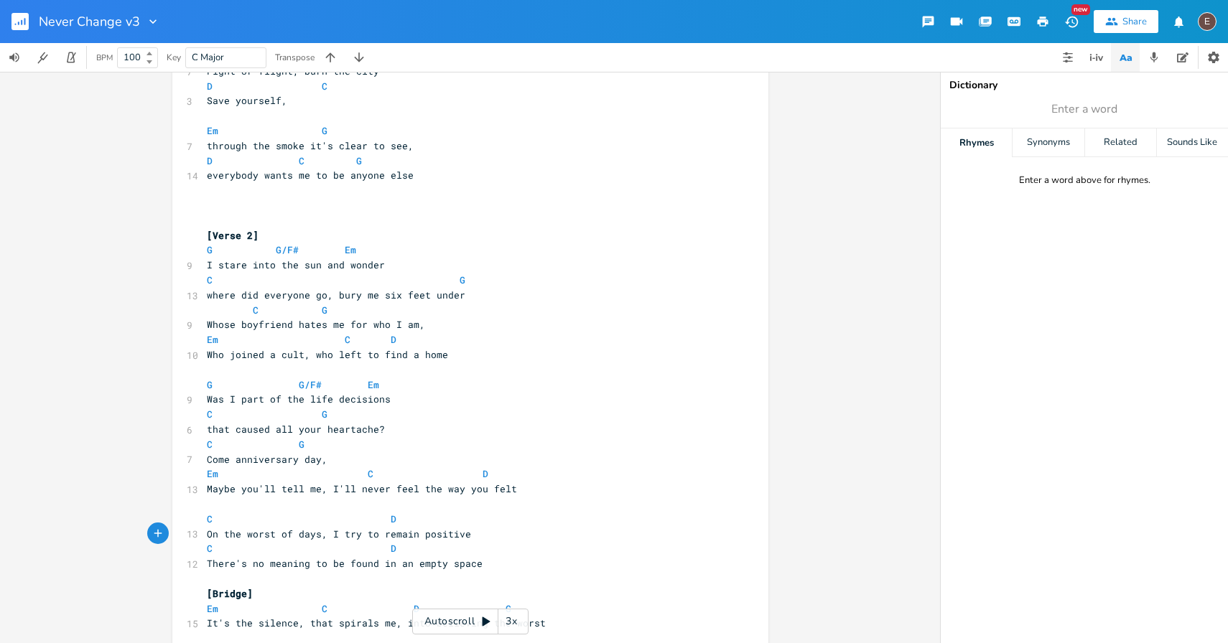
click at [380, 523] on span at bounding box center [379, 519] width 23 height 15
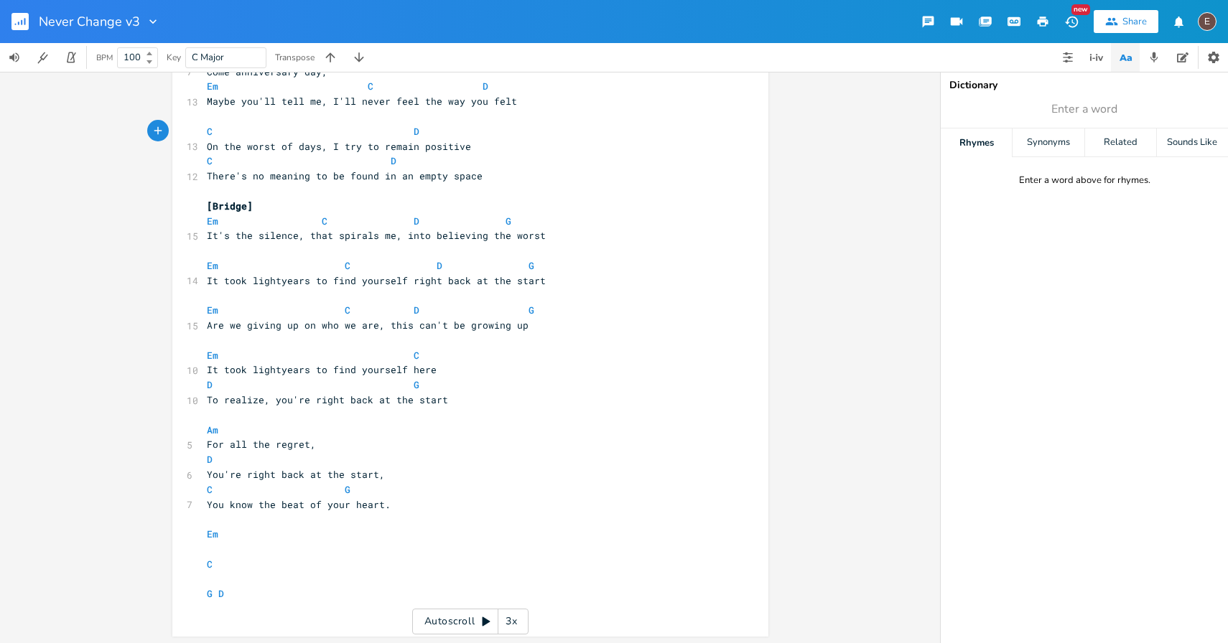
scroll to position [1328, 0]
click at [204, 220] on pre "Em C D G" at bounding box center [463, 219] width 518 height 15
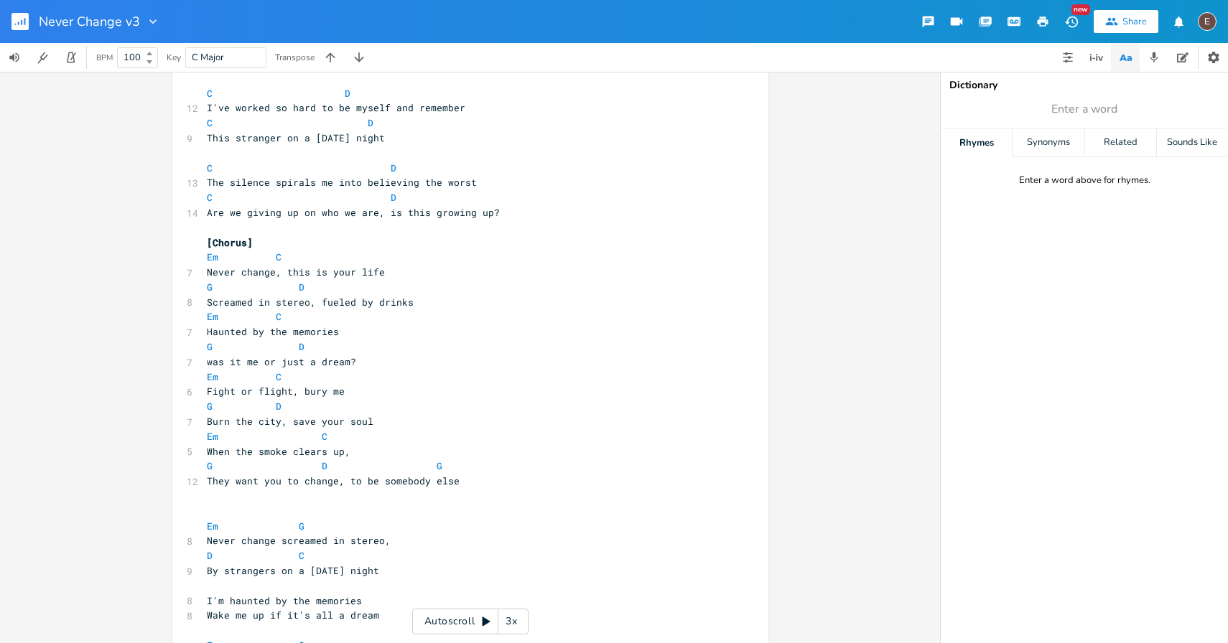
scroll to position [334, 0]
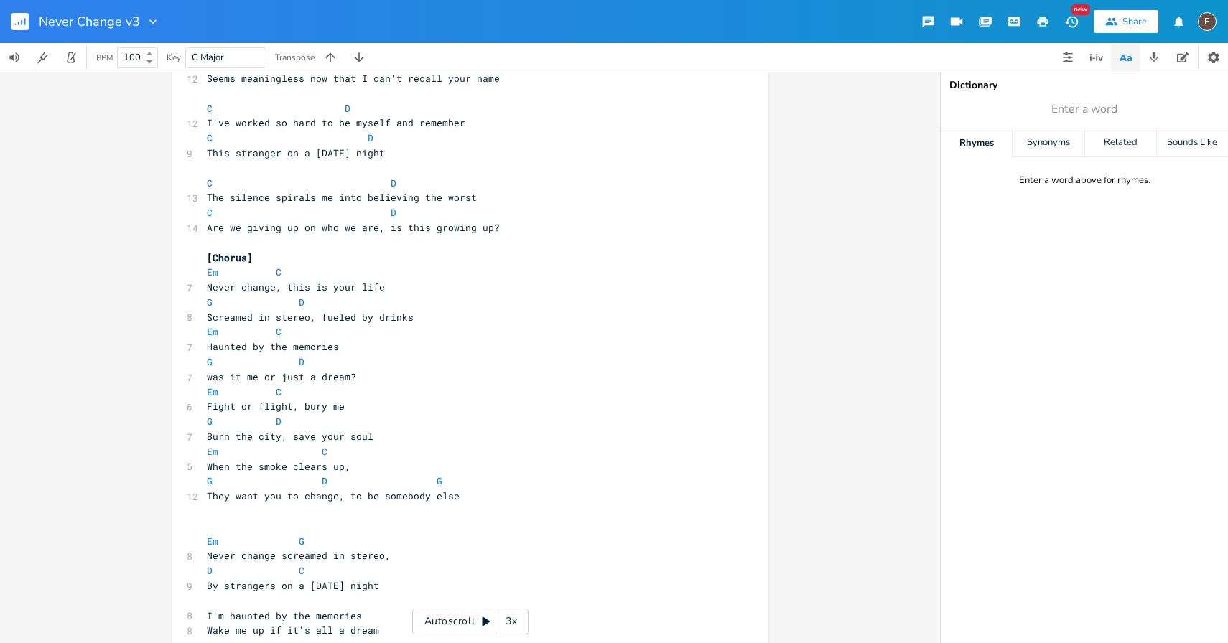
click at [388, 315] on span "Screamed in stereo, fueled by drinks" at bounding box center [310, 317] width 207 height 13
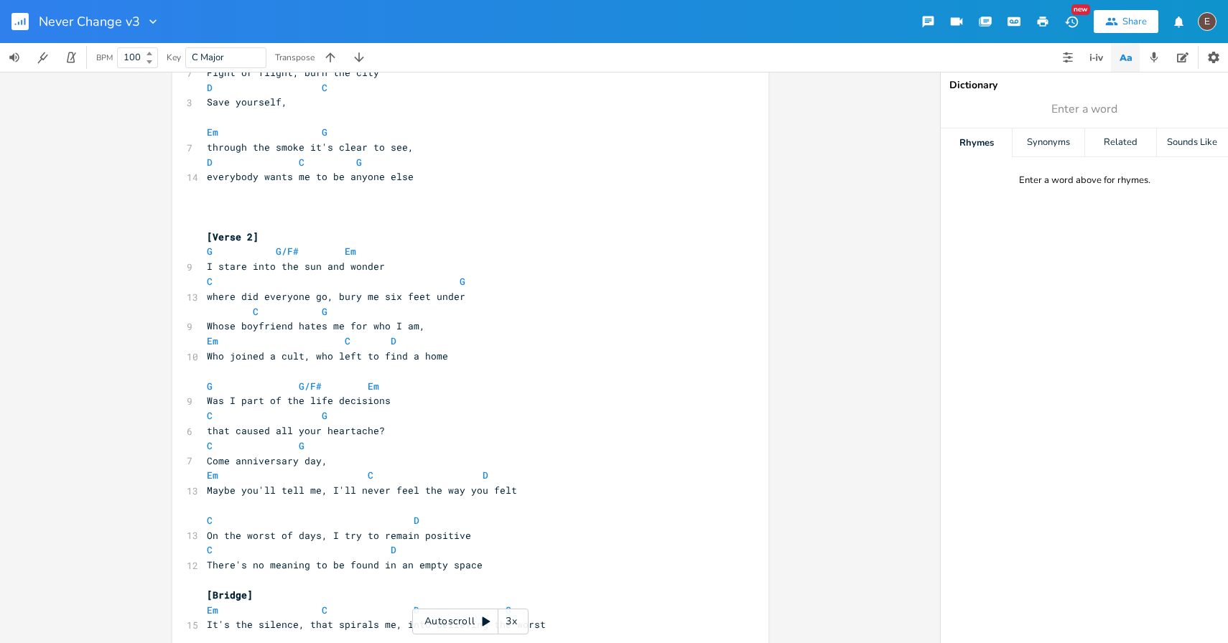
scroll to position [950, 0]
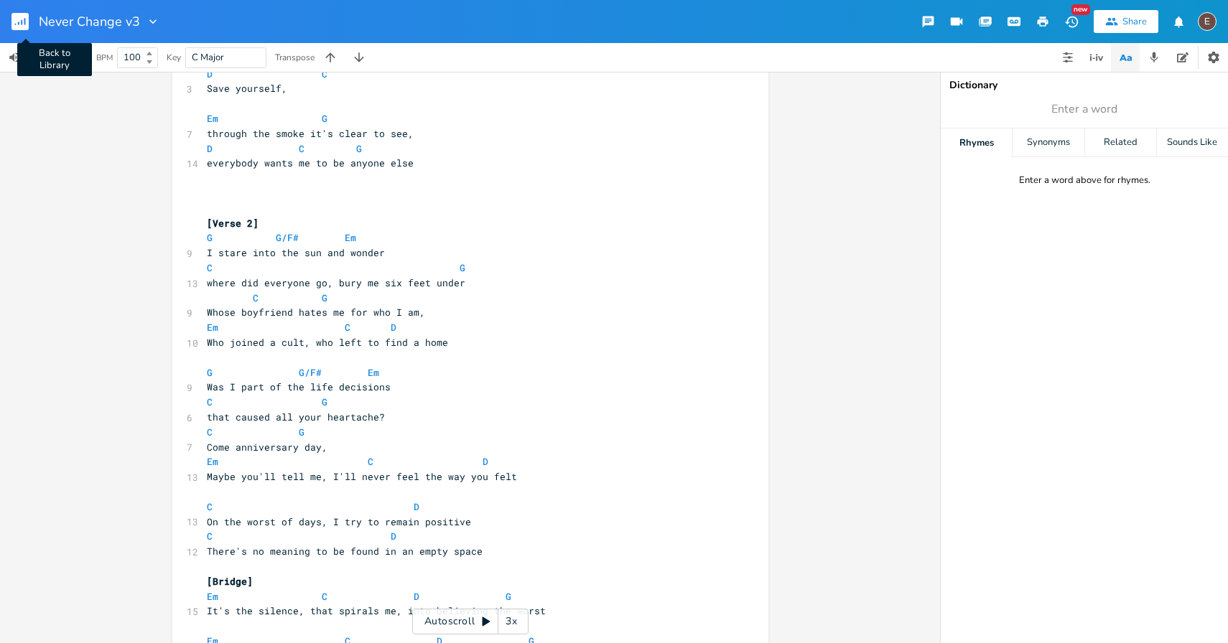
type textarea "shots"
drag, startPoint x: 16, startPoint y: 21, endPoint x: 420, endPoint y: 26, distance: 404.2
click at [0, 0] on div "Never Change v3" at bounding box center [80, 21] width 160 height 43
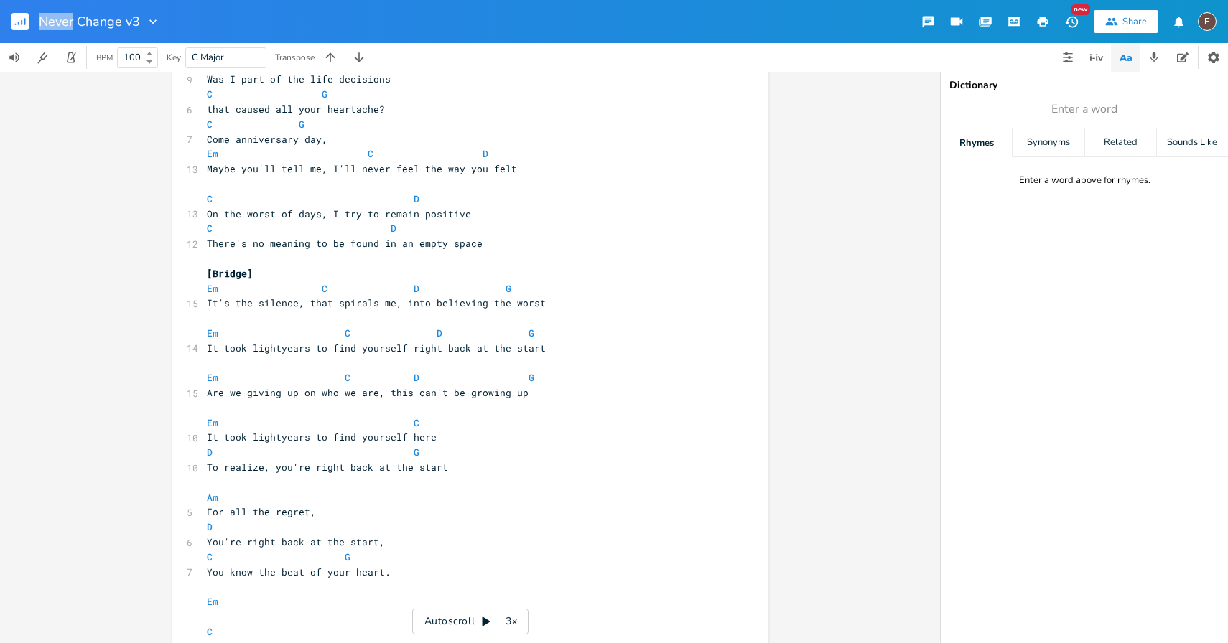
scroll to position [1243, 0]
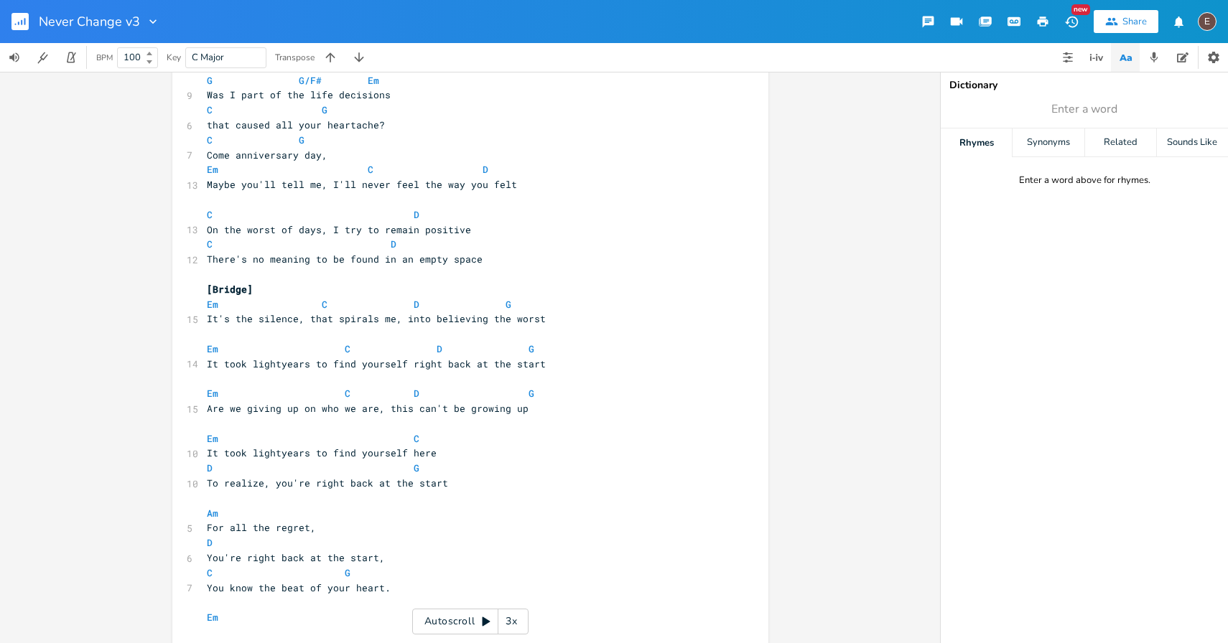
click at [403, 365] on span "It took lightyears to find yourself right back at the start" at bounding box center [376, 363] width 339 height 13
type textarea ", and the silence spirals me"
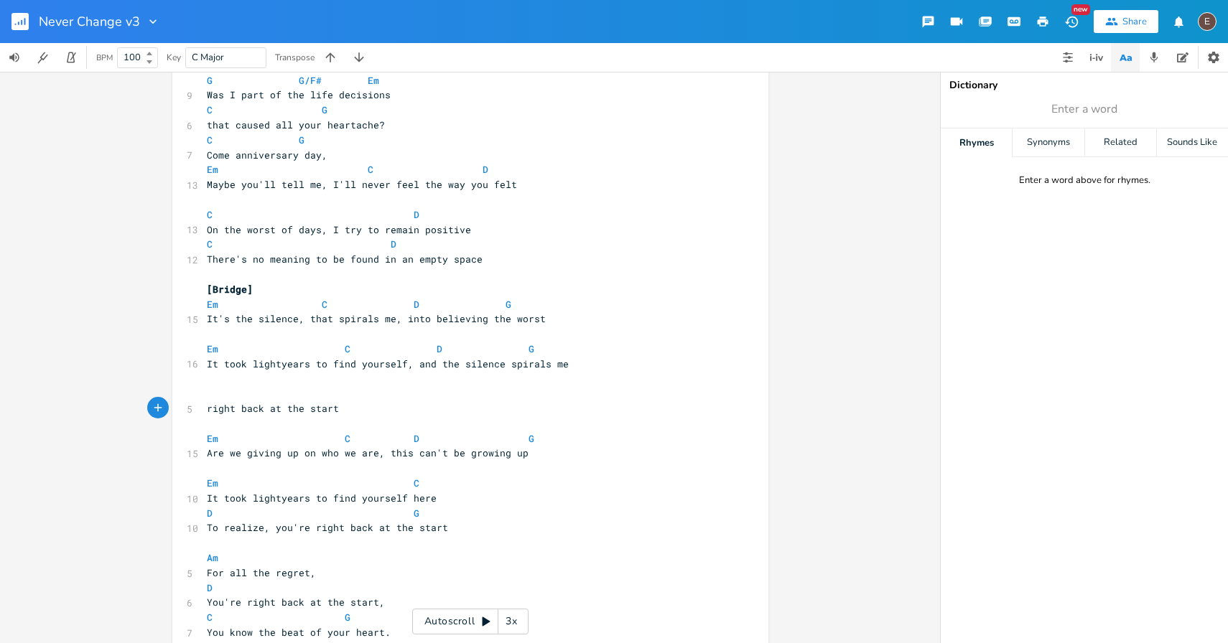
click at [581, 373] on pre "​" at bounding box center [463, 378] width 518 height 15
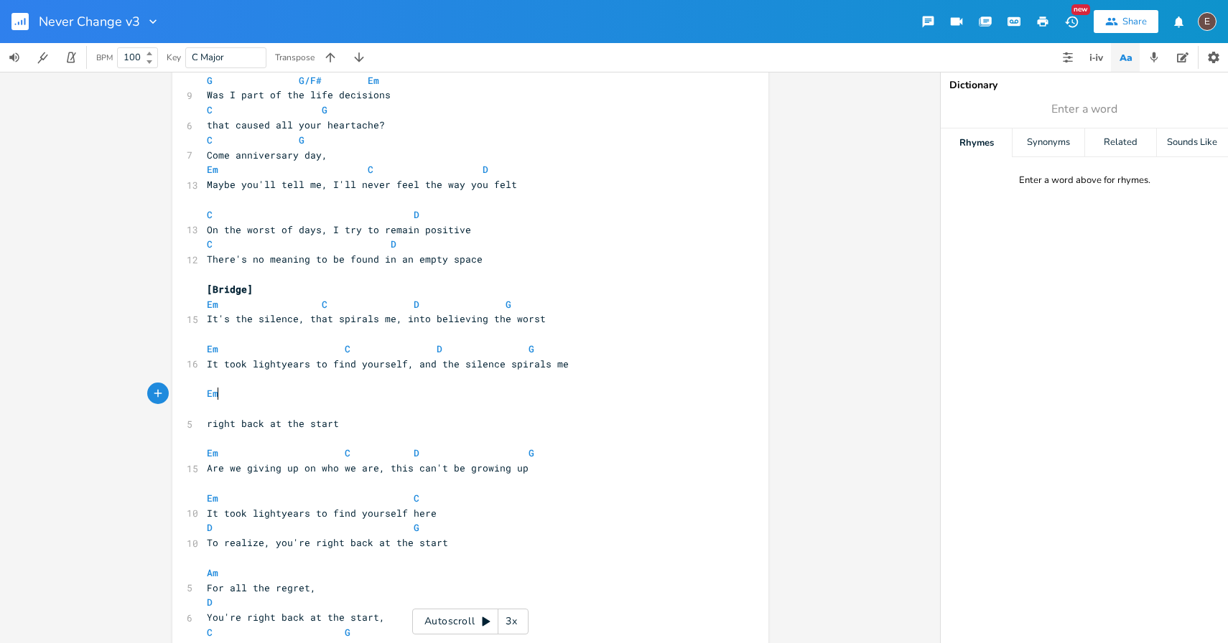
scroll to position [0, 15]
type textarea "Em"
type textarea "C"
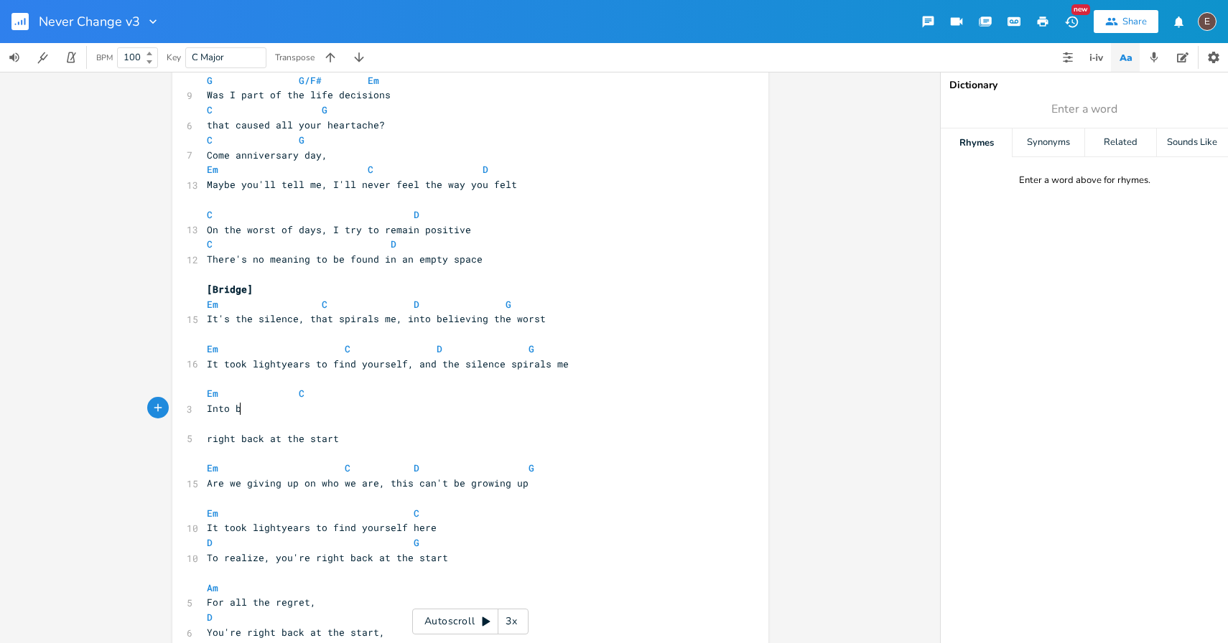
type textarea "Into bei"
type textarea "[PERSON_NAME] the worst"
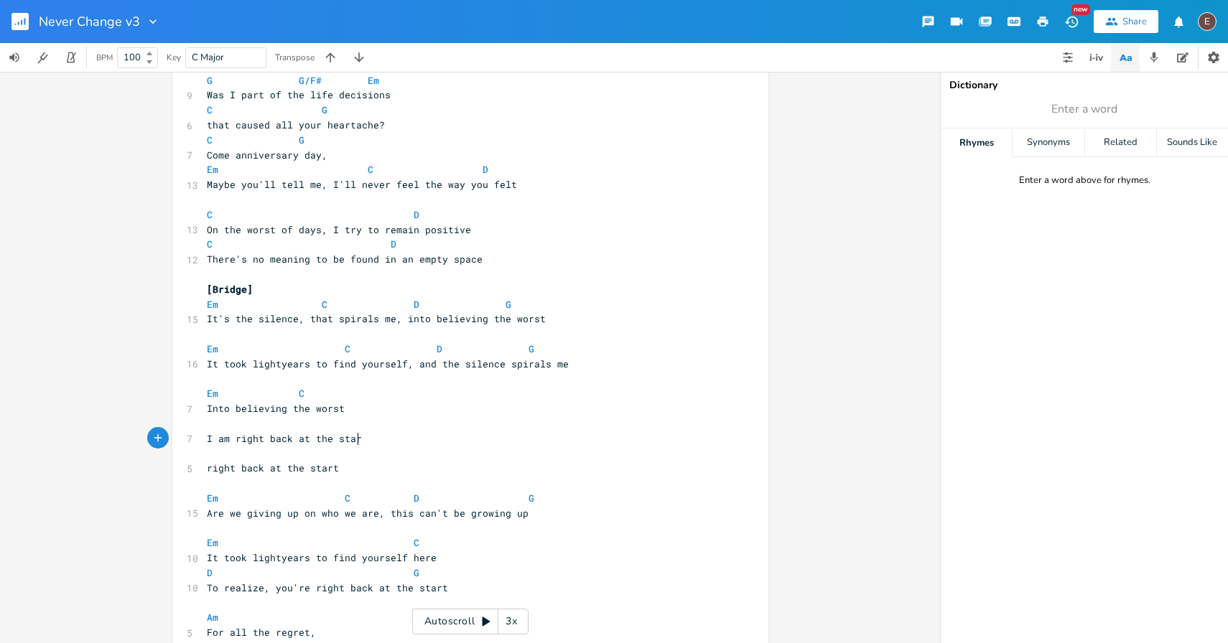
scroll to position [0, 111]
type textarea "I am right back at the start, so are we giving up on who we are now?"
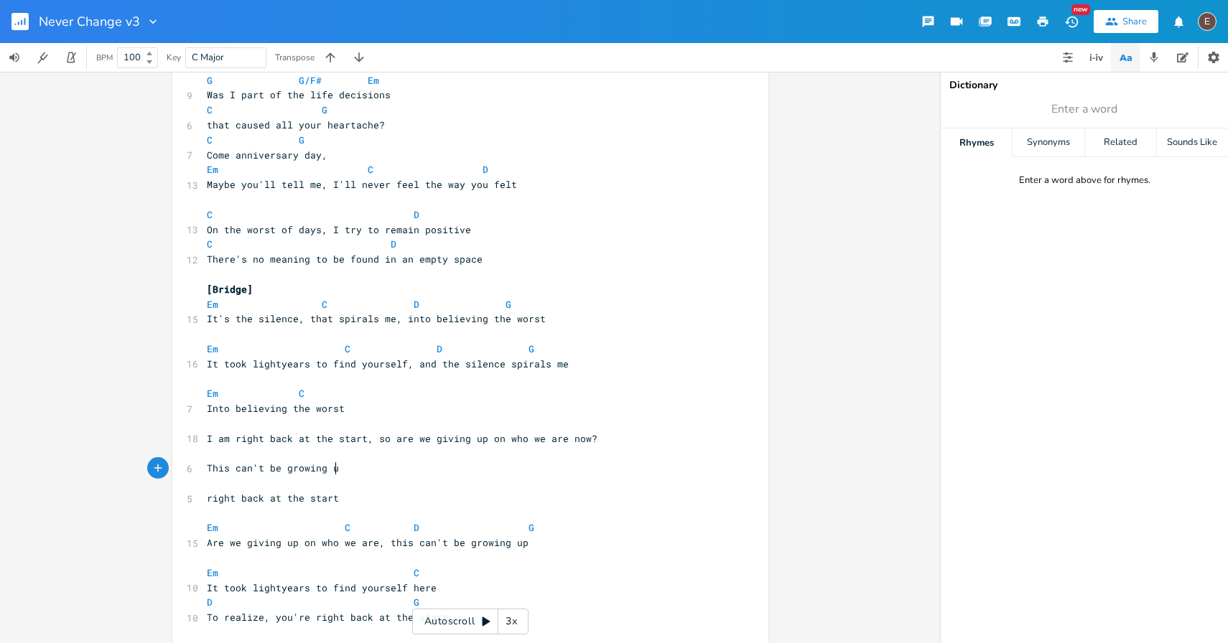
type textarea "This can't be growing up"
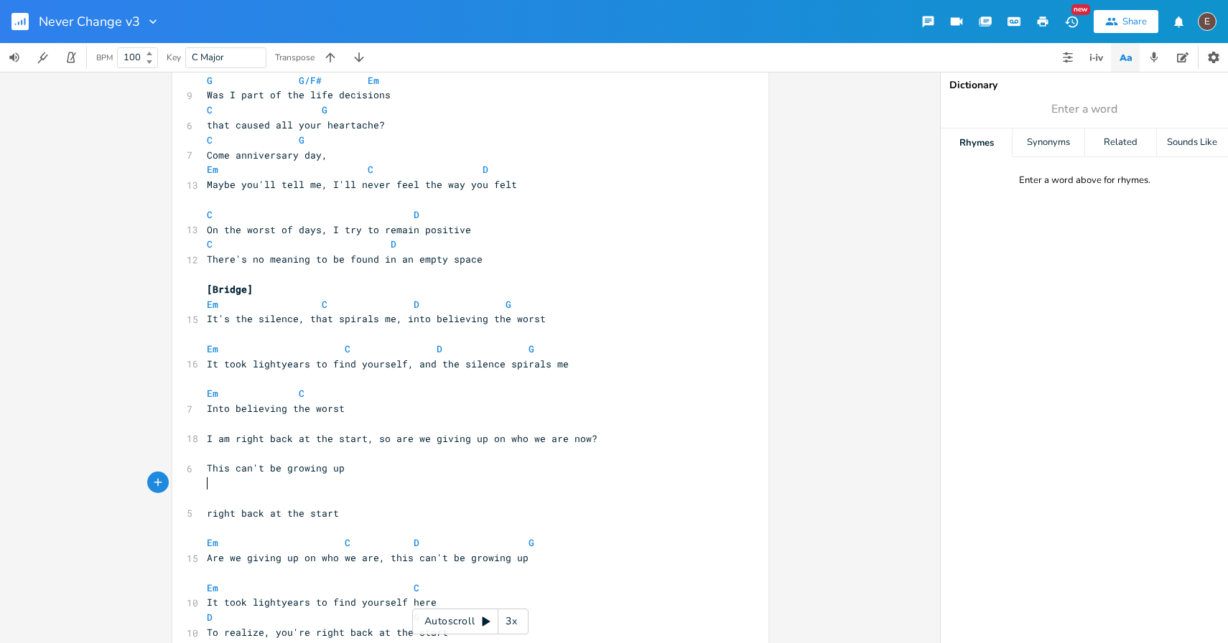
click at [318, 520] on pre "right back at the start" at bounding box center [463, 513] width 518 height 15
type textarea "right back at the start"
click at [318, 520] on pre "right back at the start" at bounding box center [463, 513] width 518 height 15
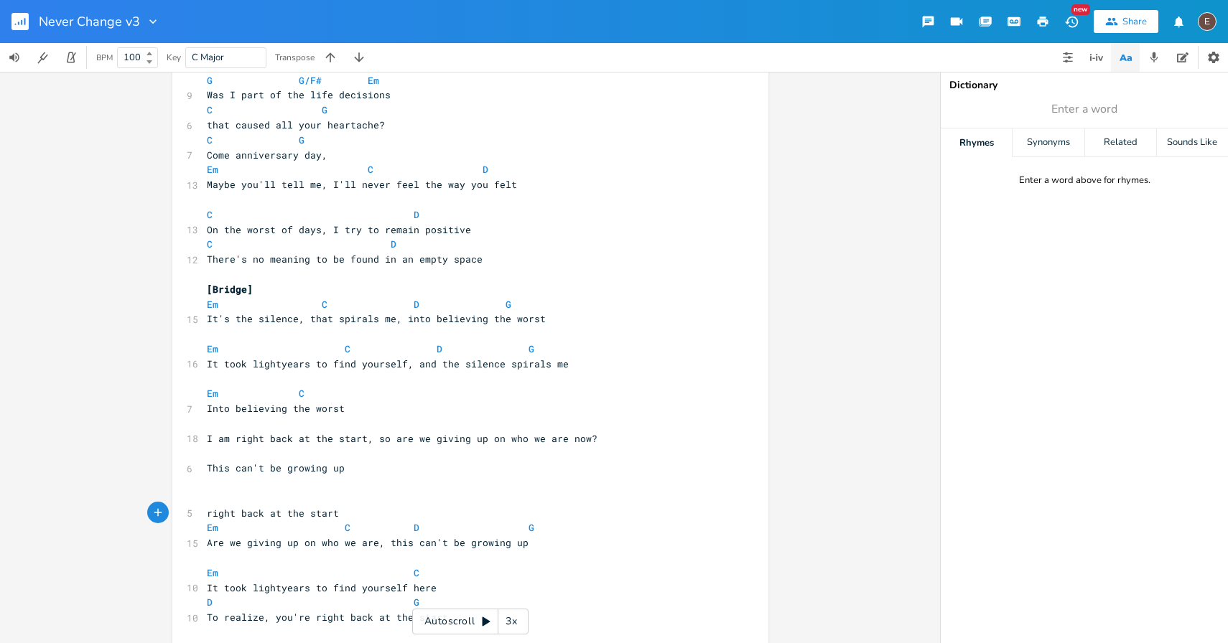
click at [396, 465] on pre "This can't be growing up" at bounding box center [463, 468] width 518 height 15
click at [312, 513] on span "right back at the start" at bounding box center [273, 513] width 132 height 13
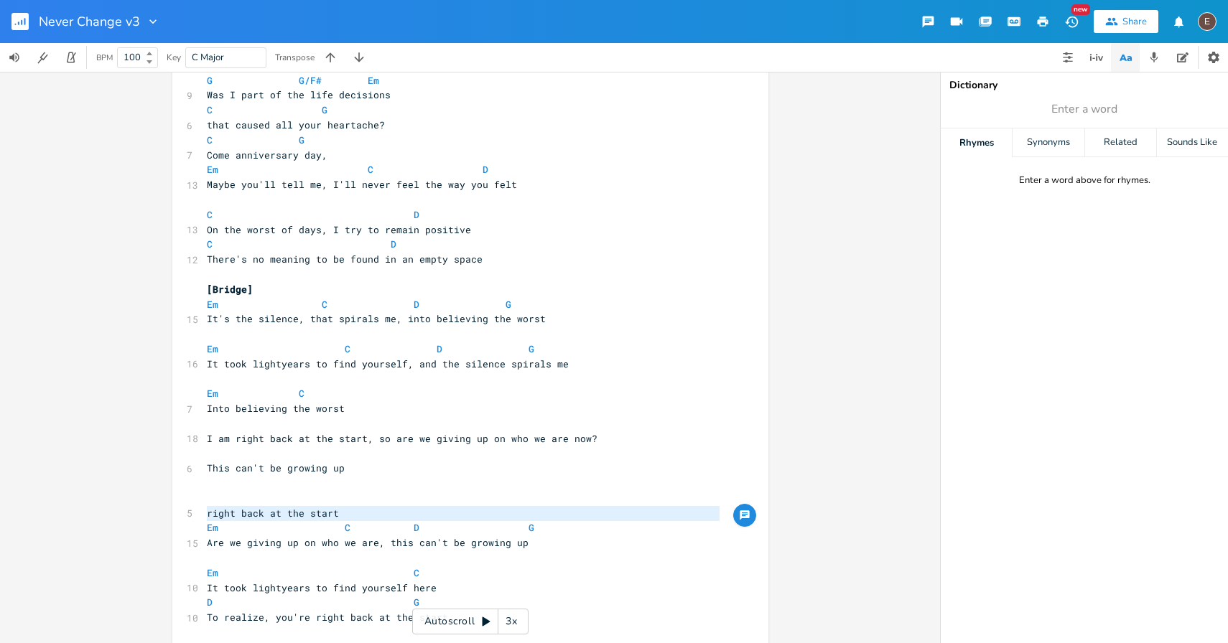
type textarea "="
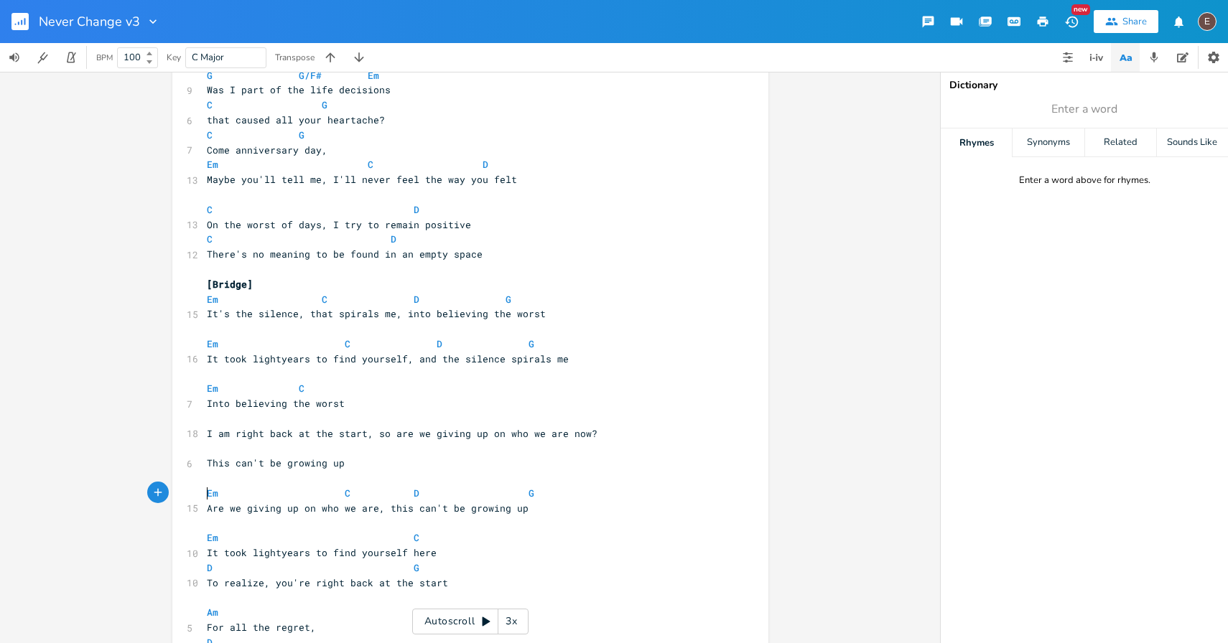
scroll to position [1257, 0]
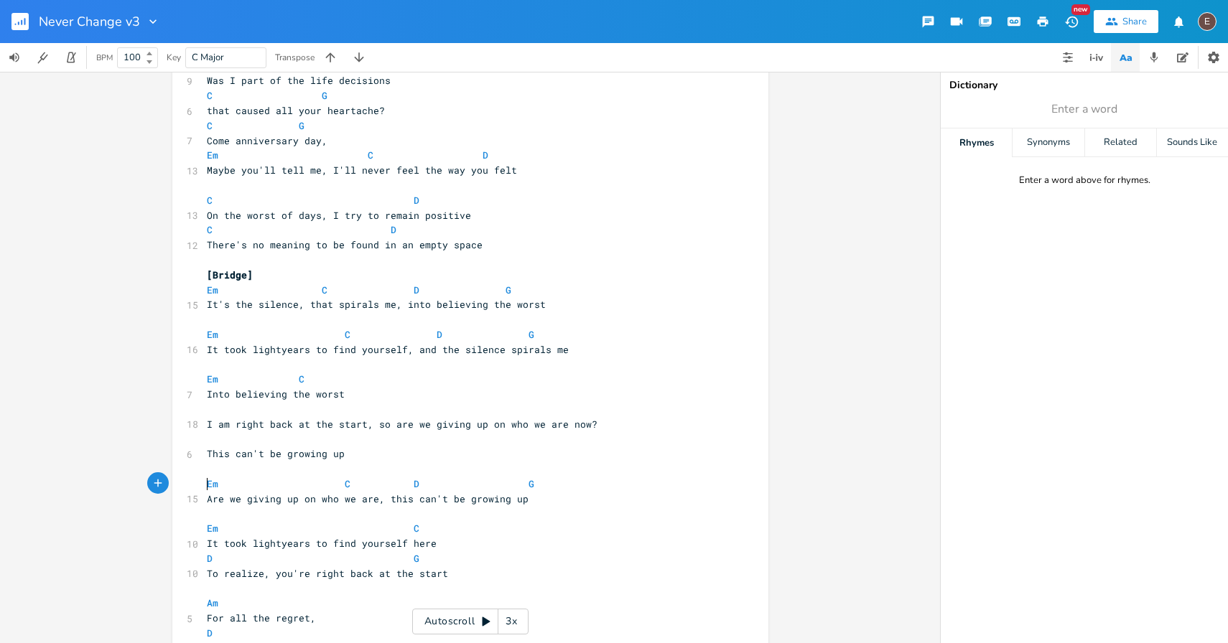
click at [327, 416] on pre "​" at bounding box center [463, 409] width 518 height 15
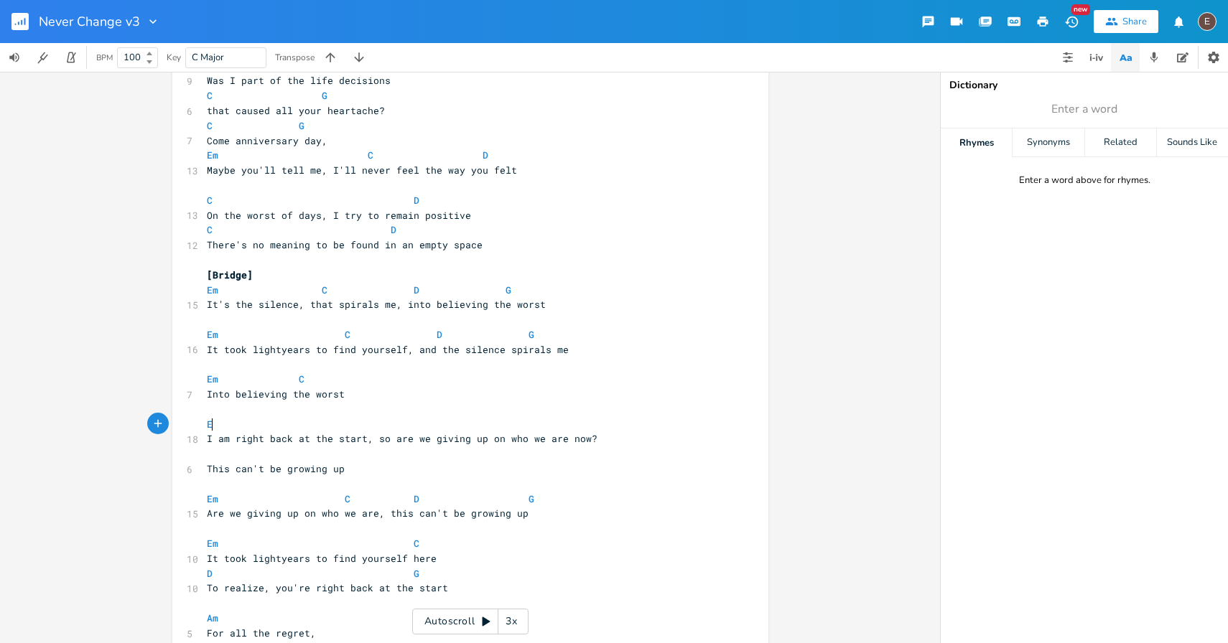
type textarea "Em"
type textarea "C"
type textarea "G"
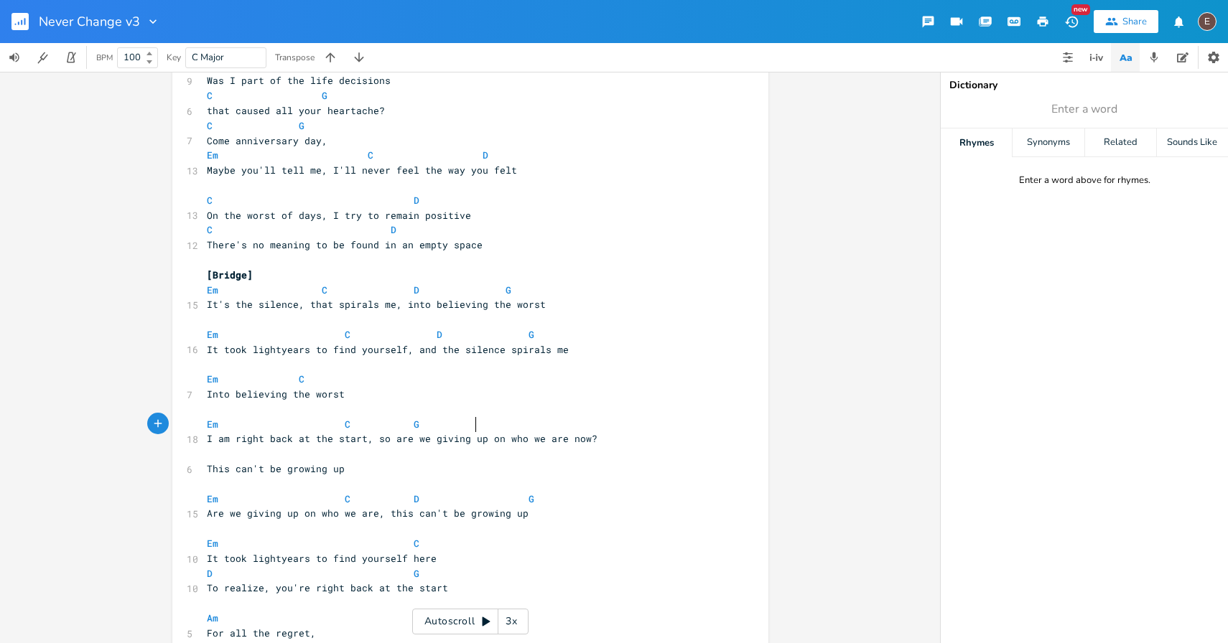
type textarea "D"
type textarea "Em"
type textarea "C"
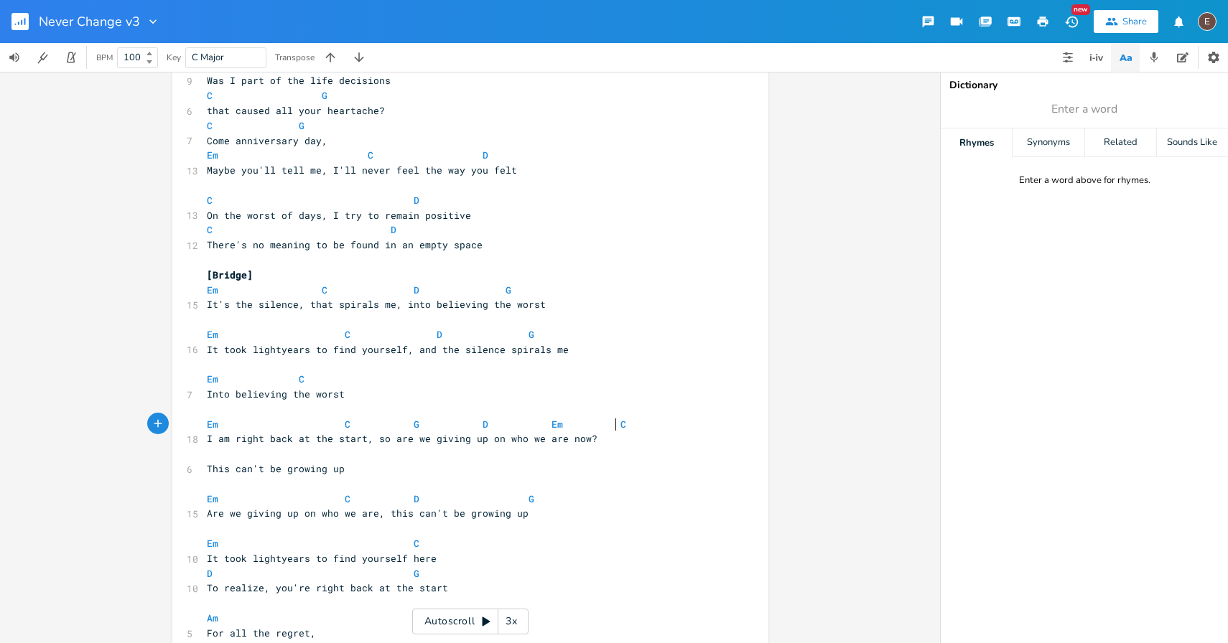
click at [604, 445] on pre "I am right back at the start, so are we giving up on who we are now?" at bounding box center [463, 438] width 518 height 15
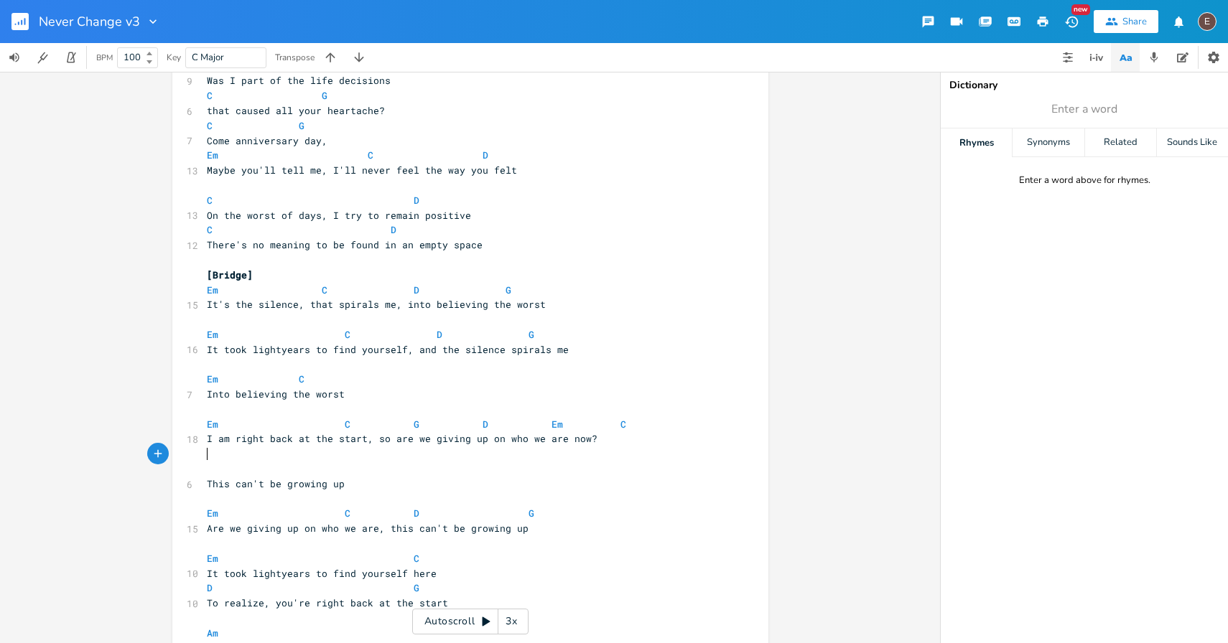
type textarea "G"
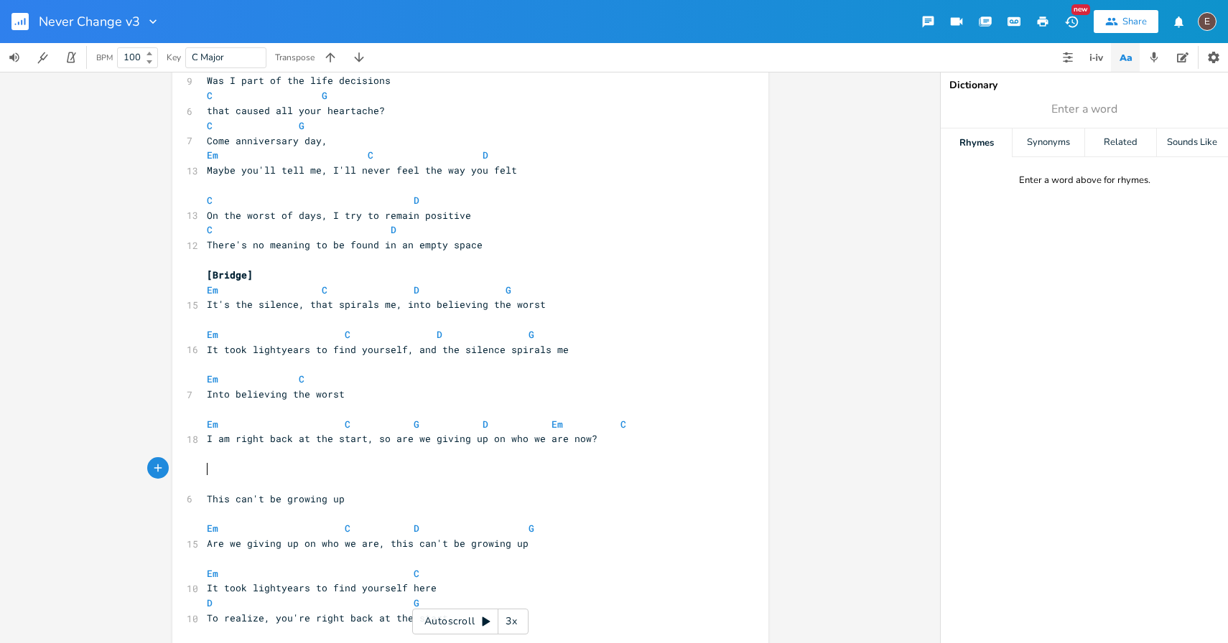
type textarea "G"
click at [358, 484] on pre "​" at bounding box center [463, 484] width 518 height 15
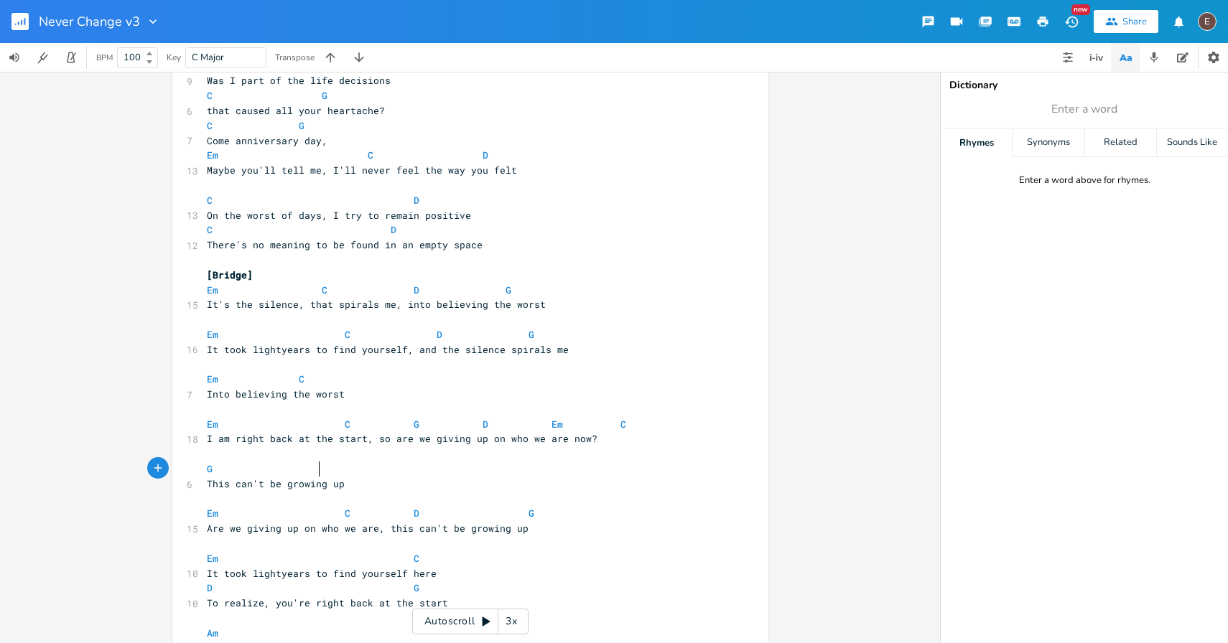
type textarea "D"
click at [419, 517] on span at bounding box center [427, 513] width 17 height 15
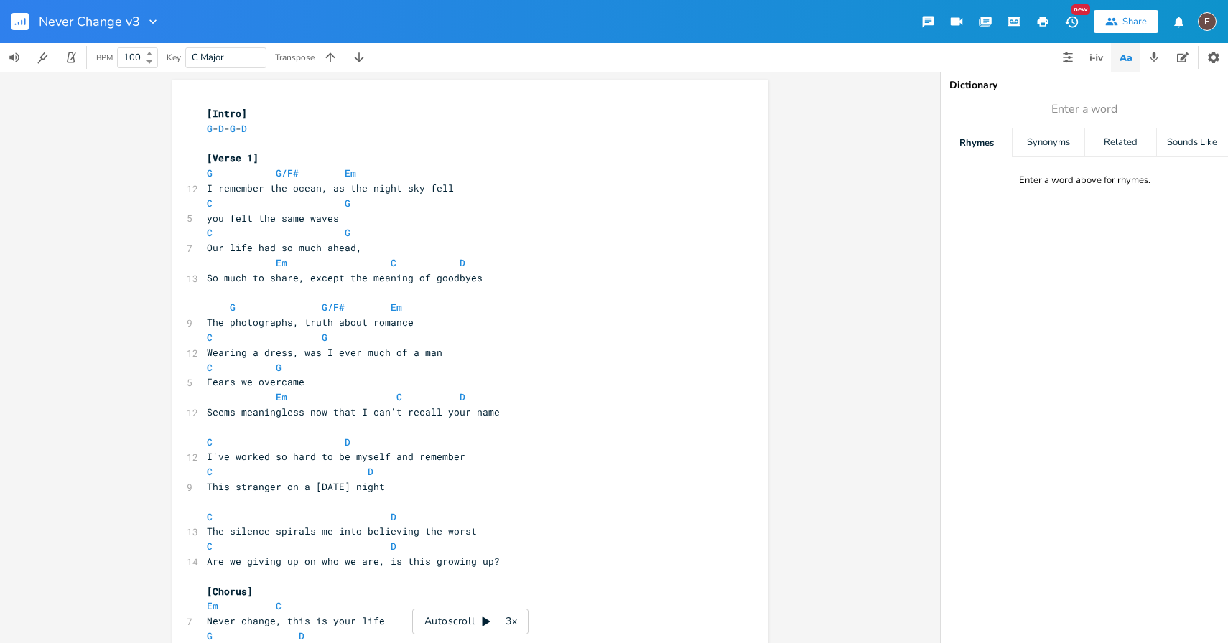
scroll to position [1171, 0]
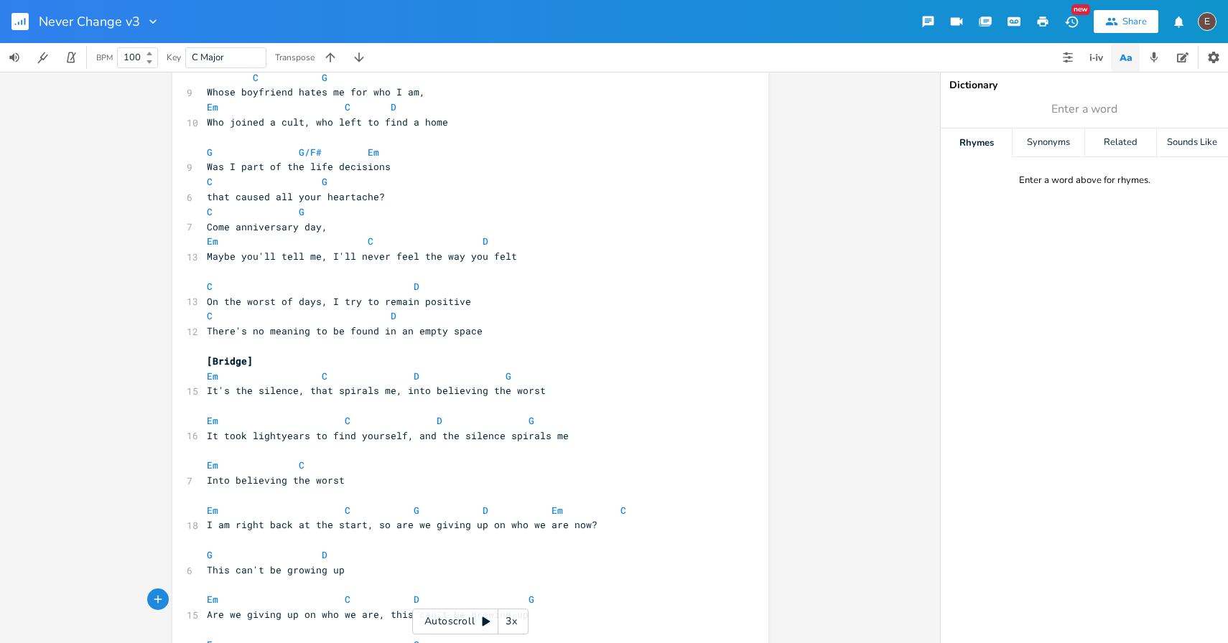
click at [22, 19] on rect "button" at bounding box center [19, 21] width 17 height 17
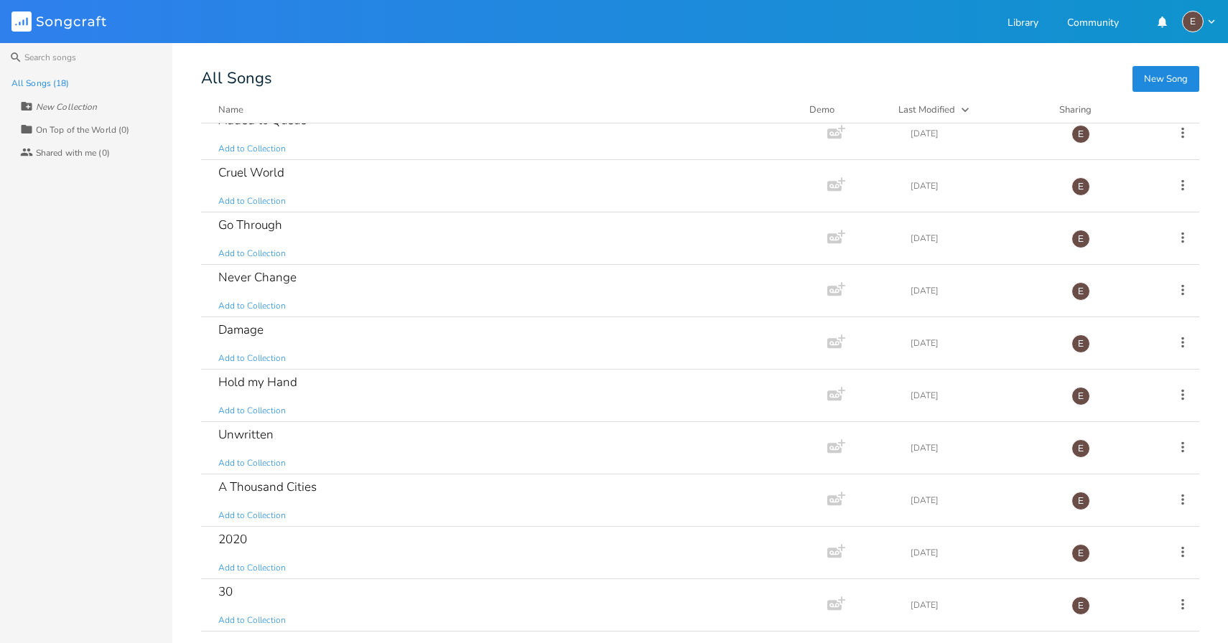
scroll to position [0, 0]
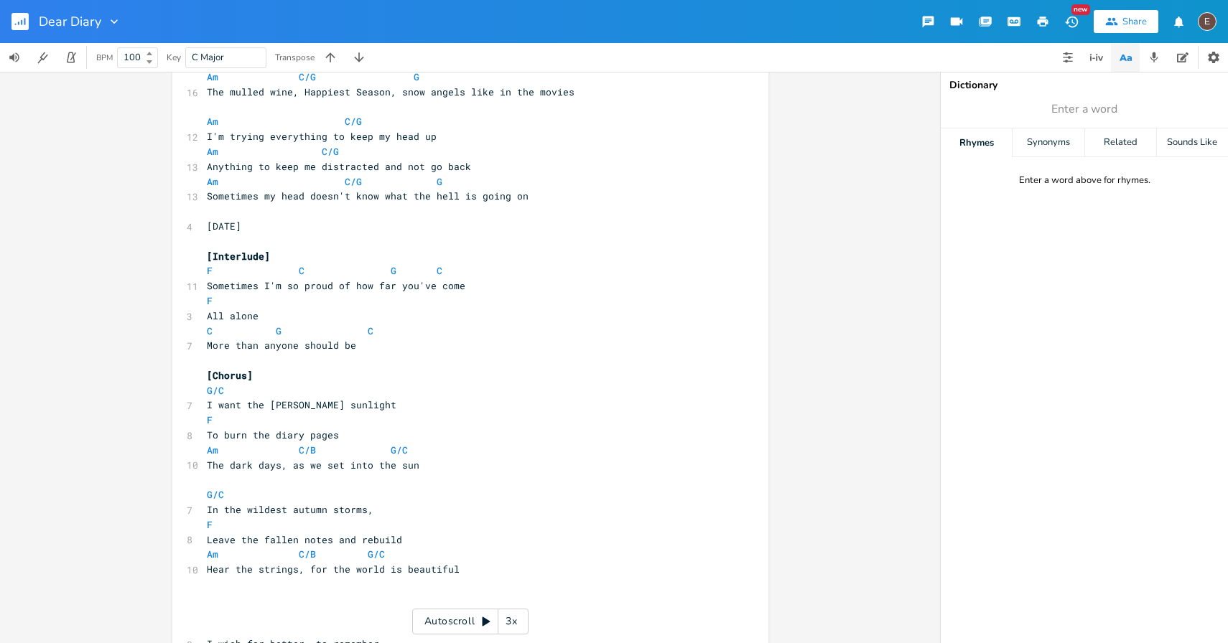
scroll to position [266, 0]
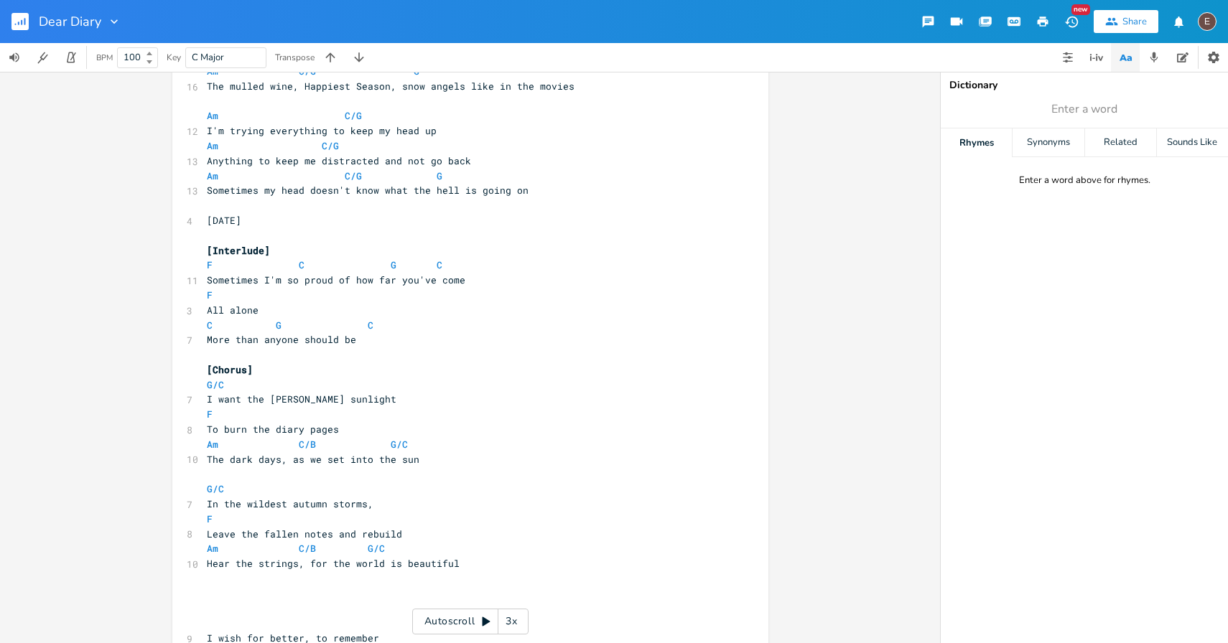
click at [12, 21] on rect "button" at bounding box center [19, 21] width 17 height 17
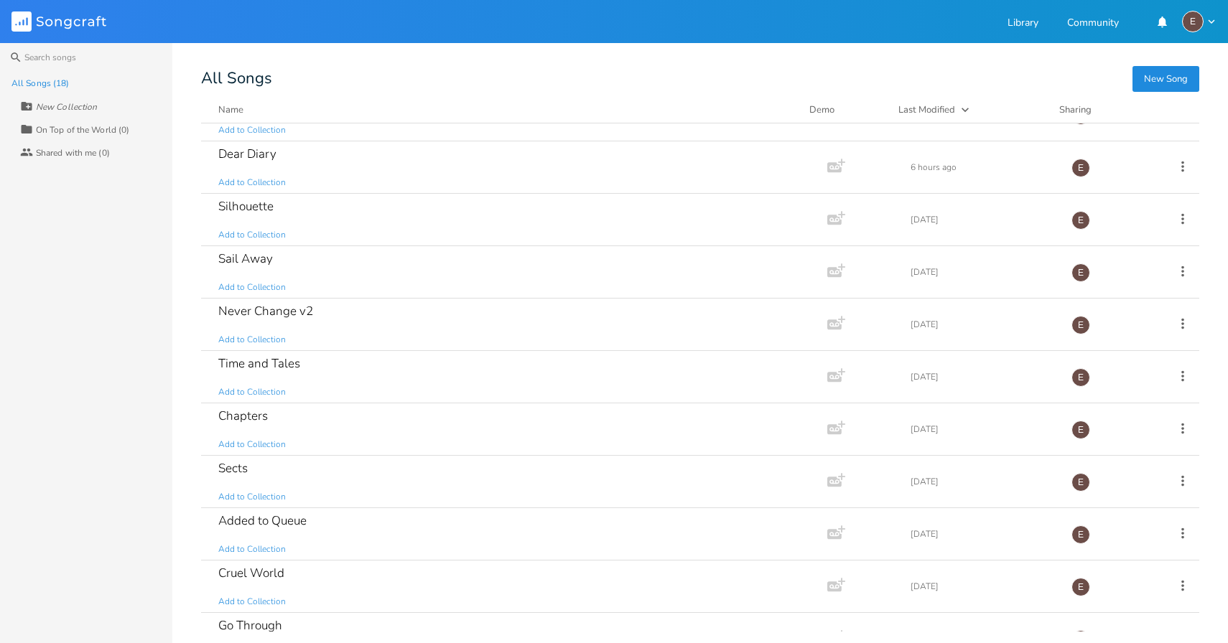
scroll to position [52, 0]
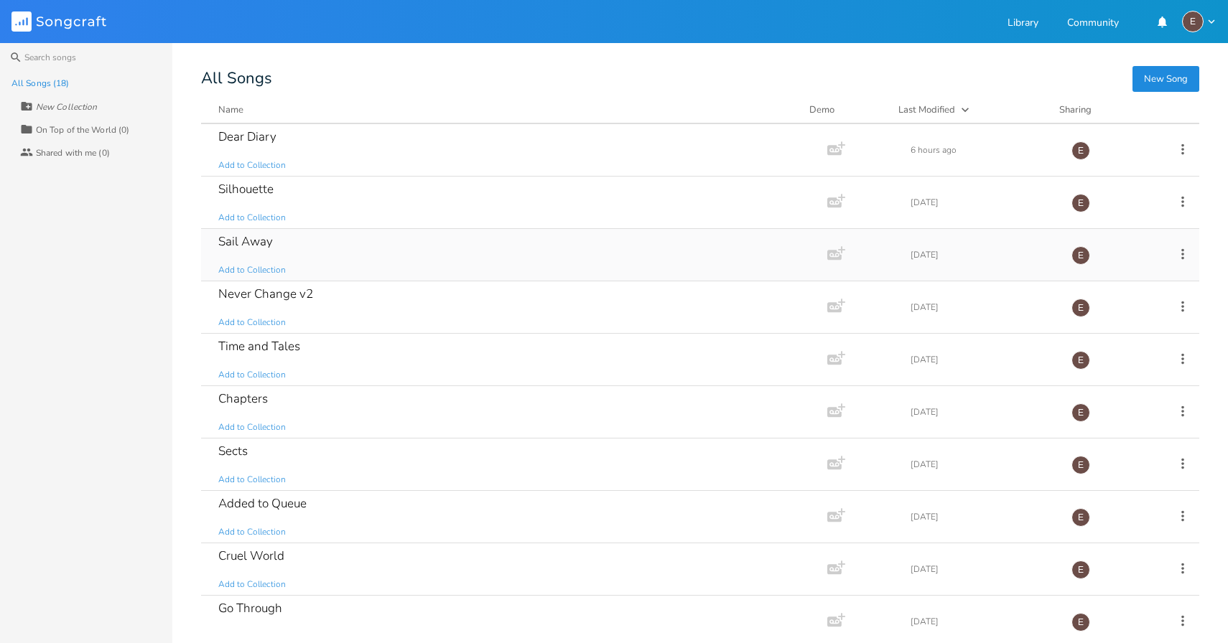
click at [375, 261] on div "Sail Away Add to Collection" at bounding box center [511, 255] width 586 height 52
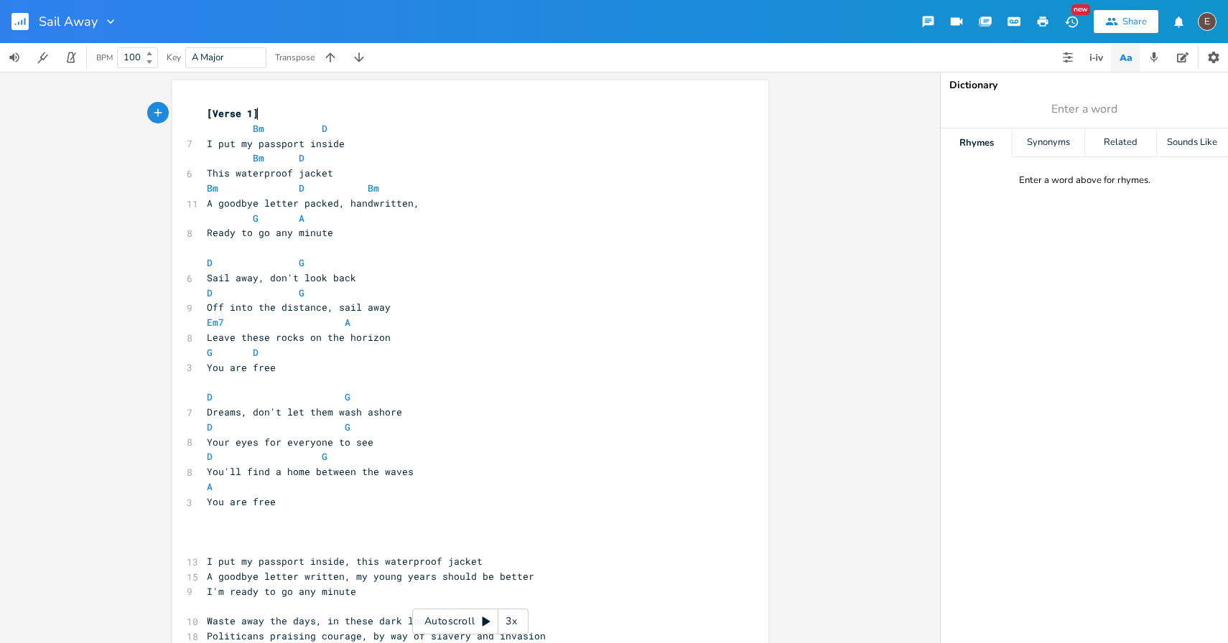
click at [220, 363] on span "You are free" at bounding box center [241, 367] width 69 height 13
click at [213, 359] on span at bounding box center [220, 352] width 17 height 15
click at [377, 360] on pre "You are free" at bounding box center [463, 367] width 518 height 15
click at [219, 486] on pre "A" at bounding box center [463, 487] width 518 height 15
type textarea "D"
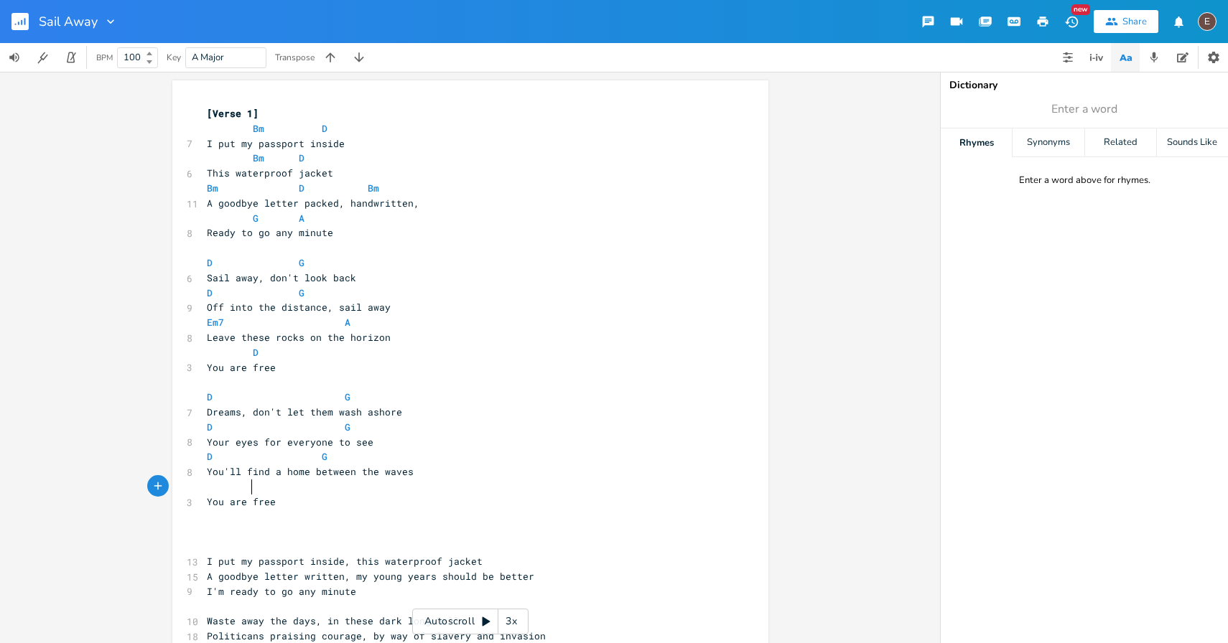
scroll to position [0, 6]
click at [399, 452] on pre "D G" at bounding box center [463, 456] width 518 height 15
click at [214, 457] on span at bounding box center [220, 456] width 17 height 15
type textarea "Em"
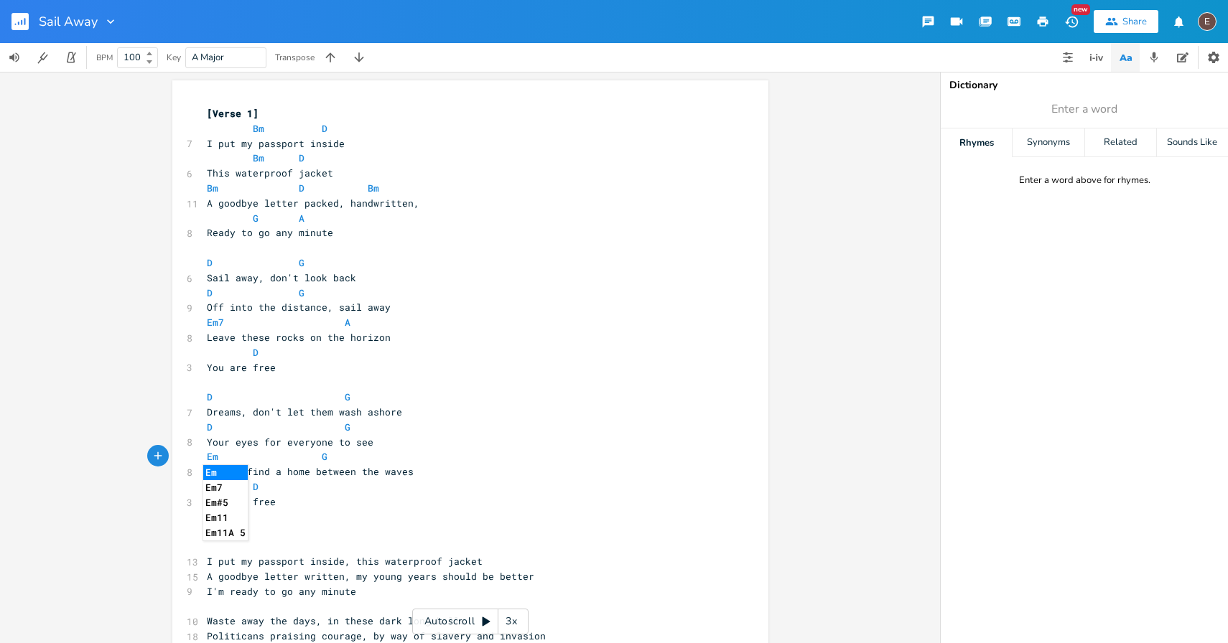
click at [348, 461] on pre "Em G" at bounding box center [463, 456] width 518 height 15
type textarea "Asus4"
click at [375, 321] on pre "Em7 A" at bounding box center [463, 322] width 518 height 15
type textarea "sus4"
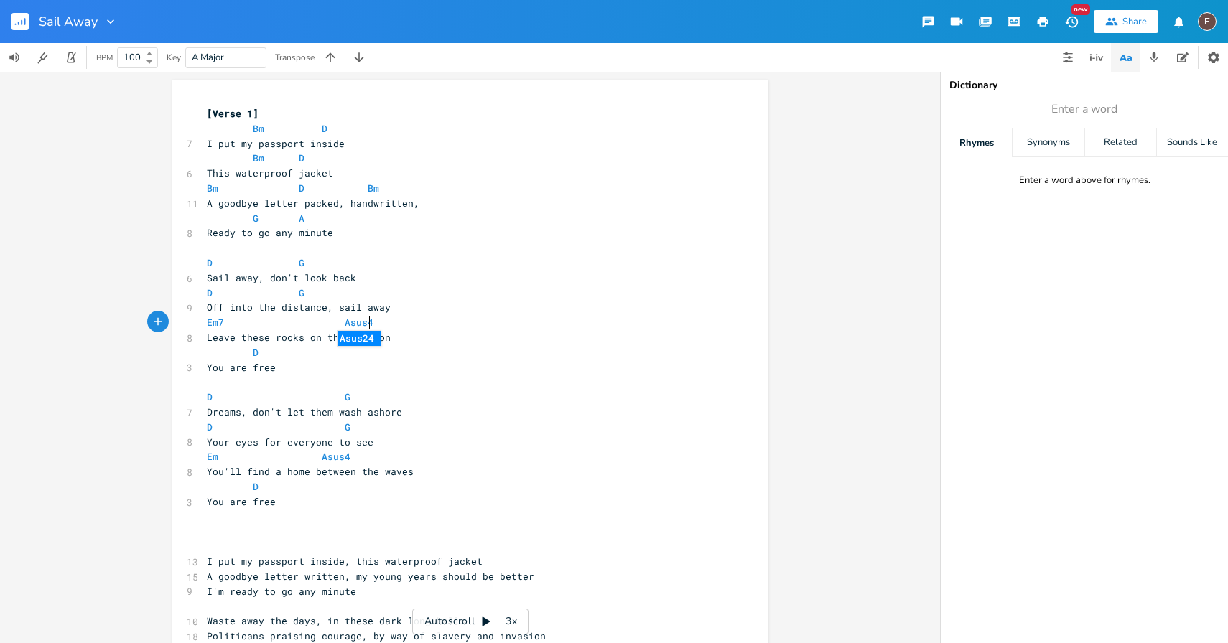
scroll to position [0, 19]
click at [218, 456] on span at bounding box center [223, 456] width 11 height 15
type textarea "7"
click at [502, 468] on pre "You'll find a home between the waves" at bounding box center [463, 471] width 518 height 15
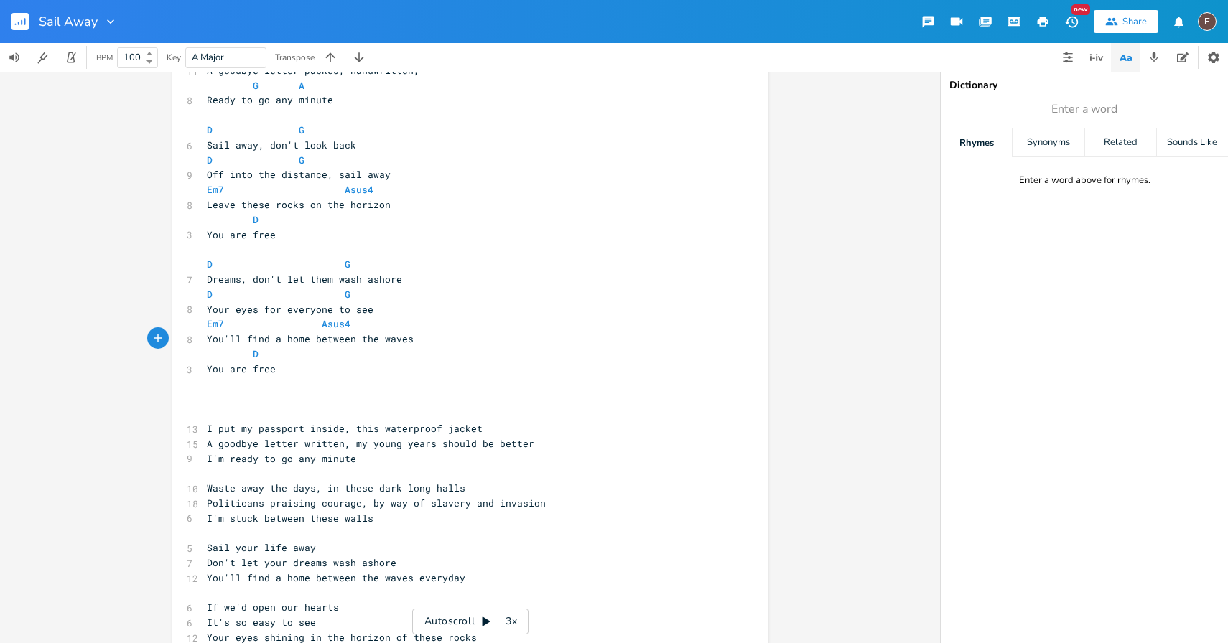
scroll to position [0, 0]
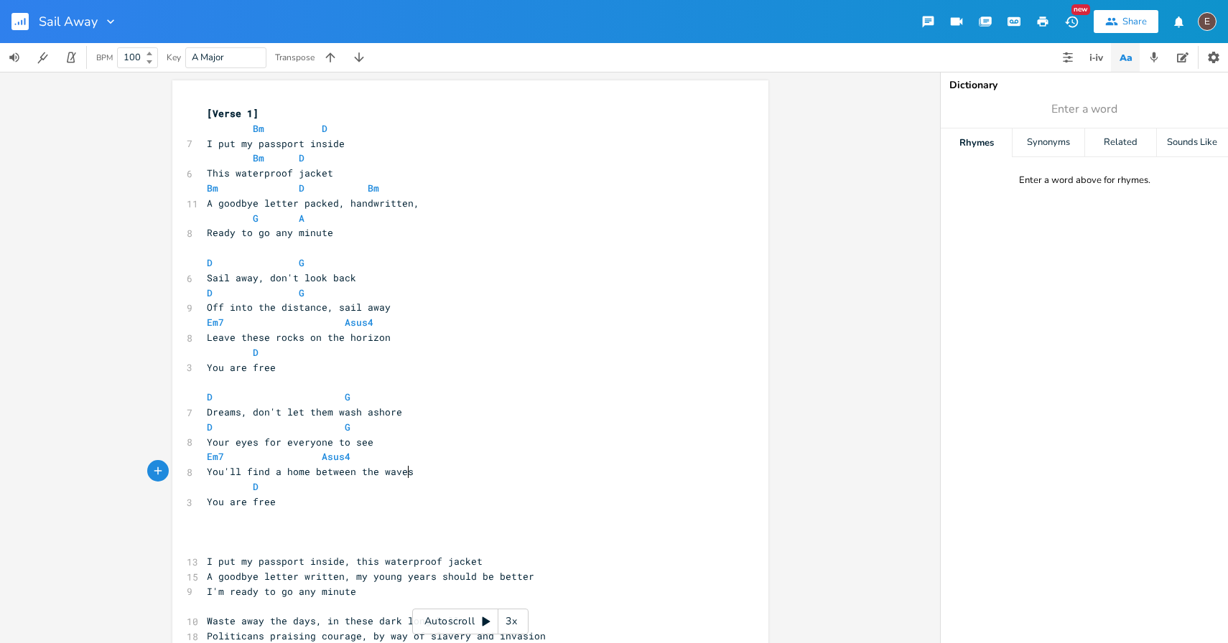
click at [621, 17] on div "Sail Away New Share E" at bounding box center [614, 21] width 1228 height 43
